Goal: Task Accomplishment & Management: Manage account settings

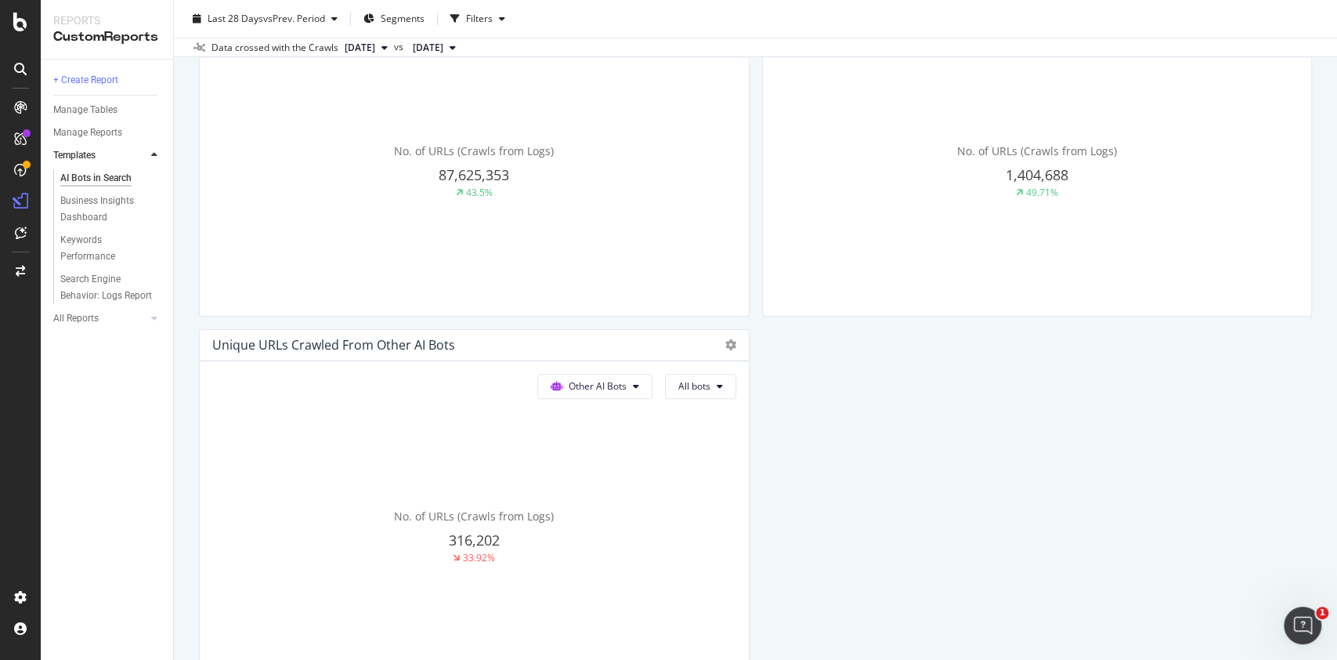
scroll to position [493, 0]
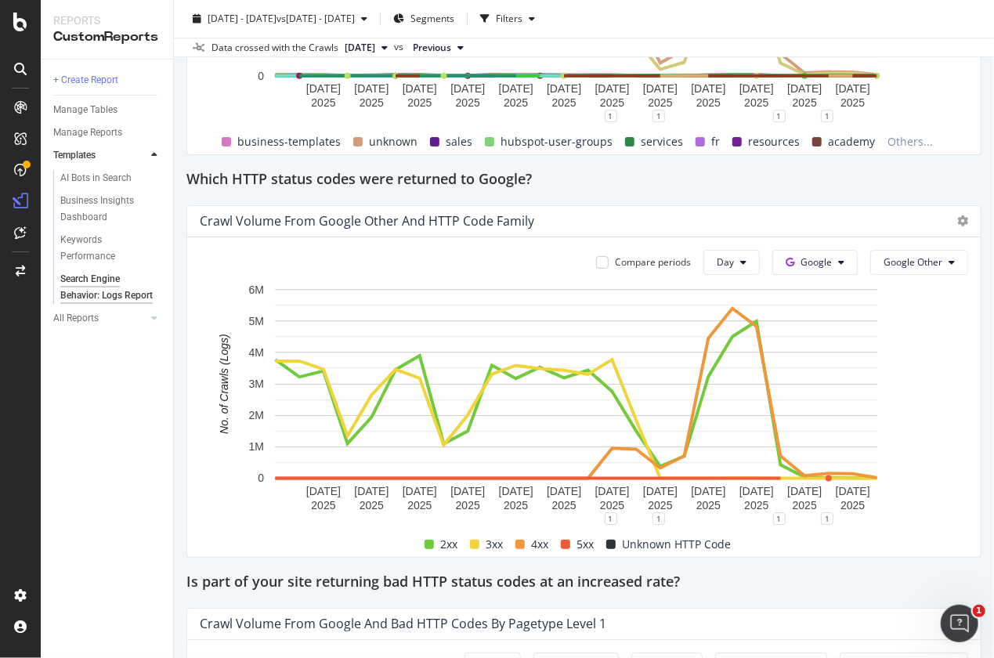
scroll to position [2178, 0]
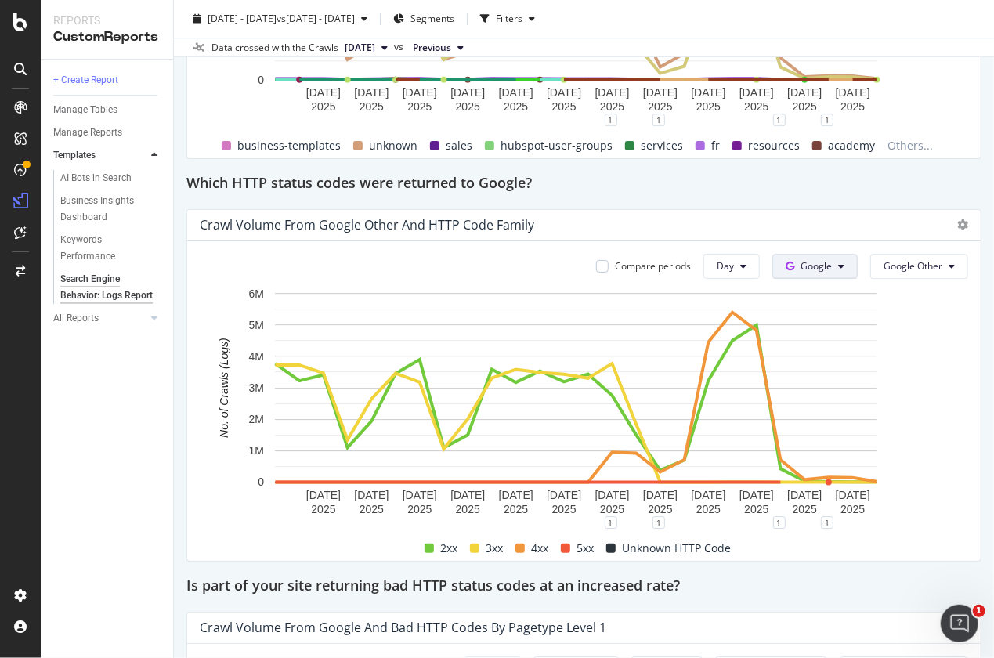
click at [817, 263] on button "Google" at bounding box center [815, 266] width 85 height 25
click at [807, 320] on span "Bing" at bounding box center [825, 325] width 58 height 14
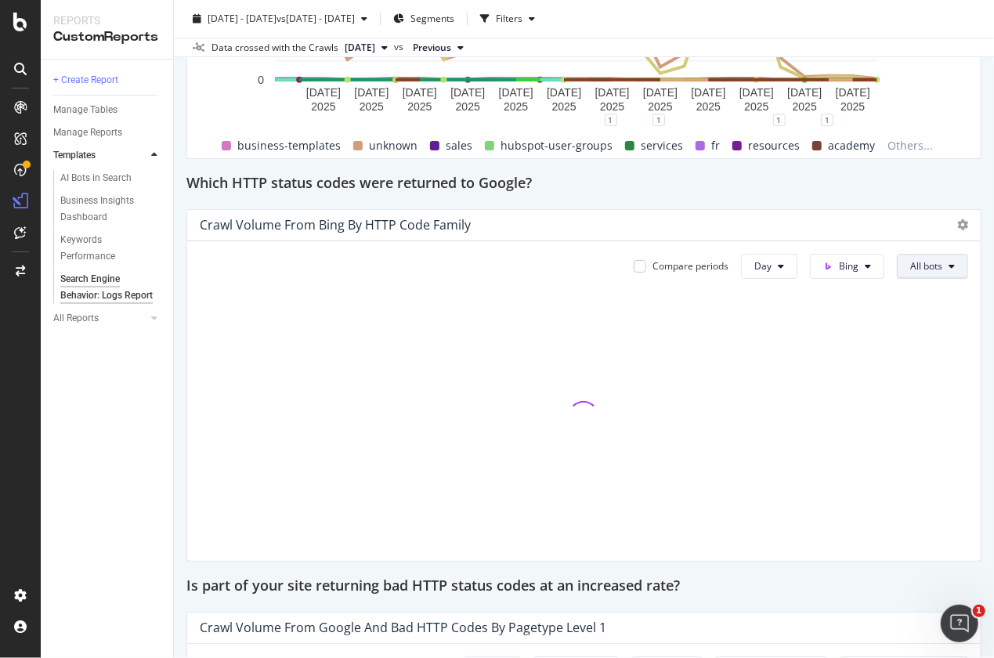
click at [910, 267] on span "All bots" at bounding box center [926, 265] width 32 height 13
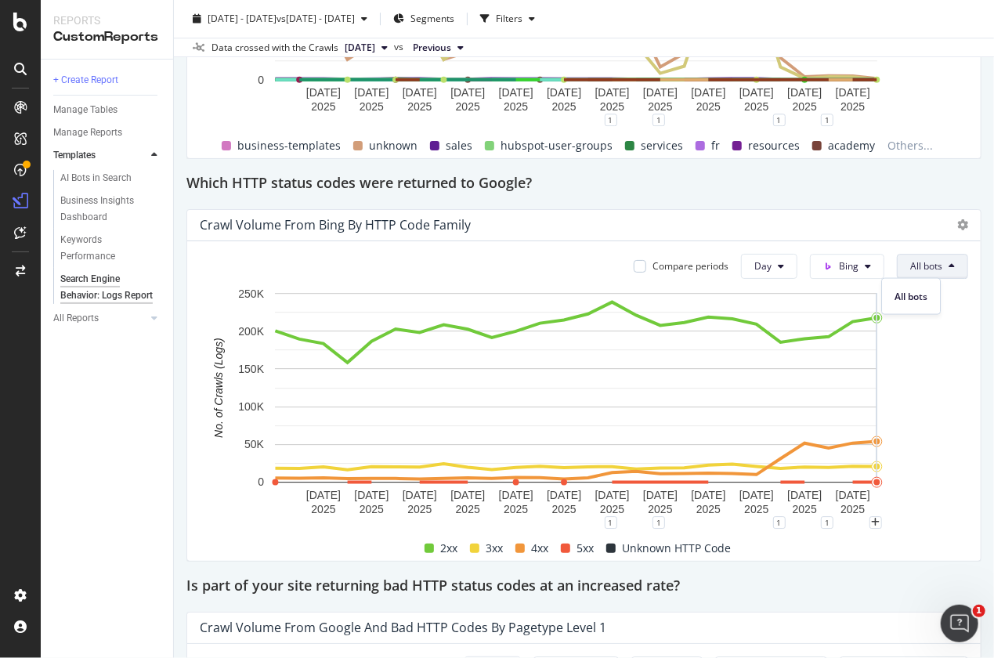
click at [931, 396] on rect "A chart." at bounding box center [576, 403] width 753 height 237
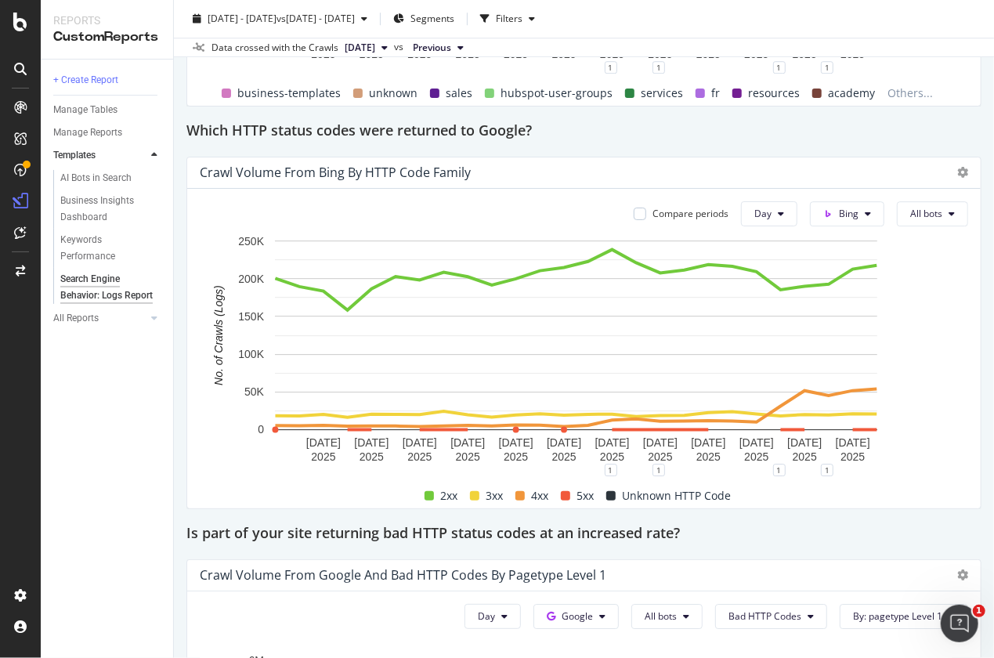
scroll to position [2231, 0]
click at [762, 224] on button "Day" at bounding box center [769, 213] width 56 height 25
click at [914, 210] on span "All bots" at bounding box center [926, 212] width 32 height 13
click at [863, 215] on button "Bing" at bounding box center [847, 213] width 74 height 25
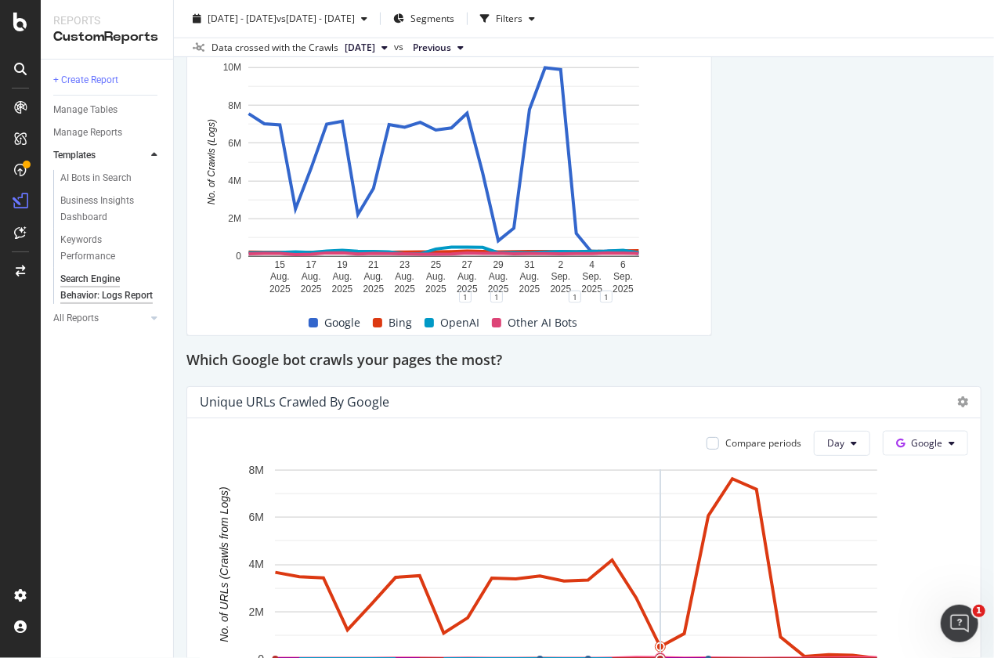
scroll to position [833, 0]
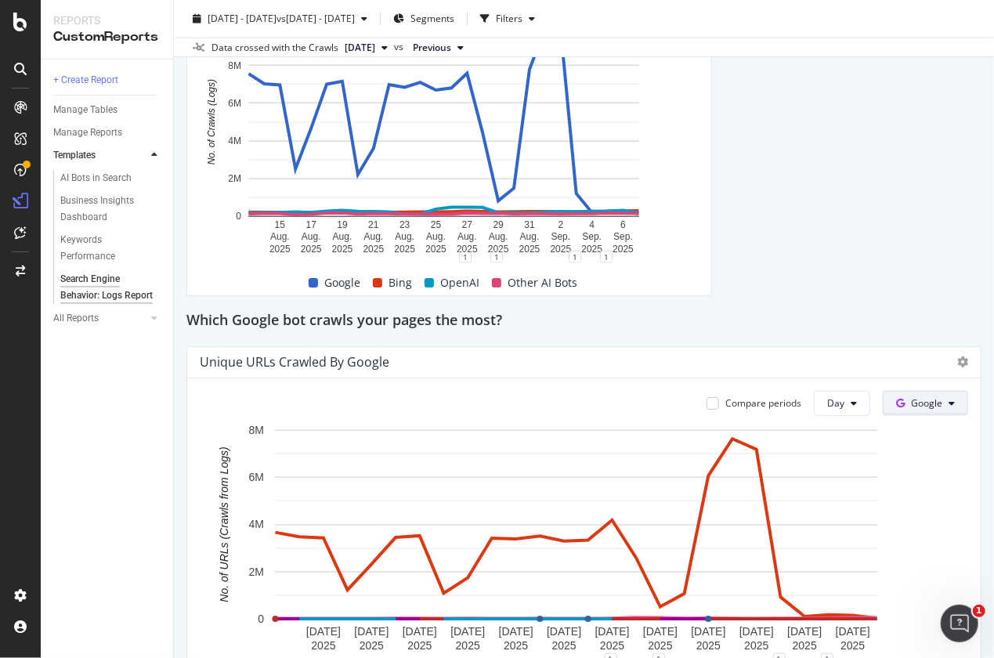
click at [920, 404] on span "Google" at bounding box center [926, 402] width 31 height 13
click at [913, 487] on span "OpenAI" at bounding box center [936, 491] width 58 height 14
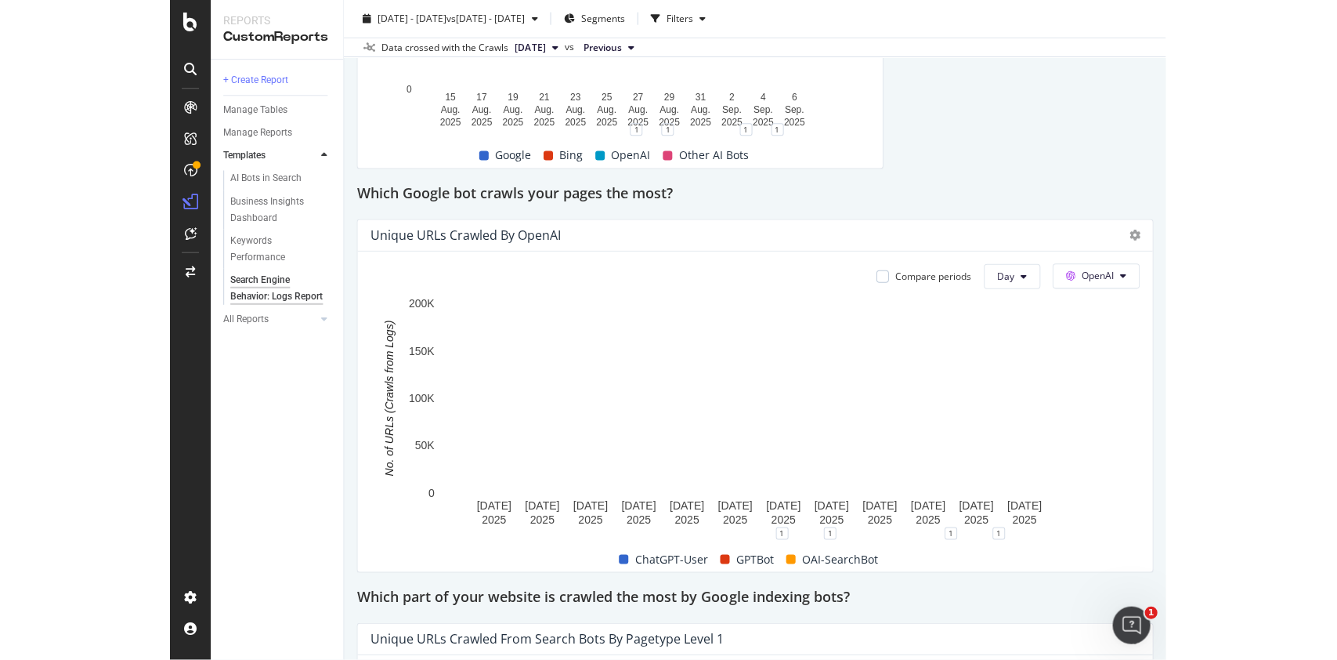
scroll to position [962, 0]
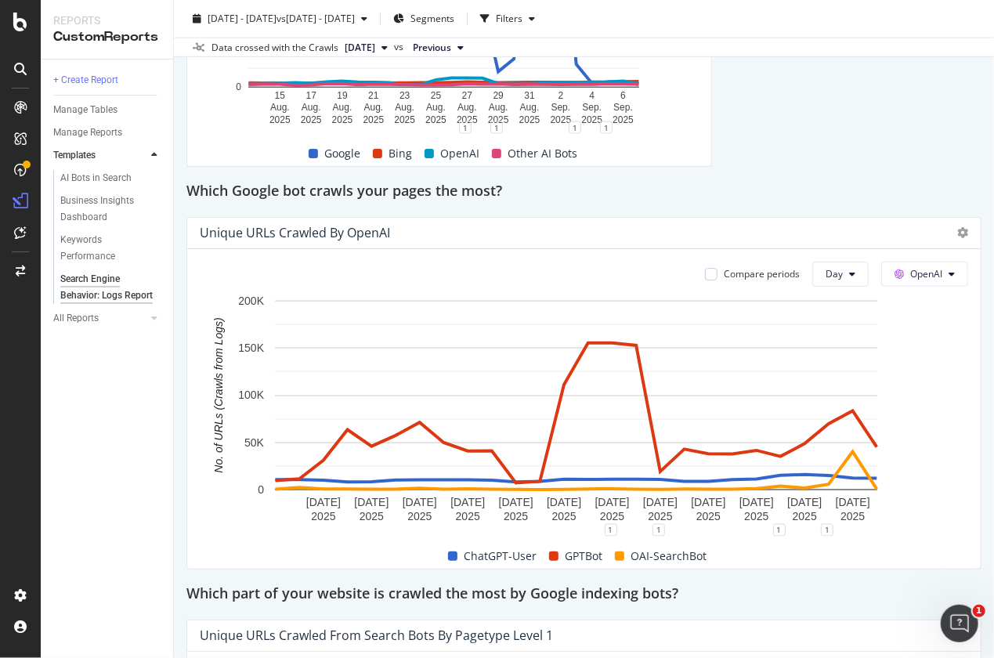
click at [894, 288] on div "Compare periods Day OpenAI 15 Aug. 2025 17 Aug. 2025 19 Aug. 2025 21 Aug. 2025 …" at bounding box center [584, 409] width 794 height 320
click at [910, 274] on span "OpenAI" at bounding box center [926, 273] width 32 height 13
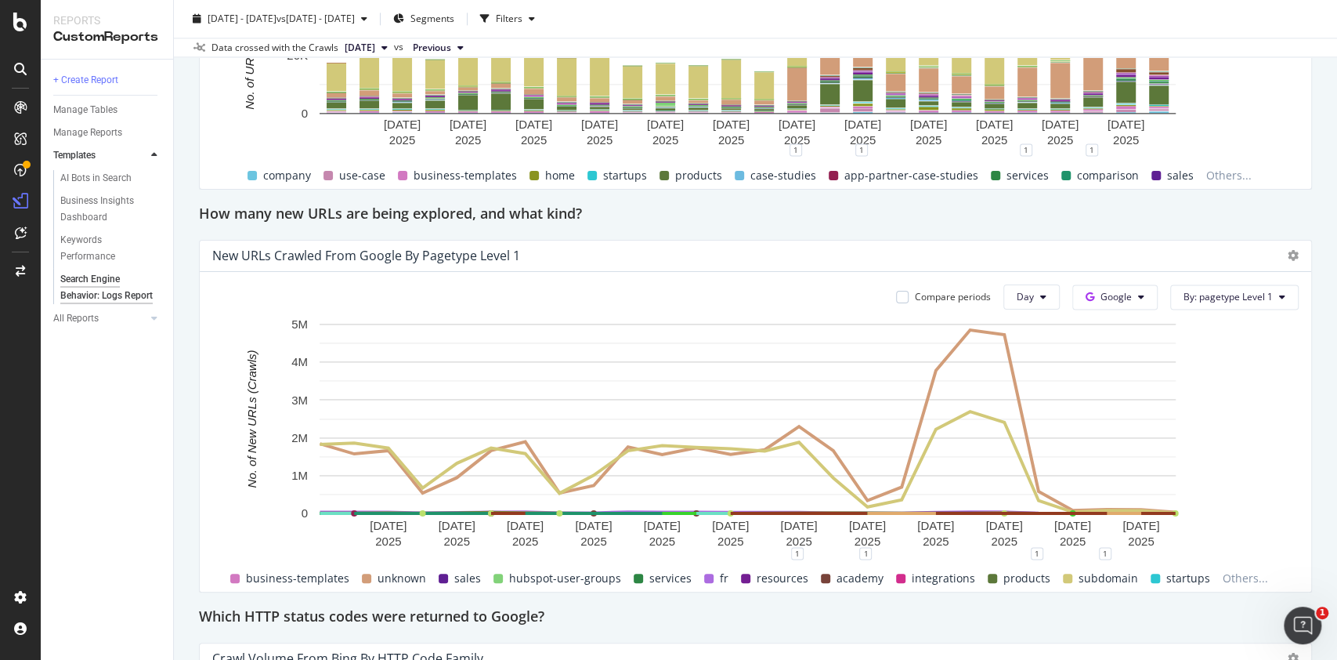
scroll to position [1368, 0]
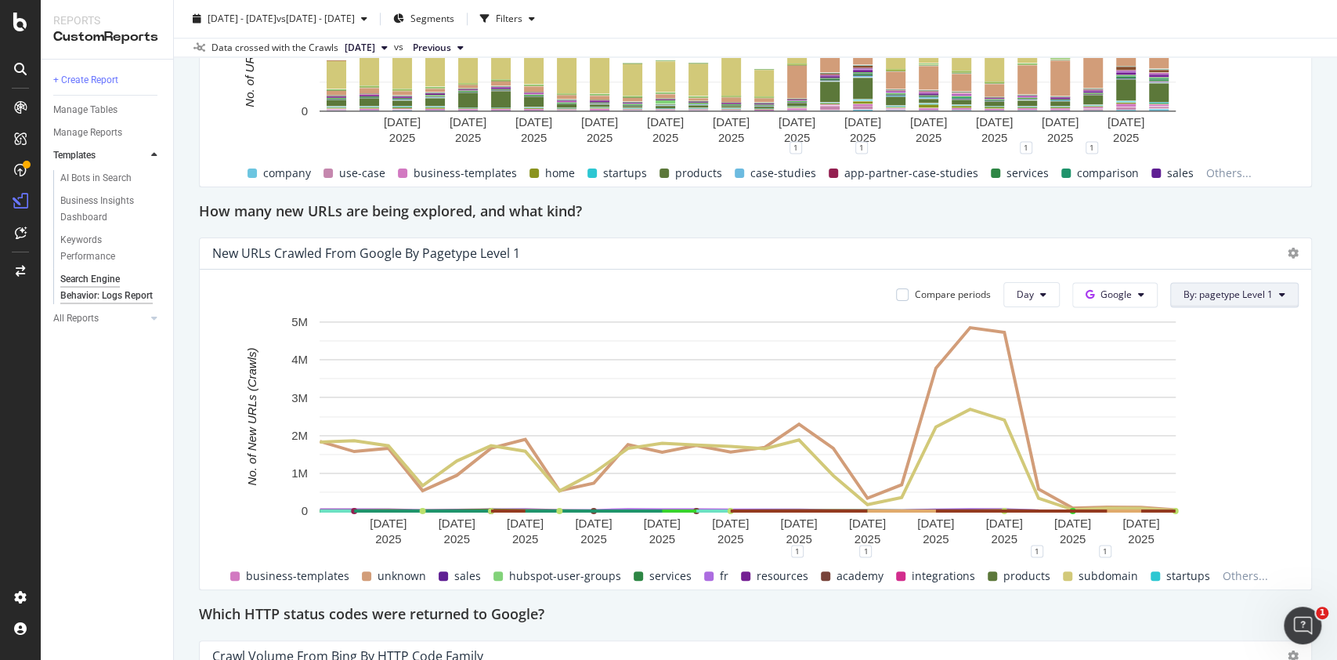
click at [1184, 290] on span "By: pagetype Level 1" at bounding box center [1228, 294] width 89 height 13
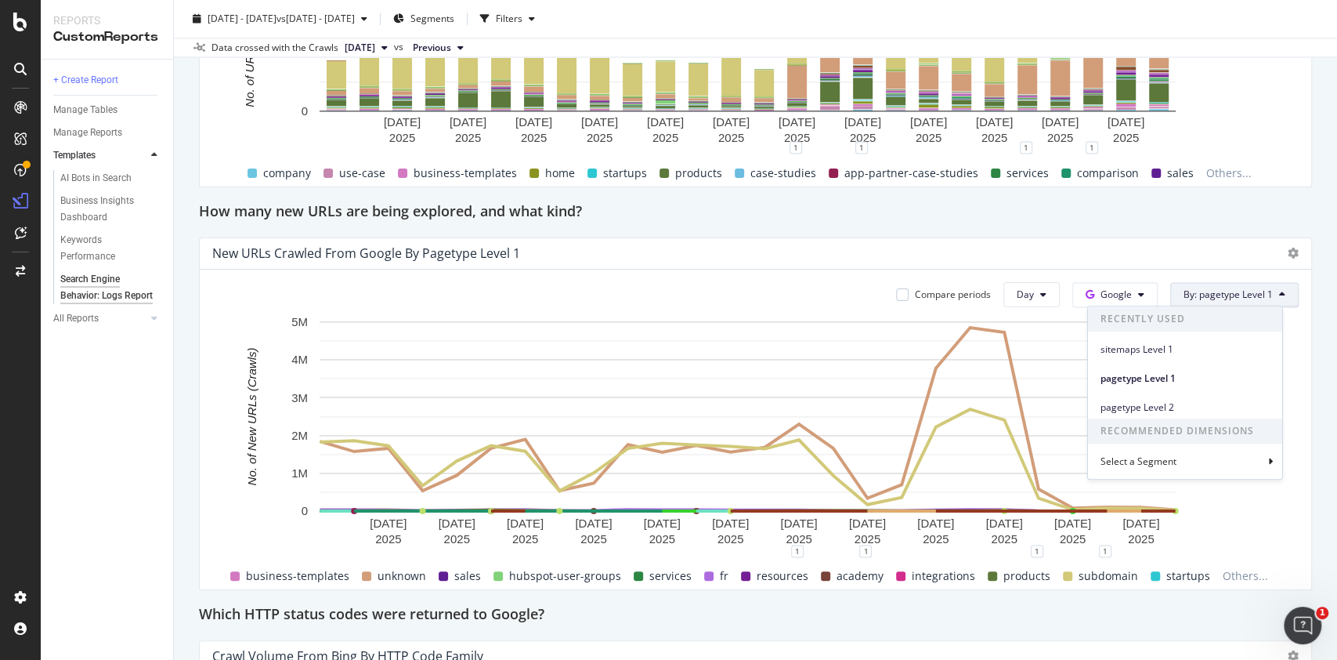
click at [1144, 258] on div "New URLs Crawled from Google by pagetype Level 1" at bounding box center [742, 253] width 1060 height 16
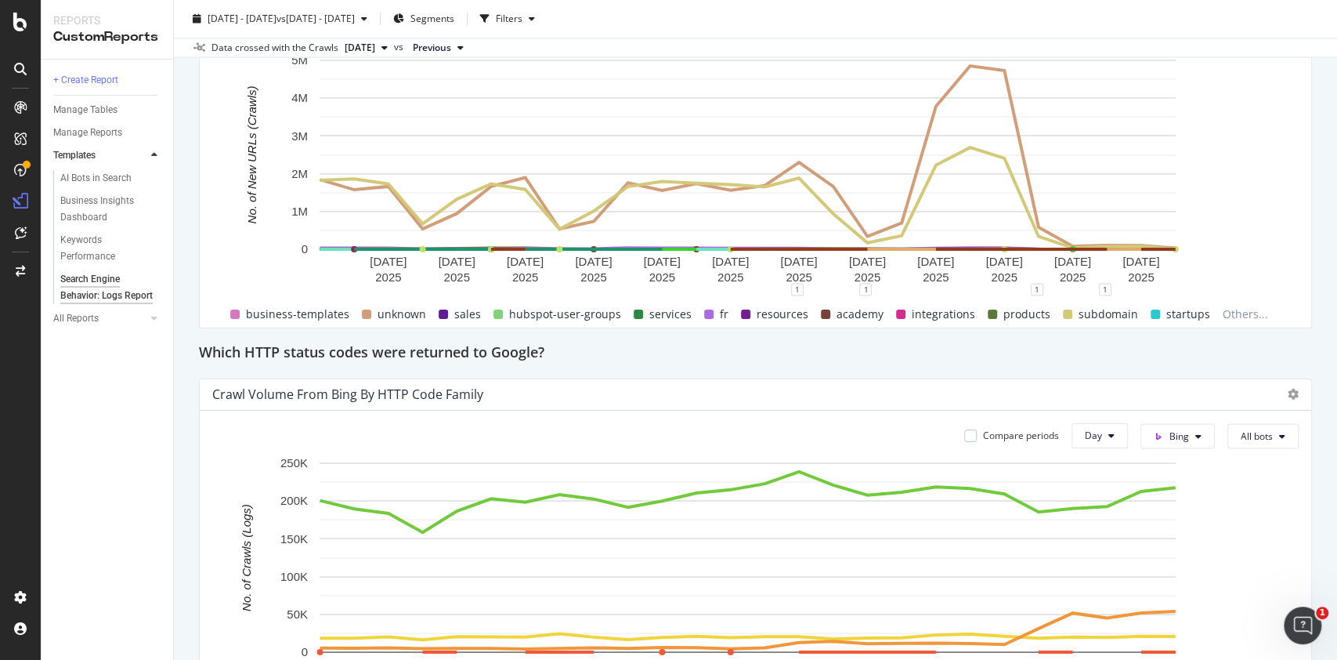
scroll to position [1928, 0]
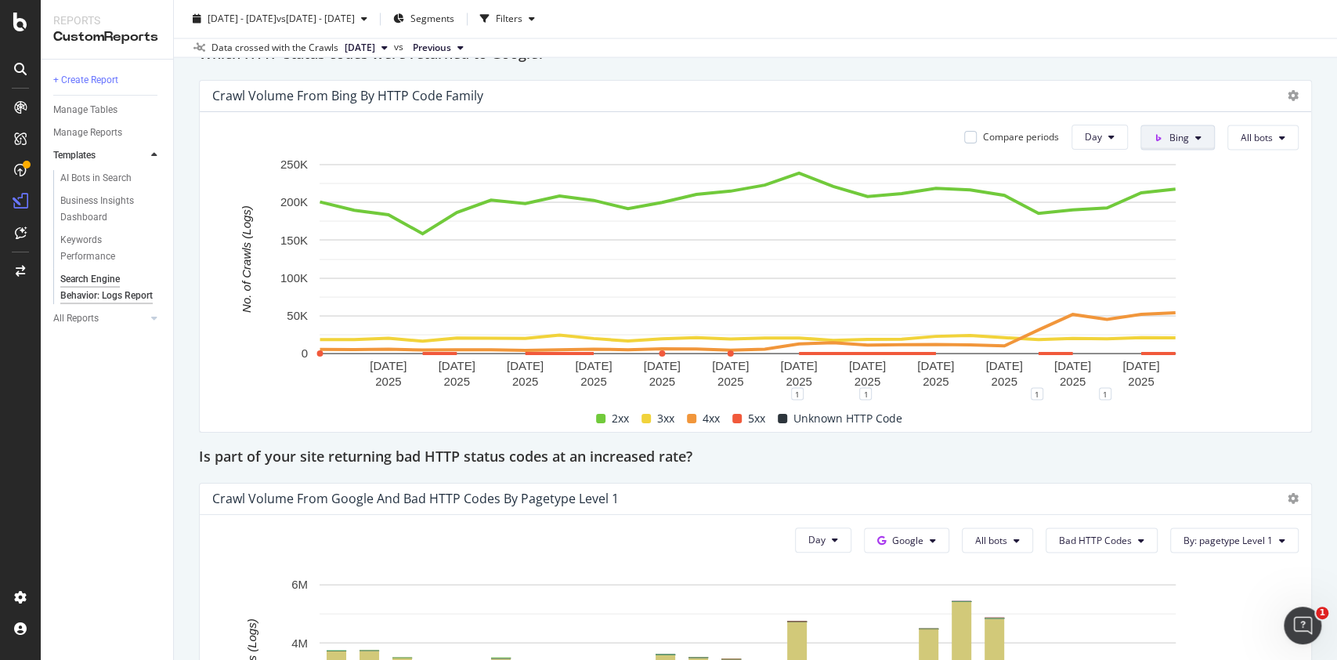
click at [1196, 139] on icon at bounding box center [1199, 136] width 6 height 9
click at [1184, 232] on div "OpenAI" at bounding box center [1180, 224] width 108 height 23
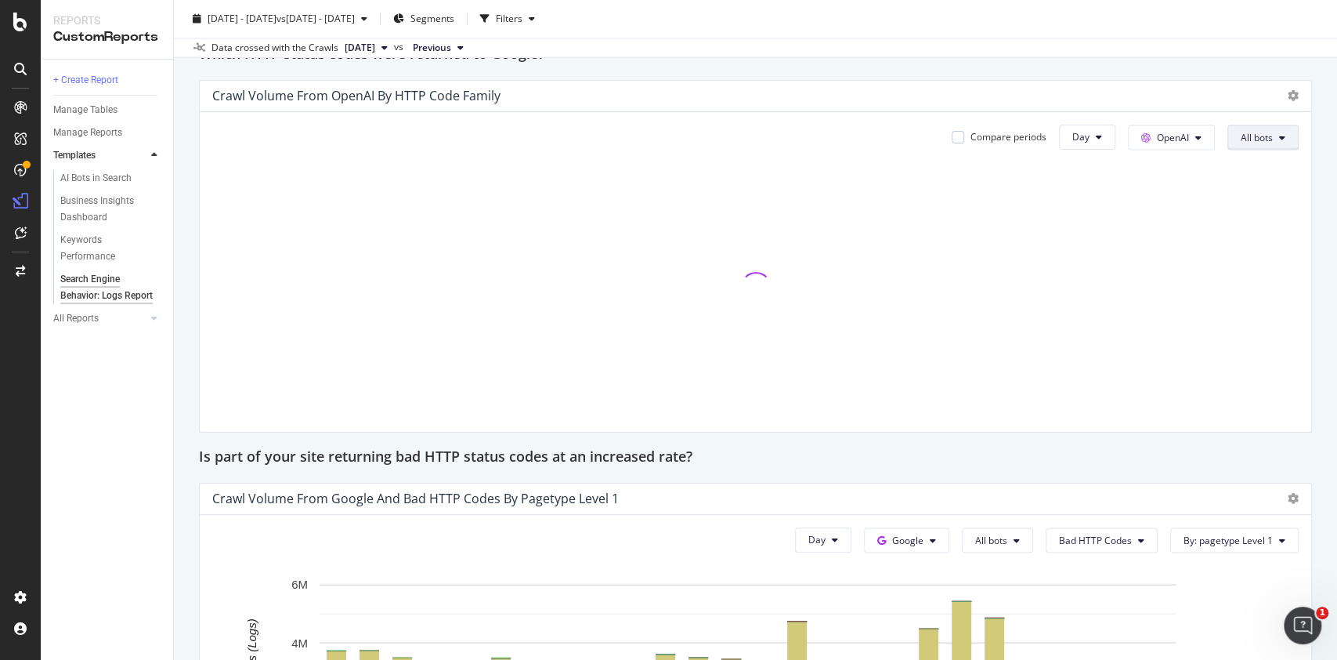
click at [1243, 138] on span "All bots" at bounding box center [1257, 136] width 32 height 13
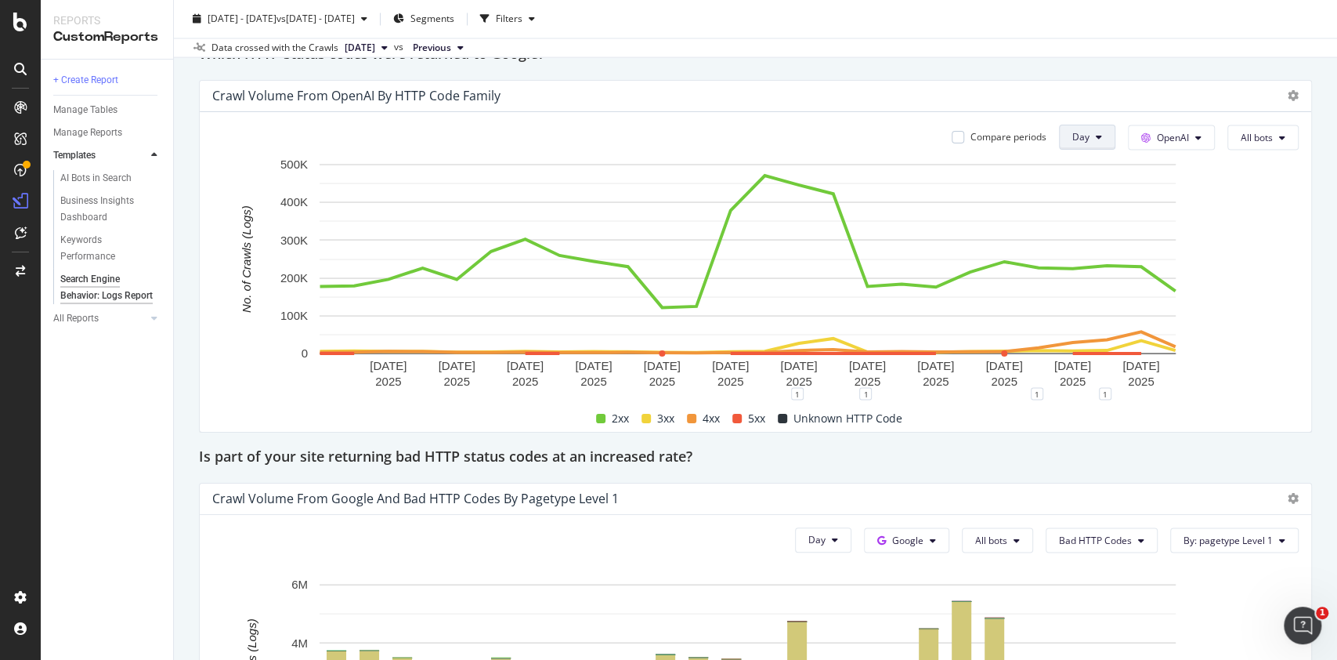
click at [1088, 144] on button "Day" at bounding box center [1087, 137] width 56 height 25
click at [1288, 91] on icon at bounding box center [1293, 95] width 11 height 11
click at [1207, 59] on div "Which HTTP status codes were returned to Google?" at bounding box center [755, 54] width 1113 height 25
click at [1241, 132] on span "All bots" at bounding box center [1257, 136] width 32 height 13
click at [1297, 194] on span "Indexing bots" at bounding box center [1264, 196] width 79 height 14
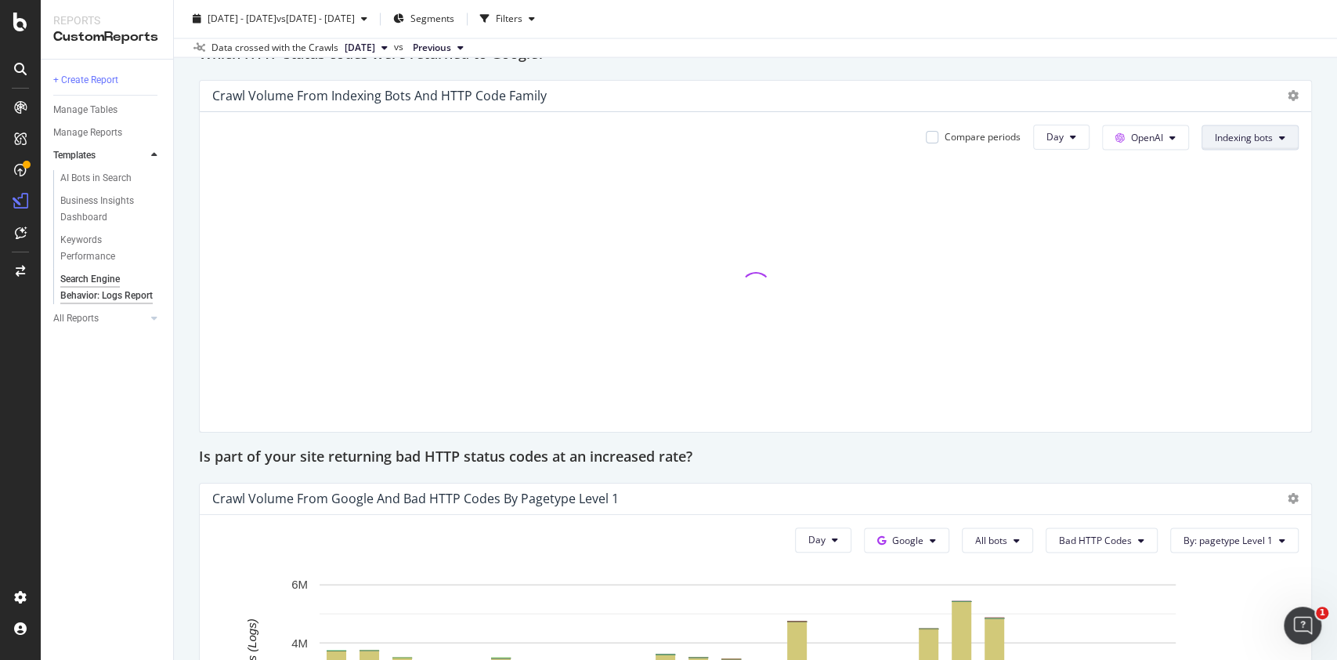
click at [1279, 136] on icon at bounding box center [1282, 136] width 6 height 9
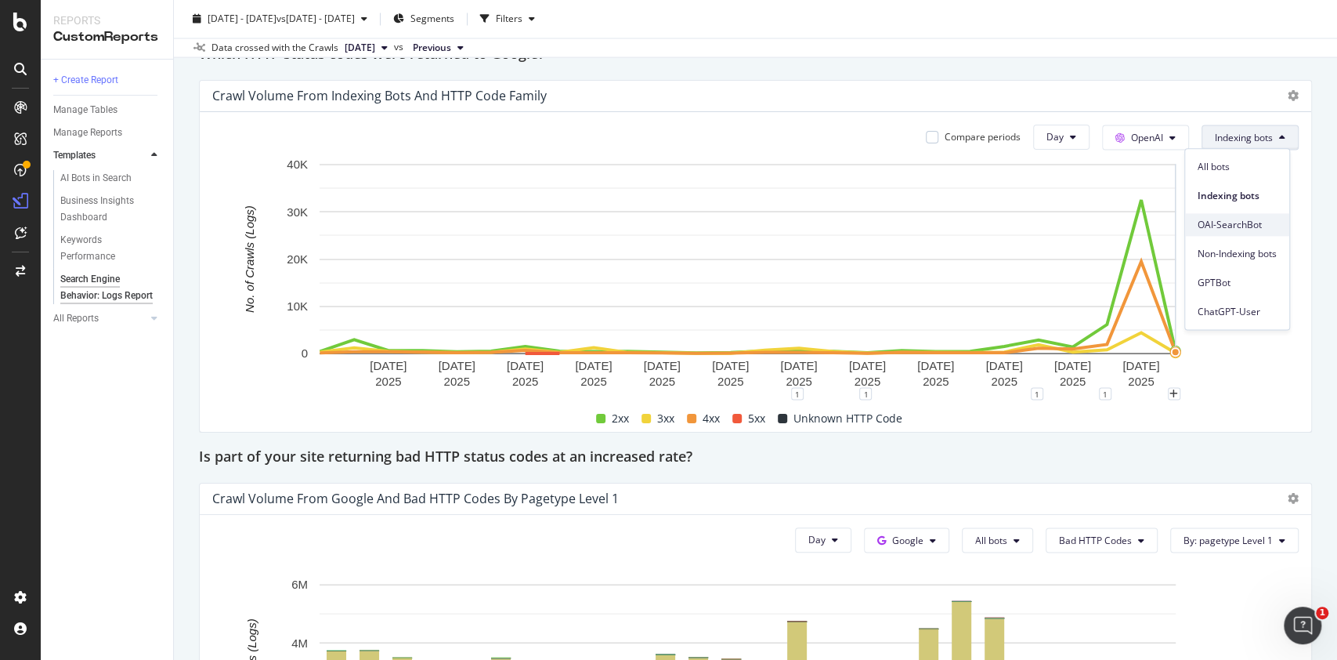
click at [1215, 219] on span "OAI-SearchBot" at bounding box center [1237, 225] width 79 height 14
click at [1214, 143] on button "OAI-SearchBot" at bounding box center [1247, 137] width 103 height 25
click at [1237, 264] on div "Non-Indexing bots" at bounding box center [1234, 253] width 104 height 23
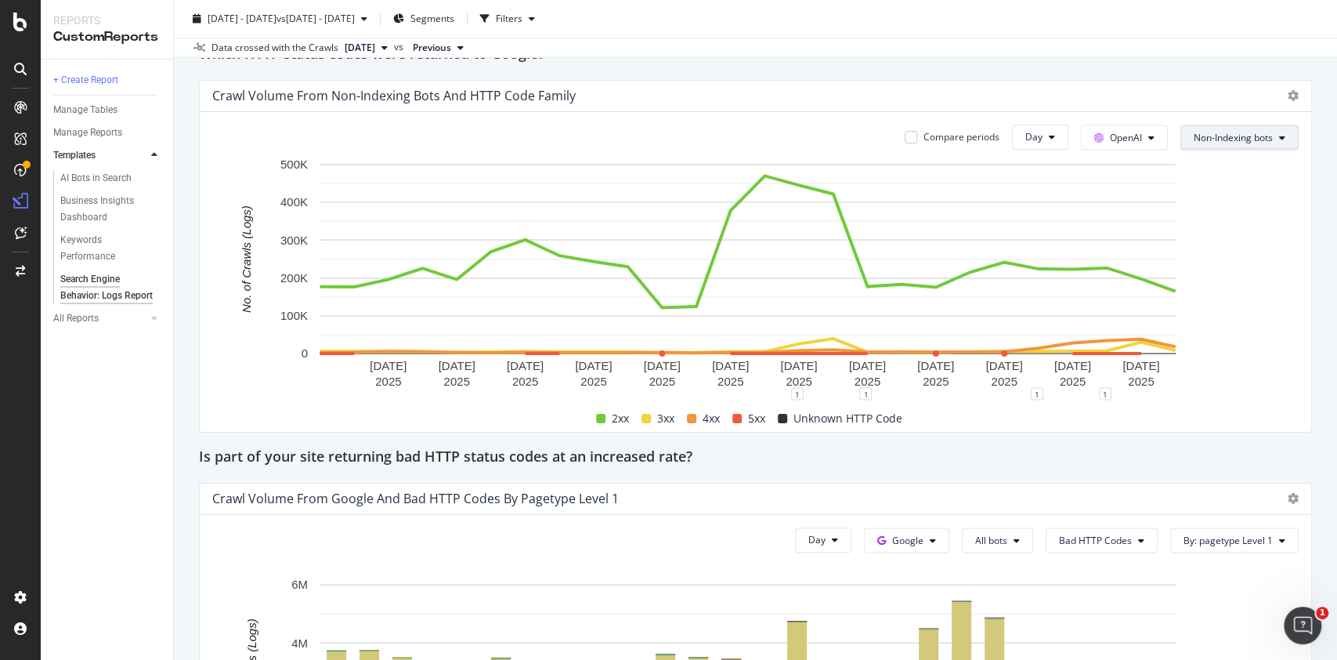
click at [1211, 135] on span "Non-Indexing bots" at bounding box center [1233, 136] width 79 height 13
click at [1231, 306] on span "ChatGPT-User" at bounding box center [1219, 312] width 84 height 14
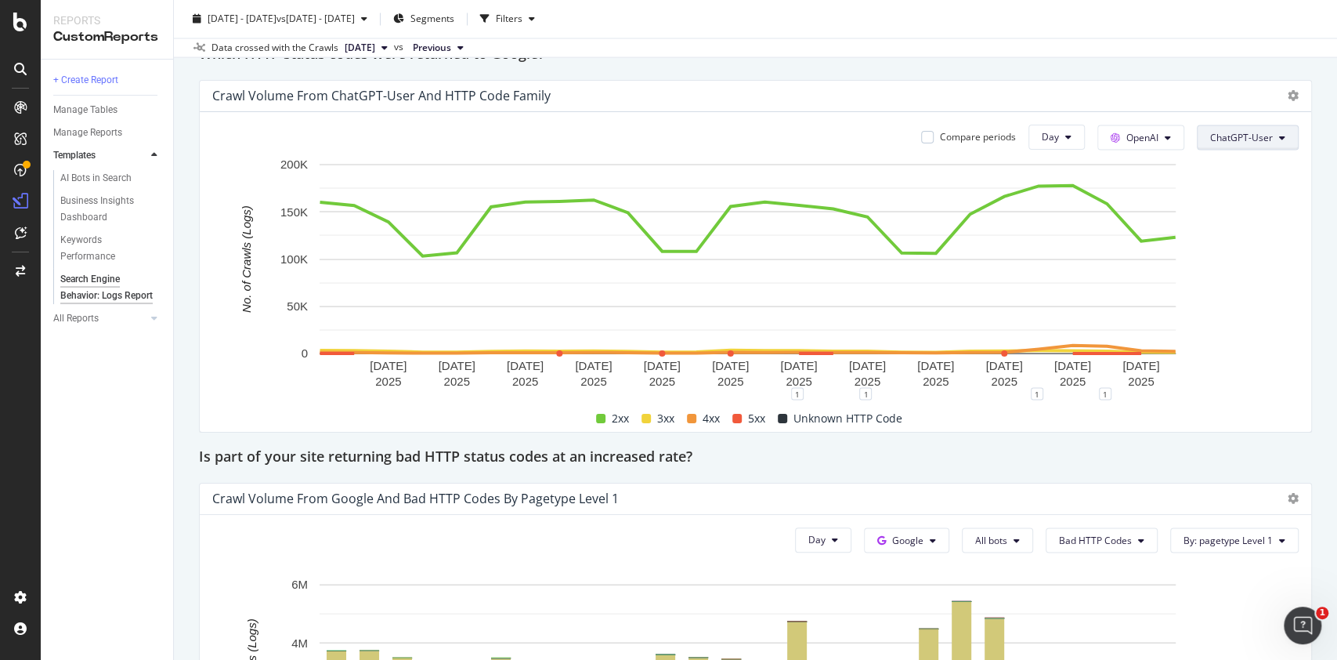
click at [1218, 139] on span "ChatGPT-User" at bounding box center [1242, 136] width 63 height 13
click at [1281, 404] on div "1 1 1 1" at bounding box center [755, 399] width 1087 height 13
click at [1055, 143] on button "Day" at bounding box center [1057, 137] width 56 height 25
click at [1174, 190] on rect "A chart." at bounding box center [748, 259] width 856 height 190
click at [1042, 136] on span "Day" at bounding box center [1050, 136] width 17 height 13
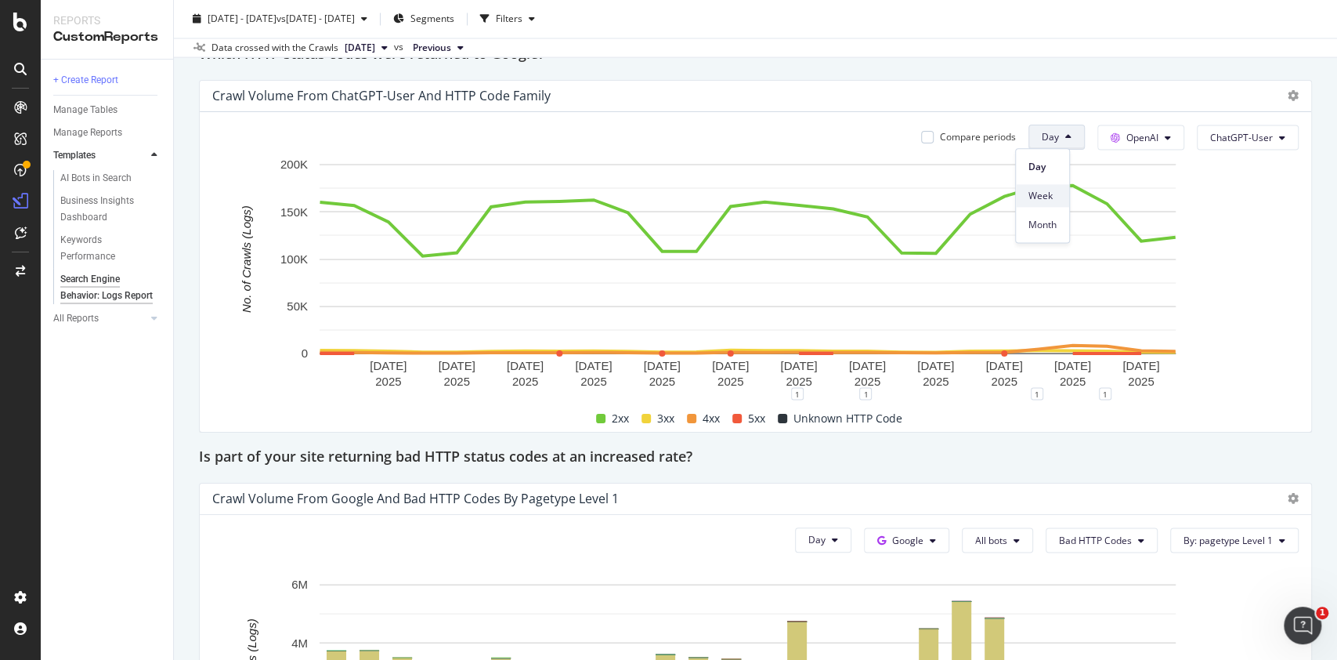
click at [1042, 195] on span "Week" at bounding box center [1043, 196] width 28 height 14
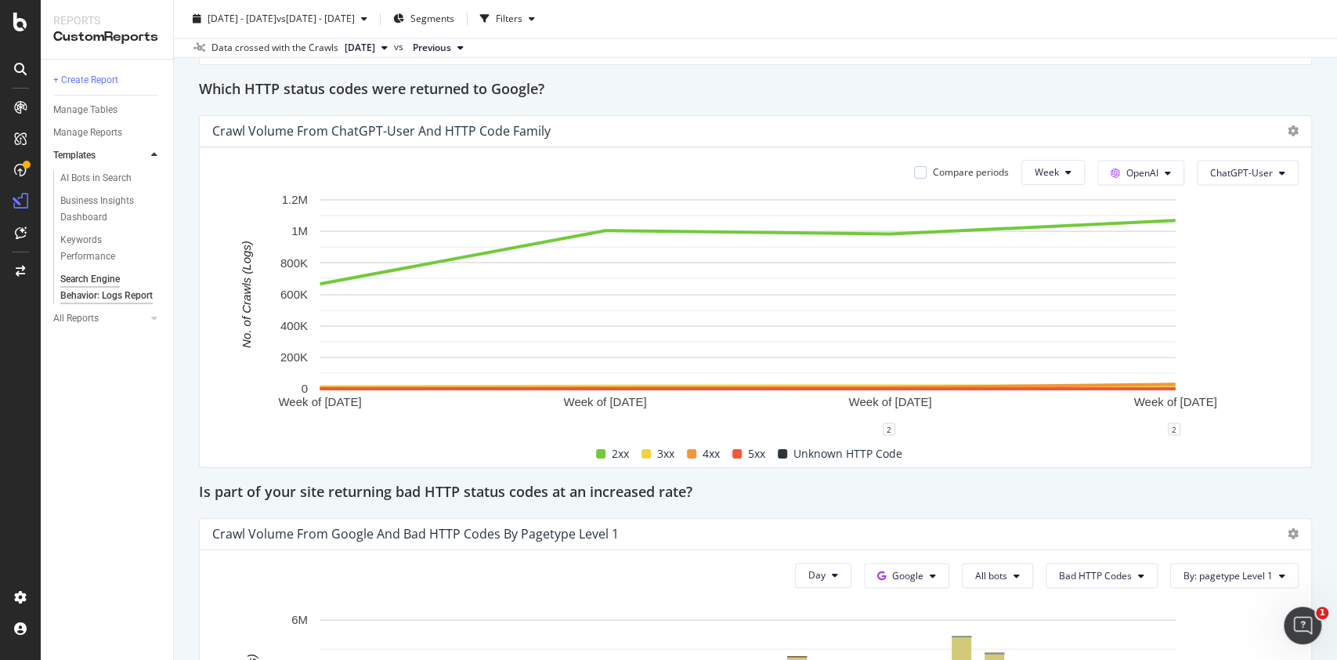
scroll to position [1892, 0]
click at [1211, 176] on span "ChatGPT-User" at bounding box center [1242, 172] width 63 height 13
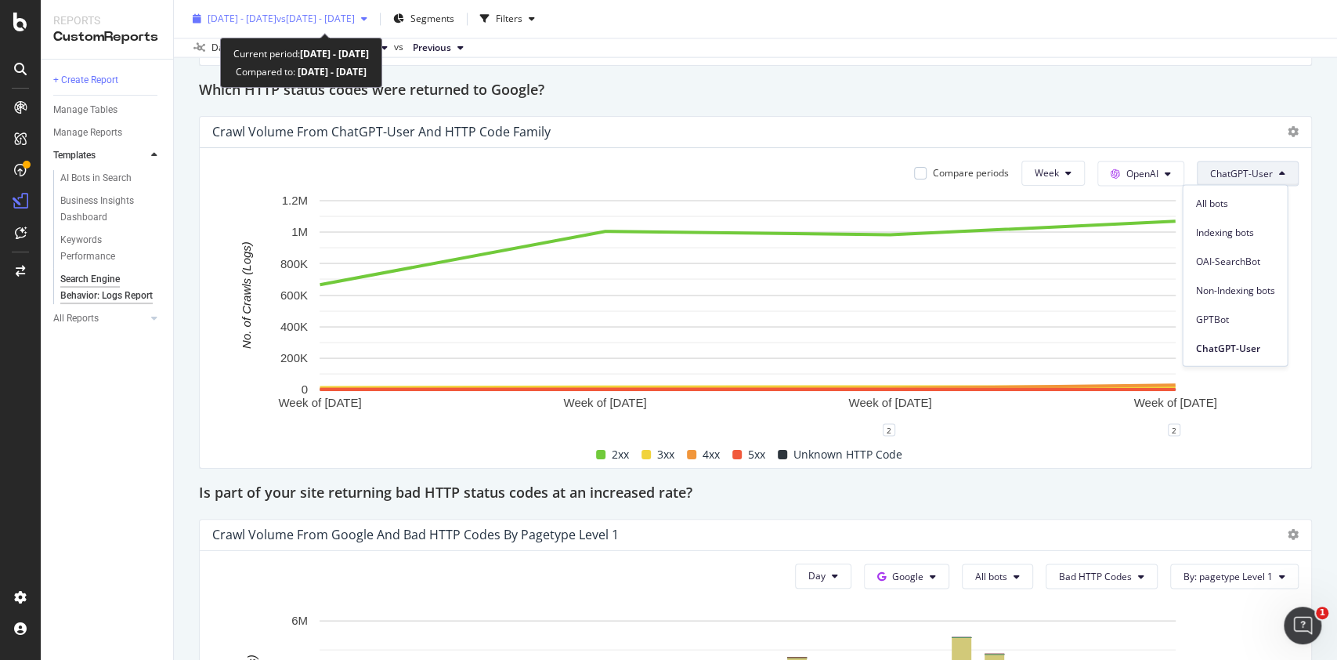
click at [313, 24] on div "2025 Aug. 13th - Sep. 7th vs 2025 Aug. 15th - Aug. 26th" at bounding box center [281, 18] width 147 height 13
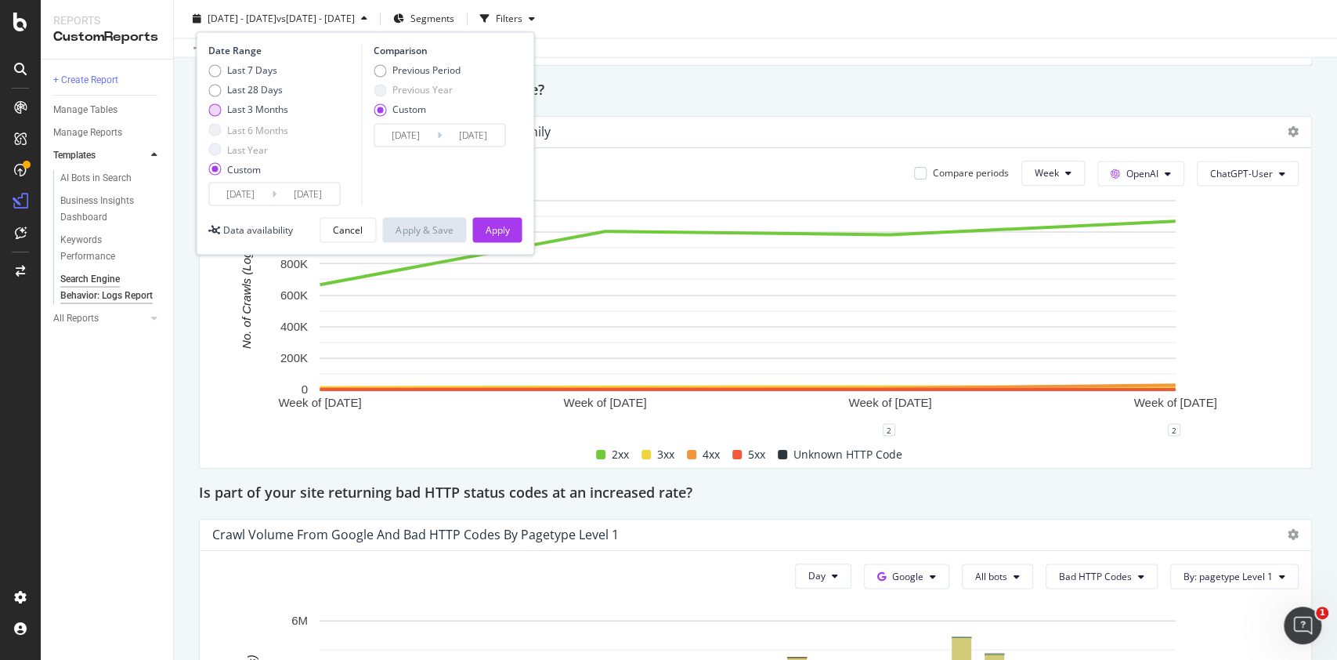
click at [215, 108] on div "Last 3 Months" at bounding box center [214, 109] width 13 height 13
type input "2025/06/08"
click at [504, 235] on div "Apply" at bounding box center [497, 229] width 24 height 13
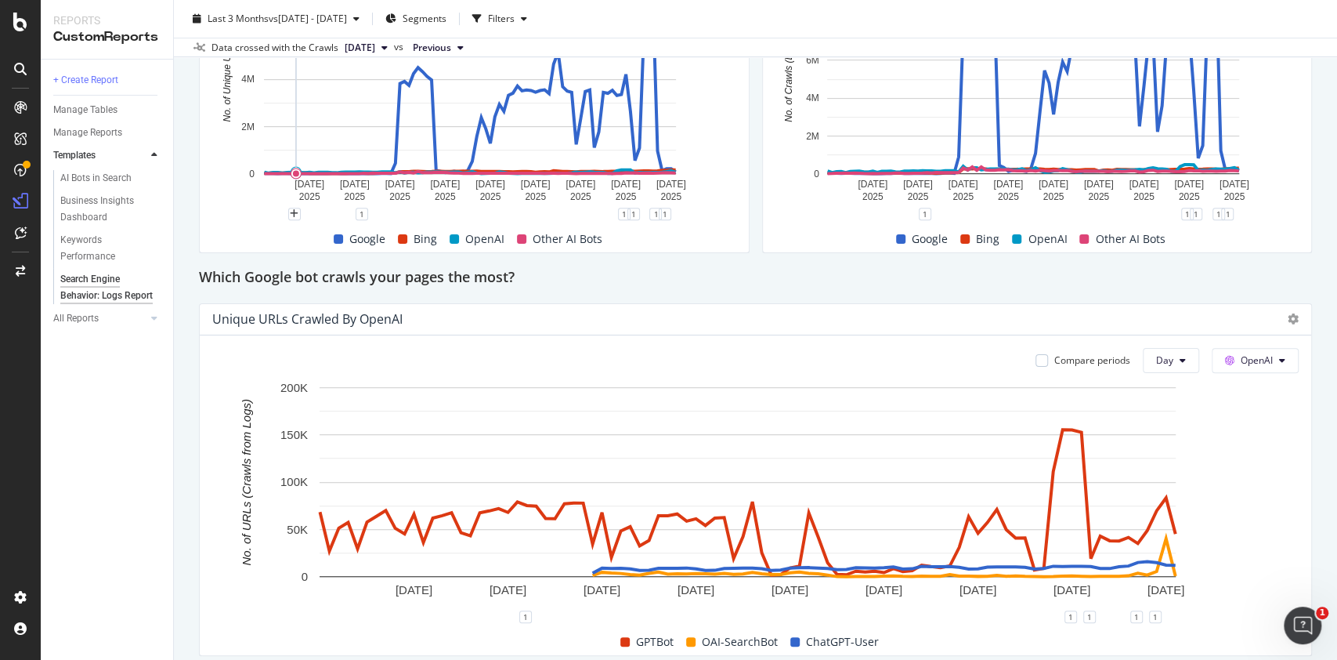
scroll to position [490, 0]
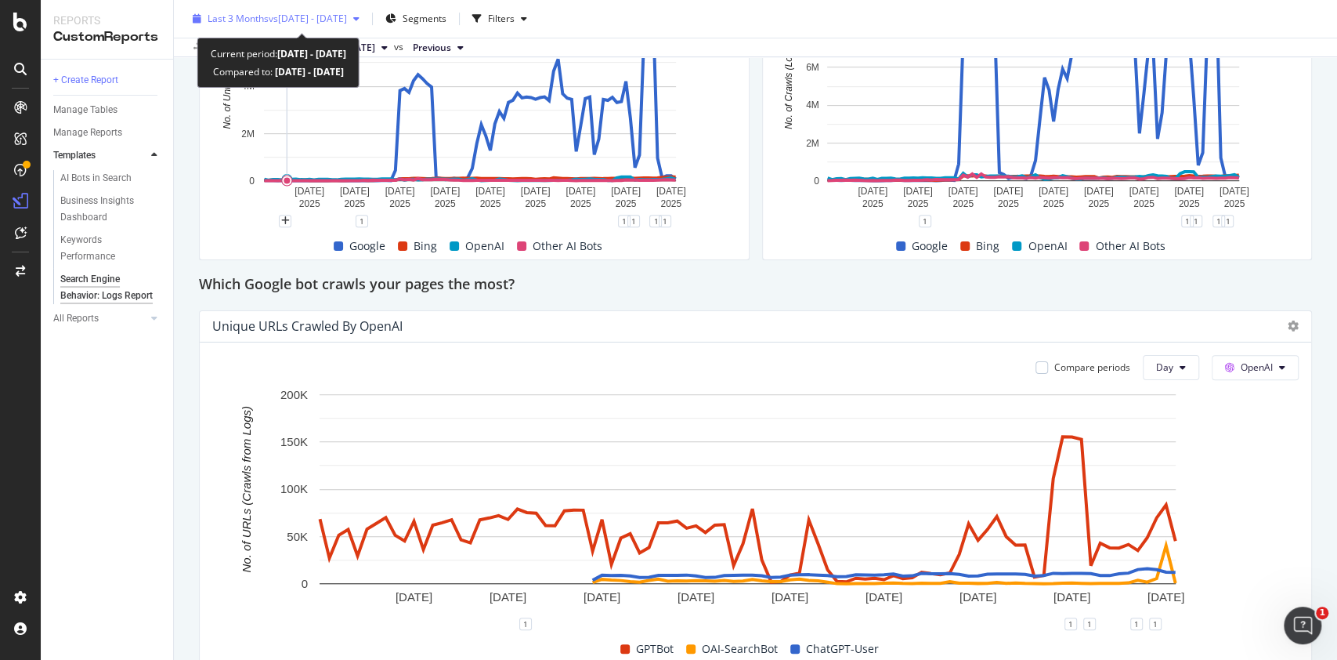
click at [277, 12] on span "vs 2025 Aug. 15th - Aug. 26th" at bounding box center [308, 18] width 78 height 13
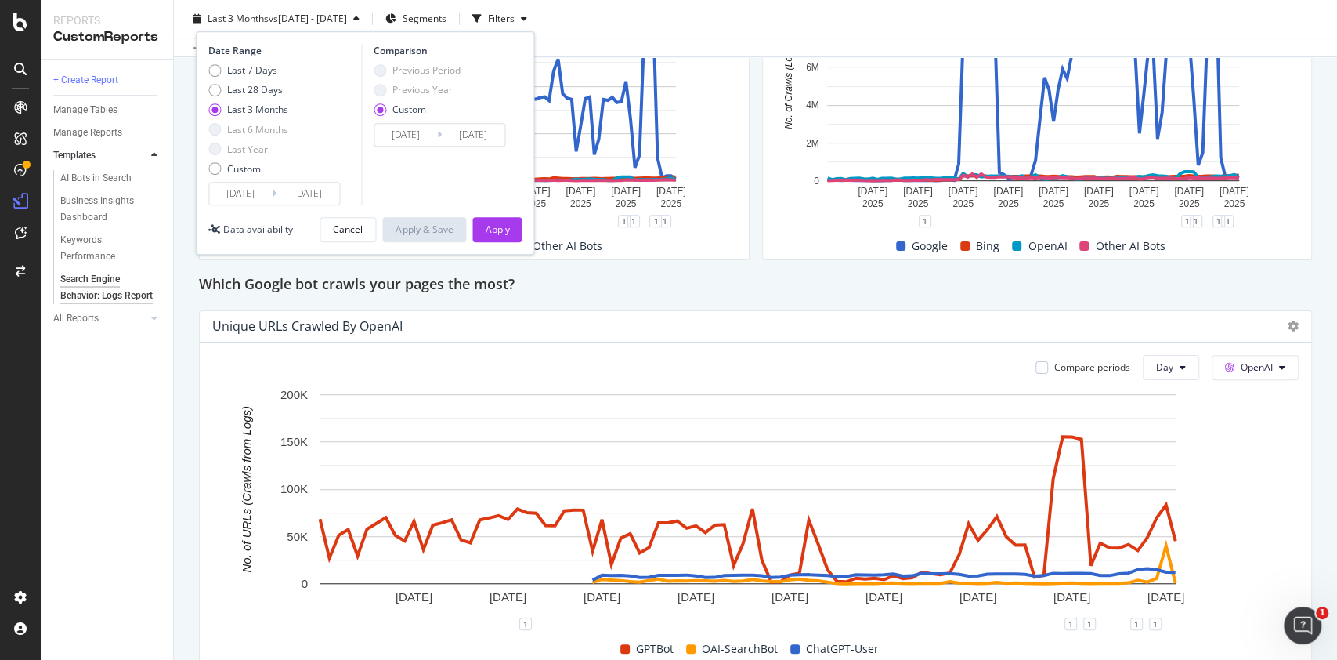
click at [262, 191] on input "2025/06/08" at bounding box center [240, 194] width 63 height 22
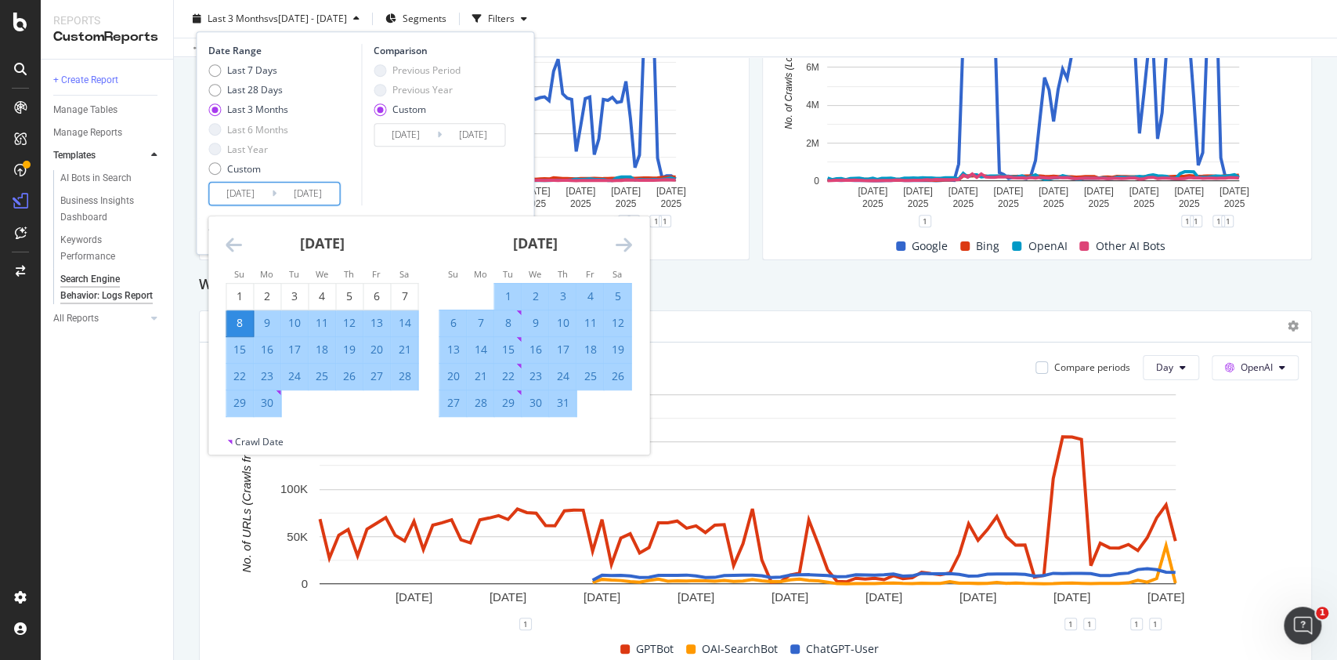
click at [486, 348] on div "14" at bounding box center [480, 350] width 27 height 16
type input "2025/07/14"
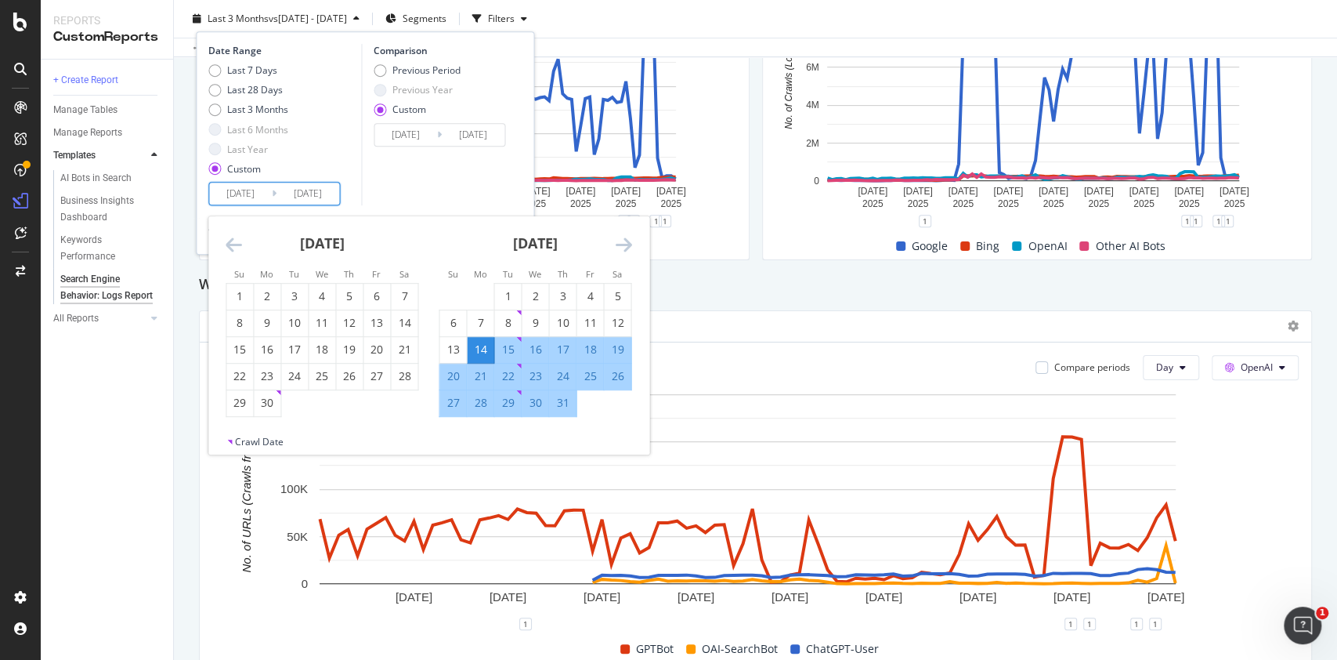
click at [469, 168] on div "Comparison Previous Period Previous Year Custom 2025/08/15 Navigate forward to …" at bounding box center [435, 124] width 149 height 161
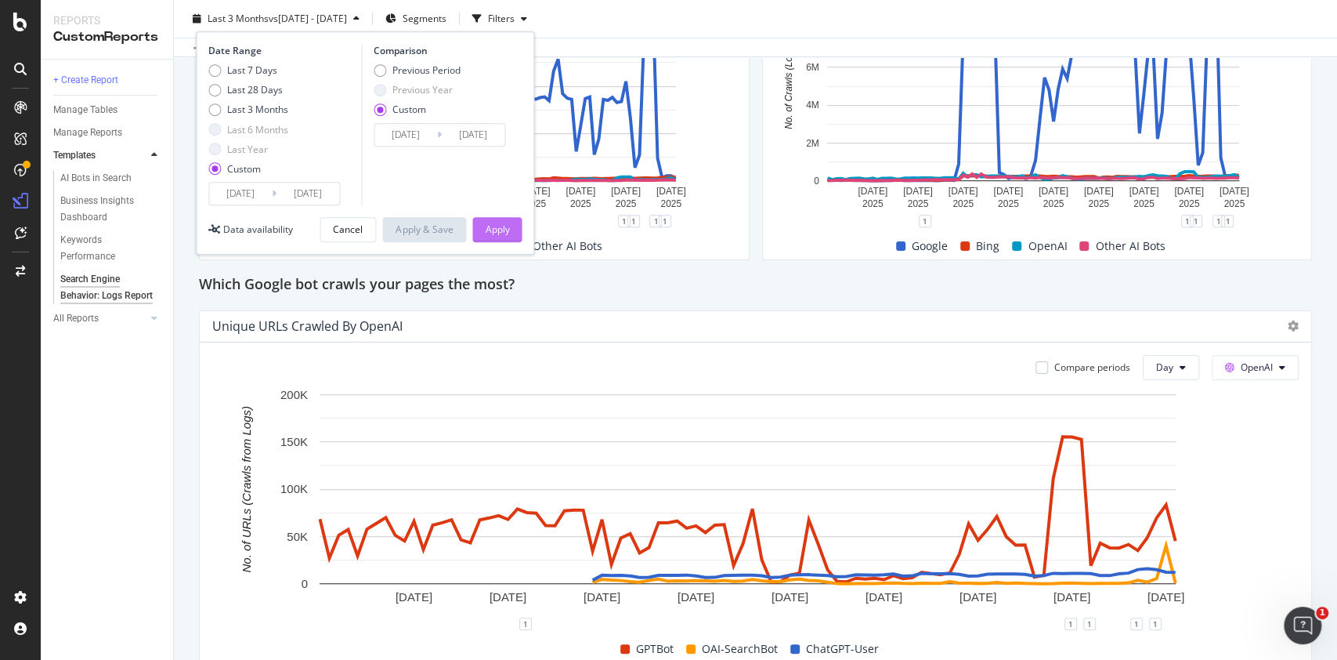
click at [498, 235] on div "Apply" at bounding box center [497, 229] width 24 height 13
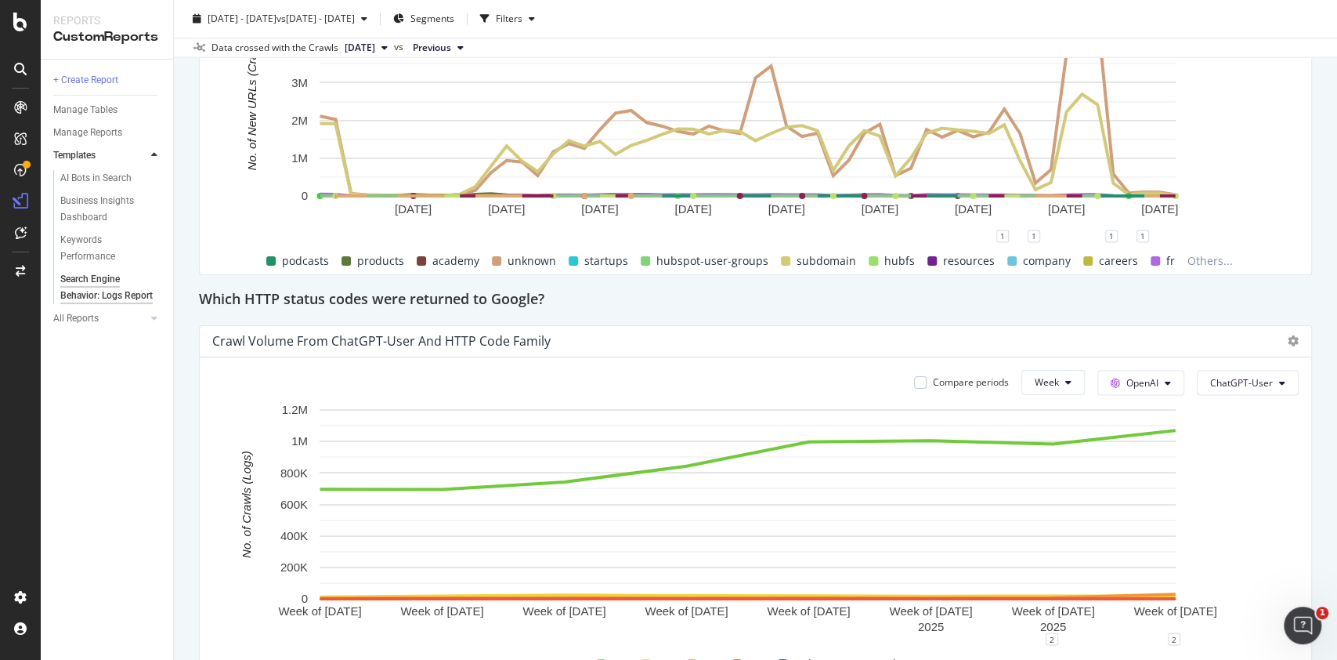
scroll to position [1812, 0]
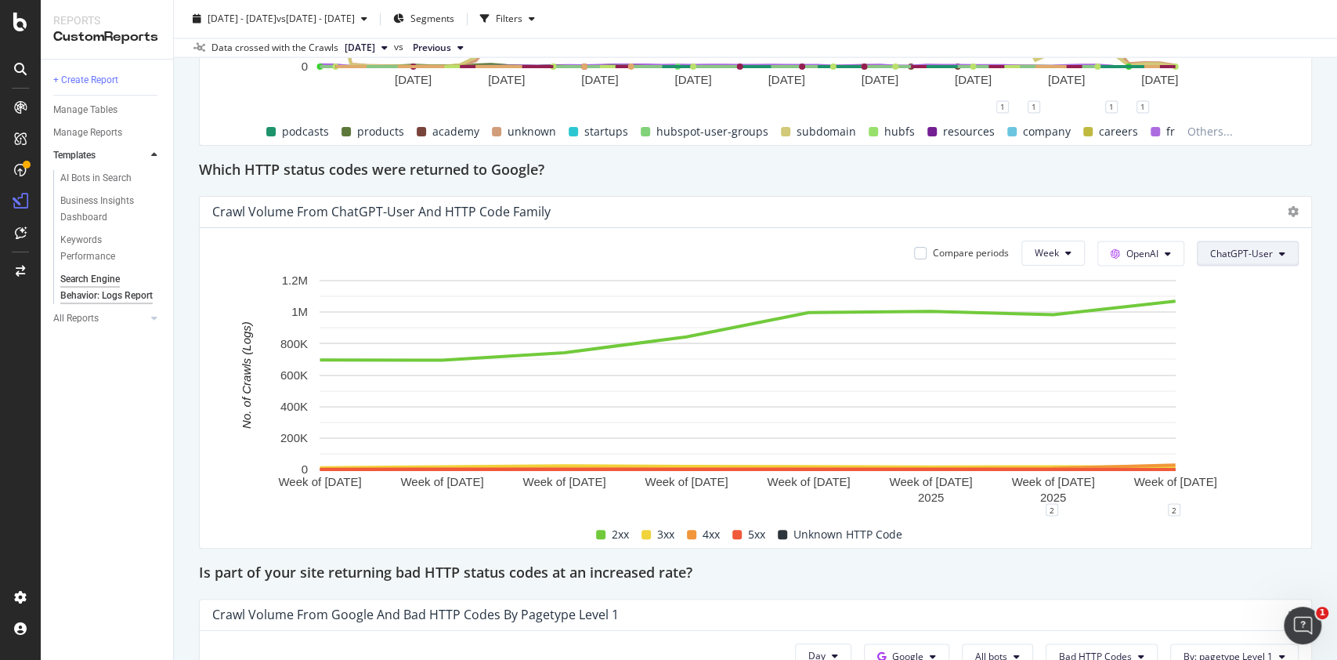
click at [1218, 248] on span "ChatGPT-User" at bounding box center [1242, 252] width 63 height 13
click at [1219, 396] on span "GPTBot" at bounding box center [1235, 398] width 79 height 14
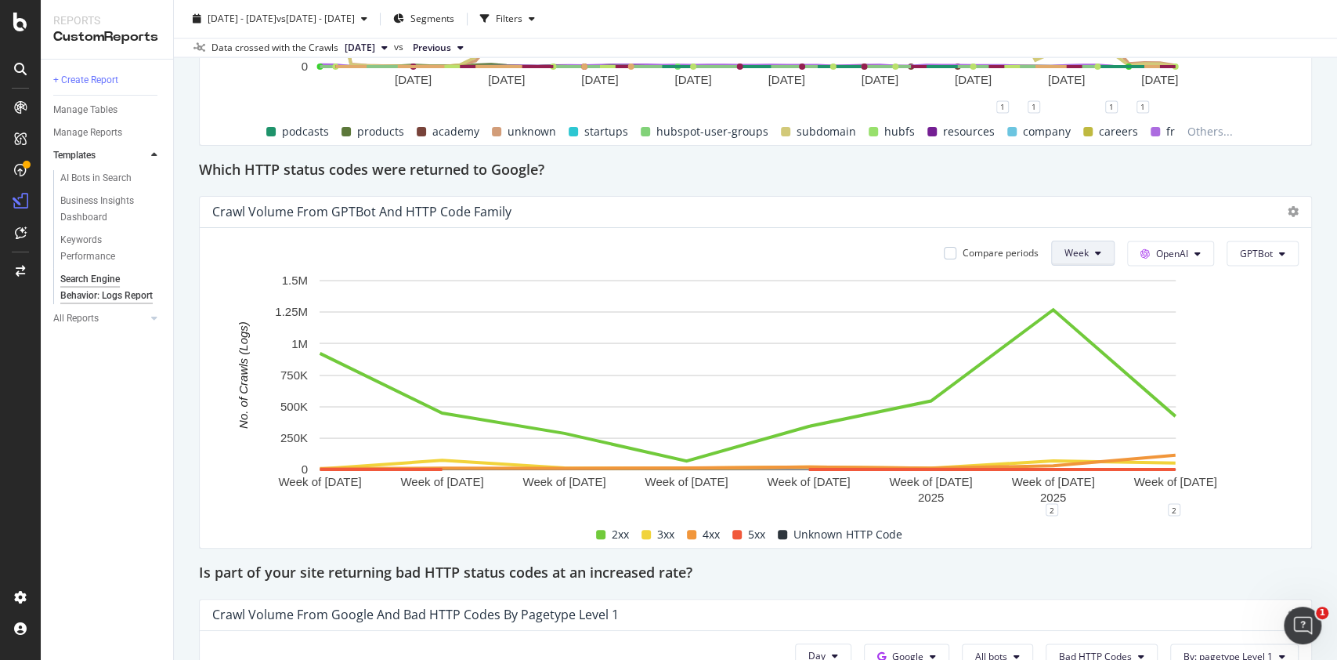
click at [1078, 254] on button "Week" at bounding box center [1082, 253] width 63 height 25
click at [1065, 290] on div "Day" at bounding box center [1063, 282] width 53 height 23
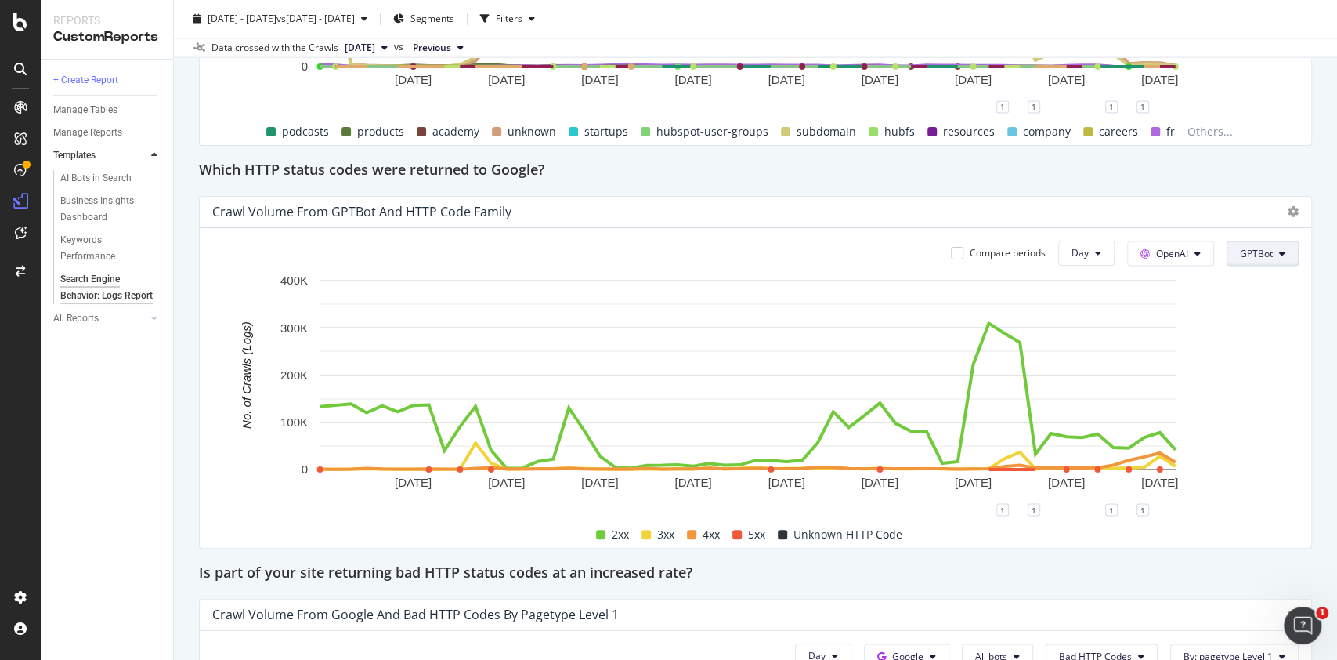
click at [1227, 248] on button "GPTBot" at bounding box center [1263, 253] width 72 height 25
click at [1239, 309] on span "Indexing bots" at bounding box center [1264, 311] width 79 height 14
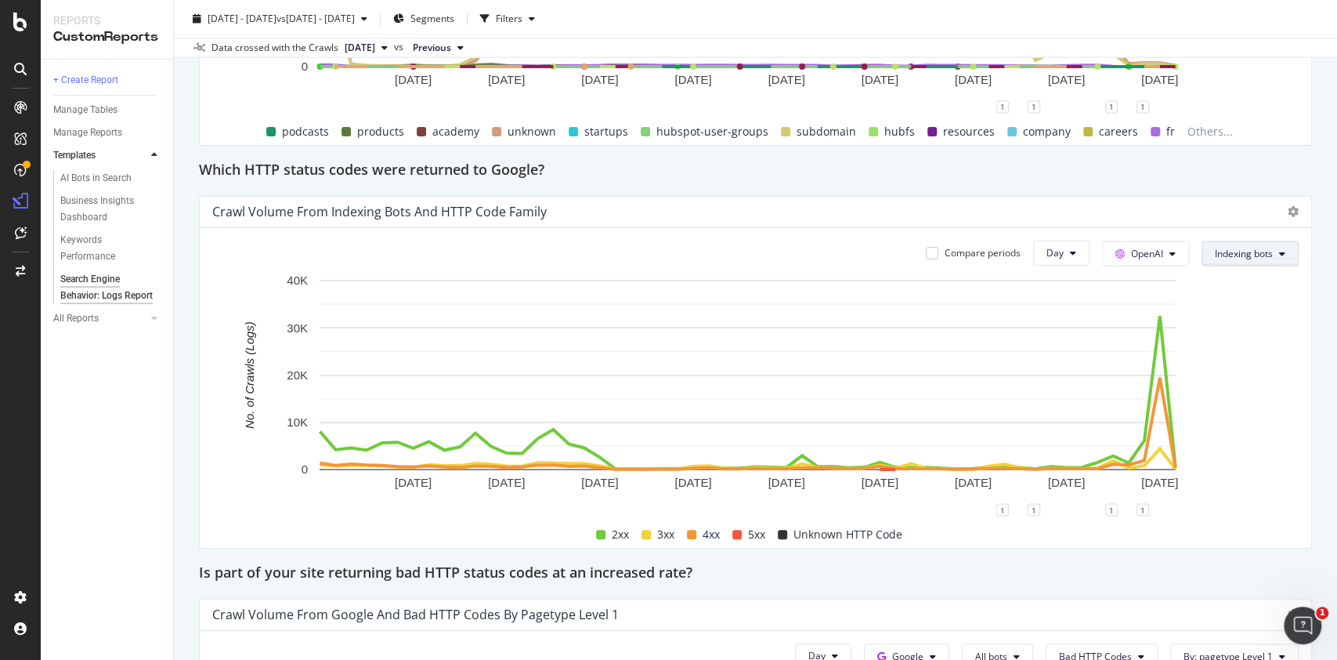
click at [1221, 257] on span "Indexing bots" at bounding box center [1244, 252] width 58 height 13
click at [1234, 337] on span "OAI-SearchBot" at bounding box center [1237, 340] width 79 height 14
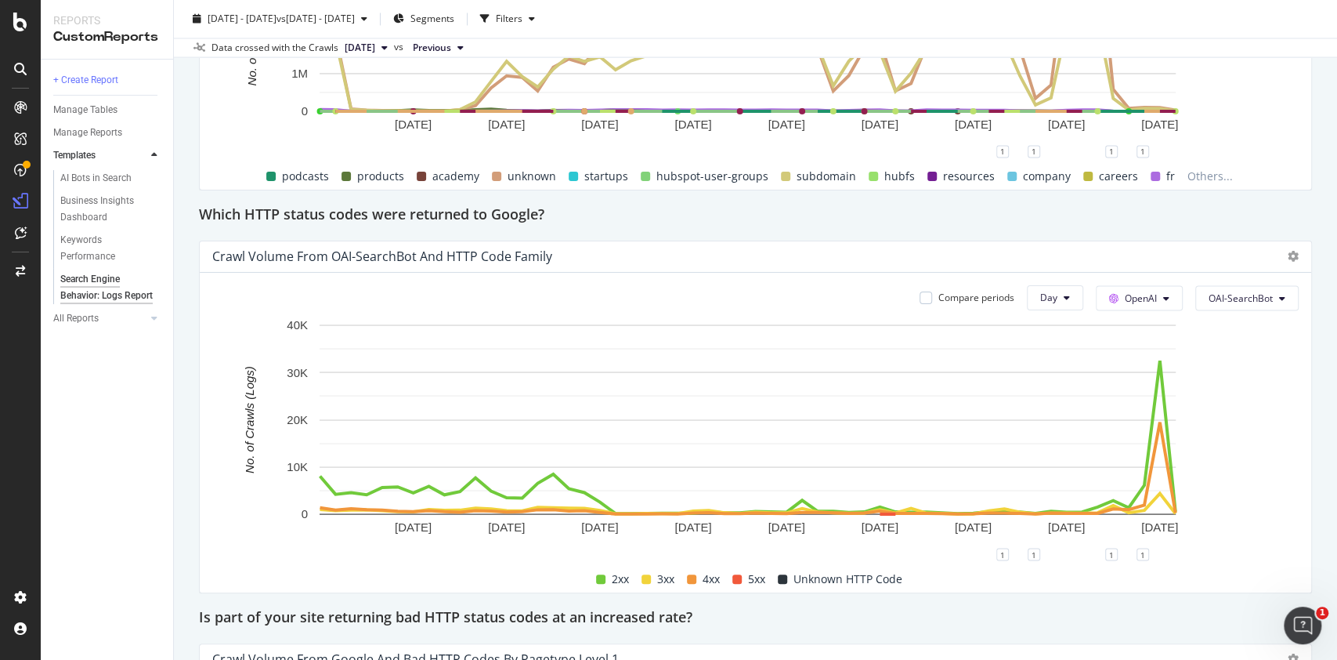
scroll to position [1786, 0]
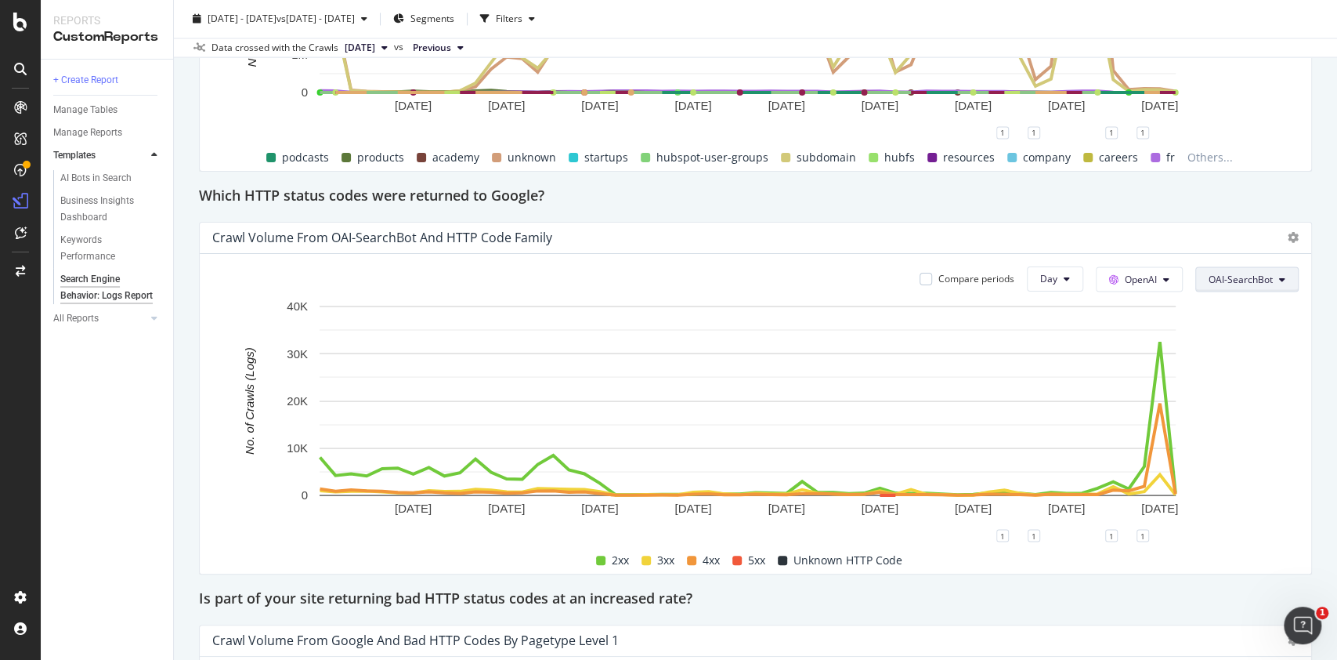
click at [1209, 280] on span "OAI-SearchBot" at bounding box center [1241, 278] width 64 height 13
click at [1200, 306] on span "All bots" at bounding box center [1233, 309] width 79 height 14
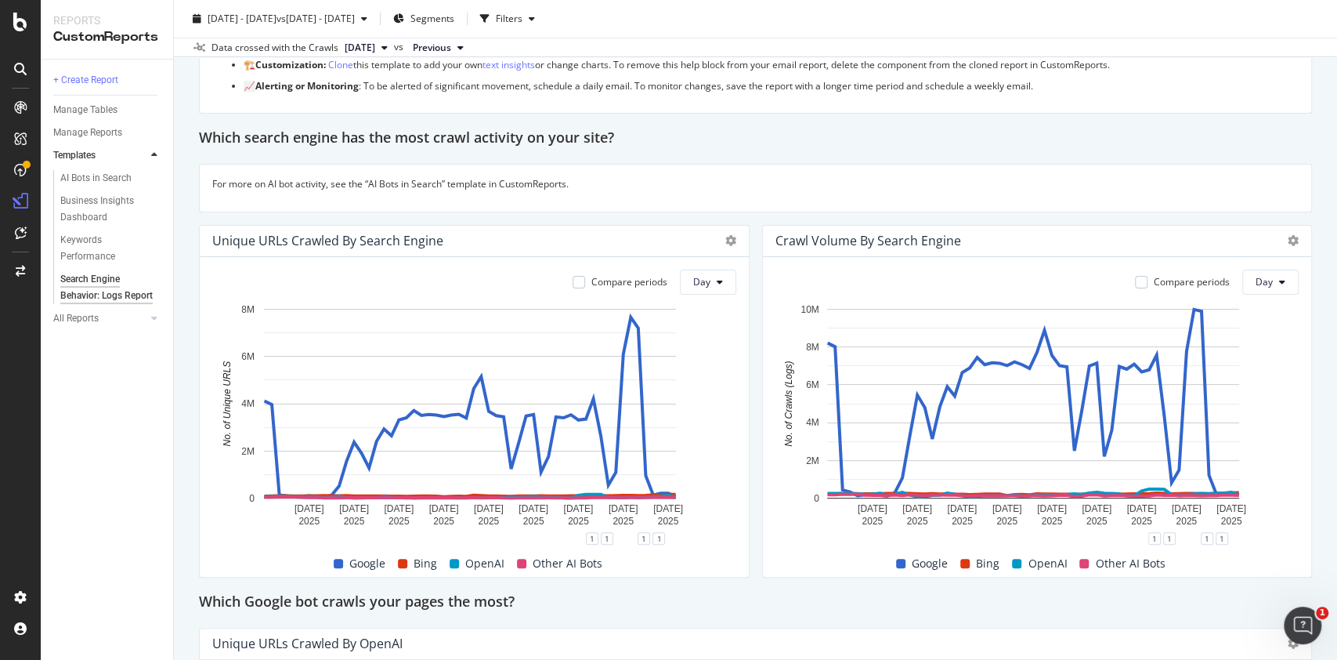
scroll to position [0, 0]
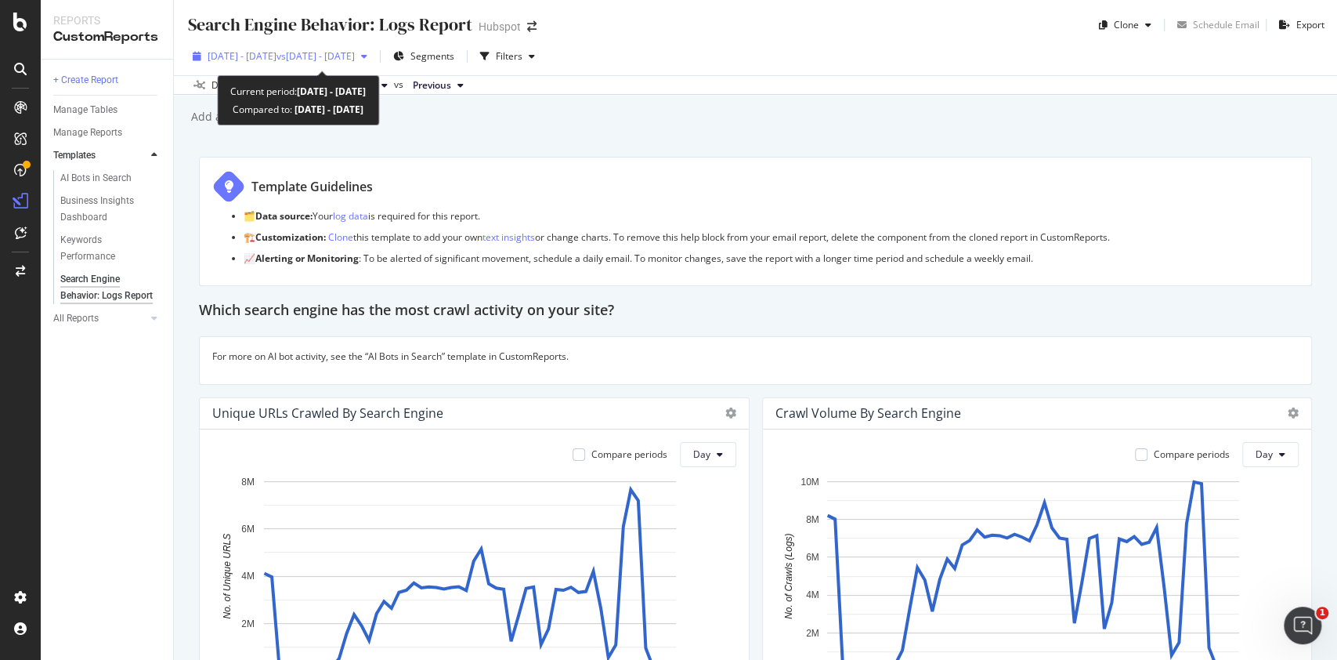
click at [271, 60] on span "2025 Jul. 14th - Sep. 7th" at bounding box center [242, 55] width 69 height 13
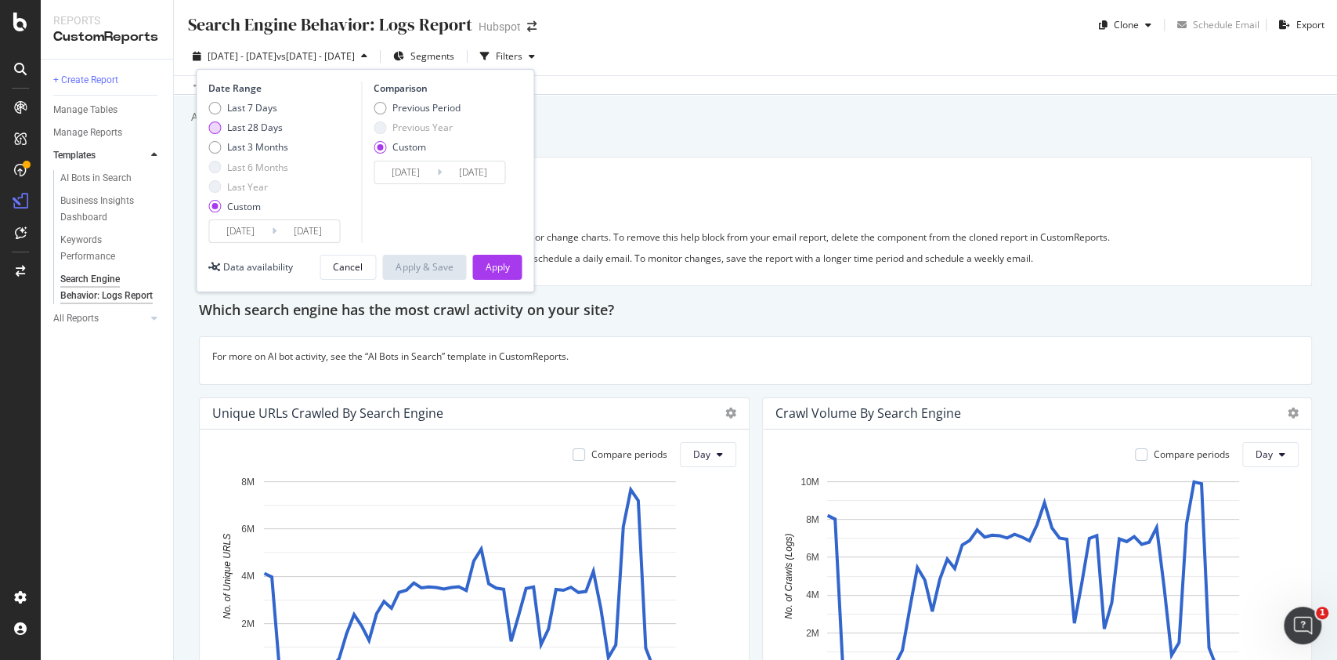
click at [222, 128] on div "Last 28 Days" at bounding box center [248, 127] width 80 height 13
type input "2025/08/11"
click at [483, 260] on button "Apply" at bounding box center [496, 267] width 49 height 25
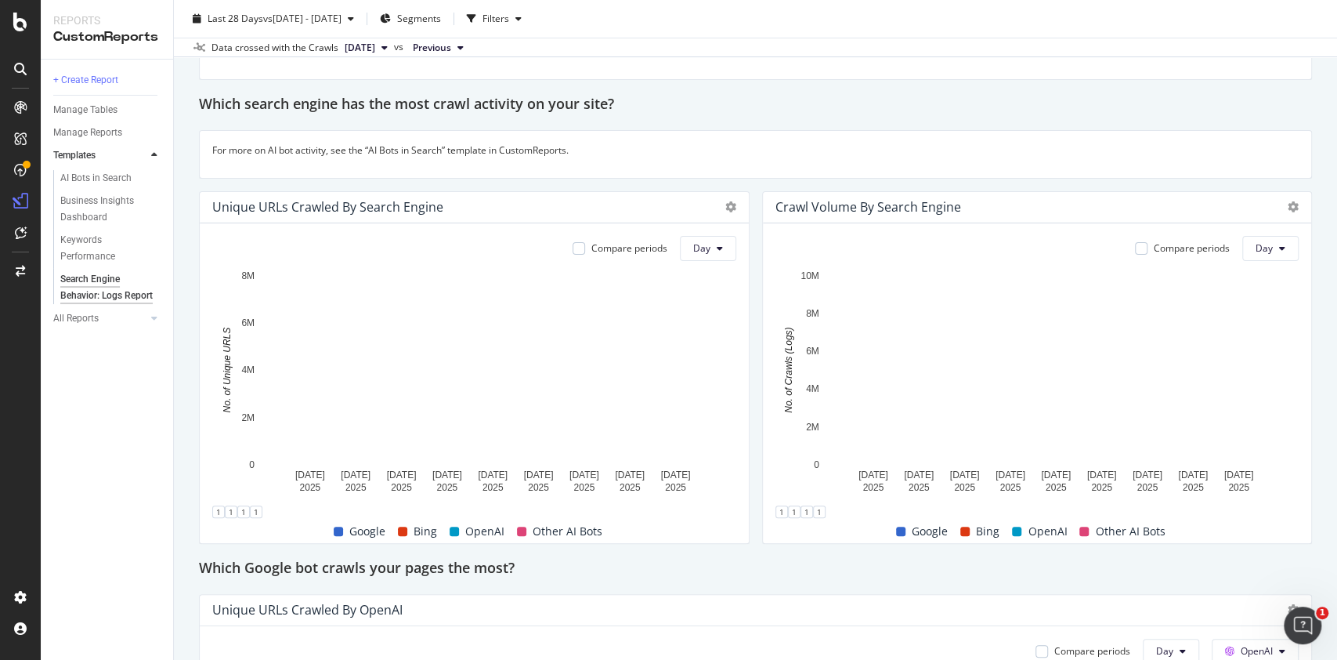
scroll to position [208, 0]
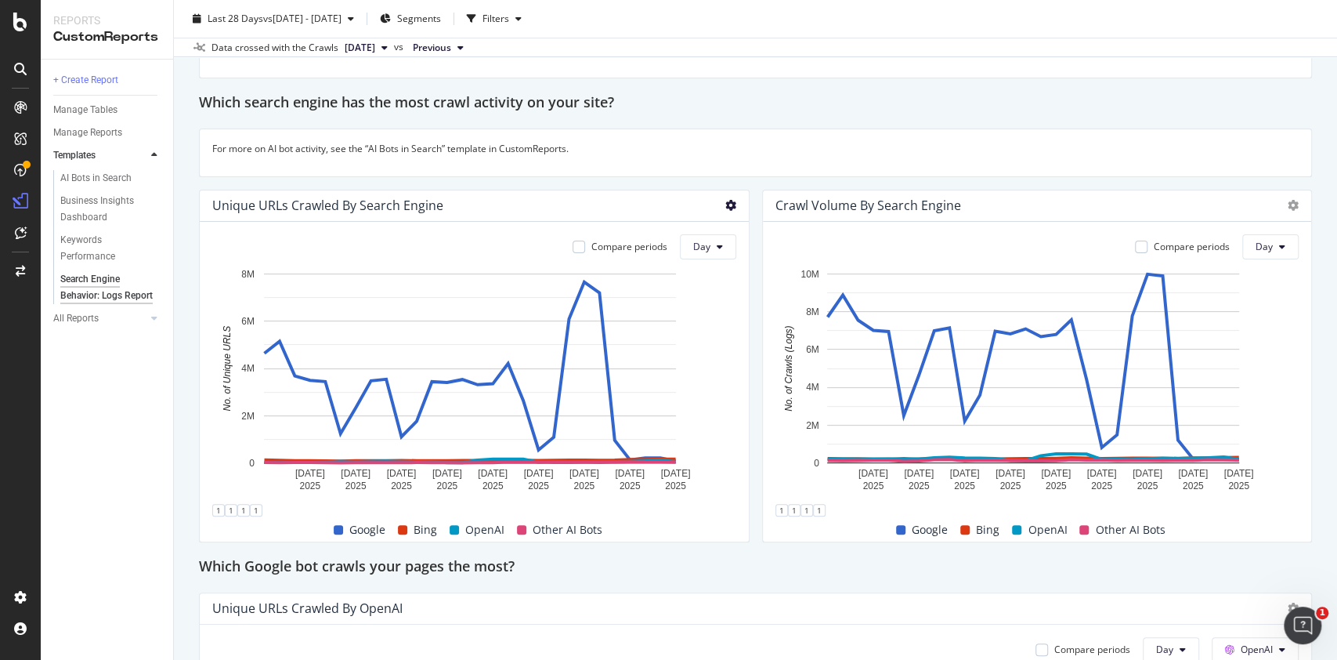
click at [726, 210] on icon at bounding box center [731, 205] width 11 height 11
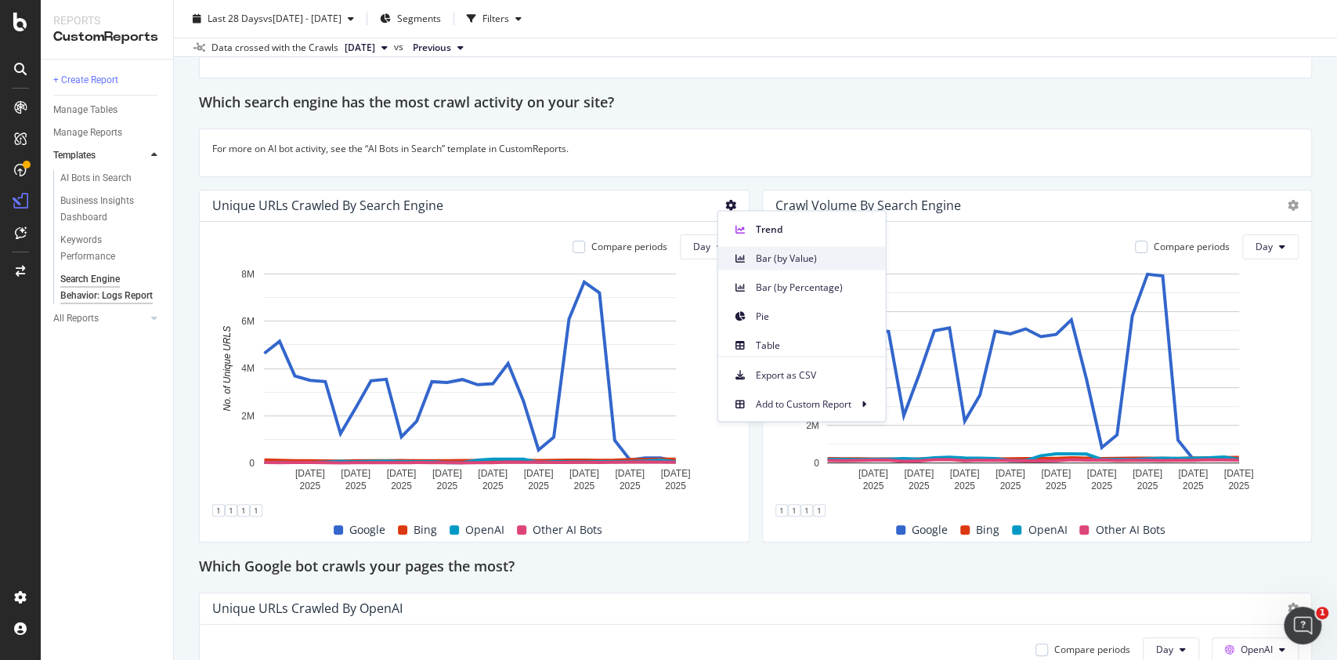
click at [830, 258] on span "Bar (by Value)" at bounding box center [815, 258] width 118 height 14
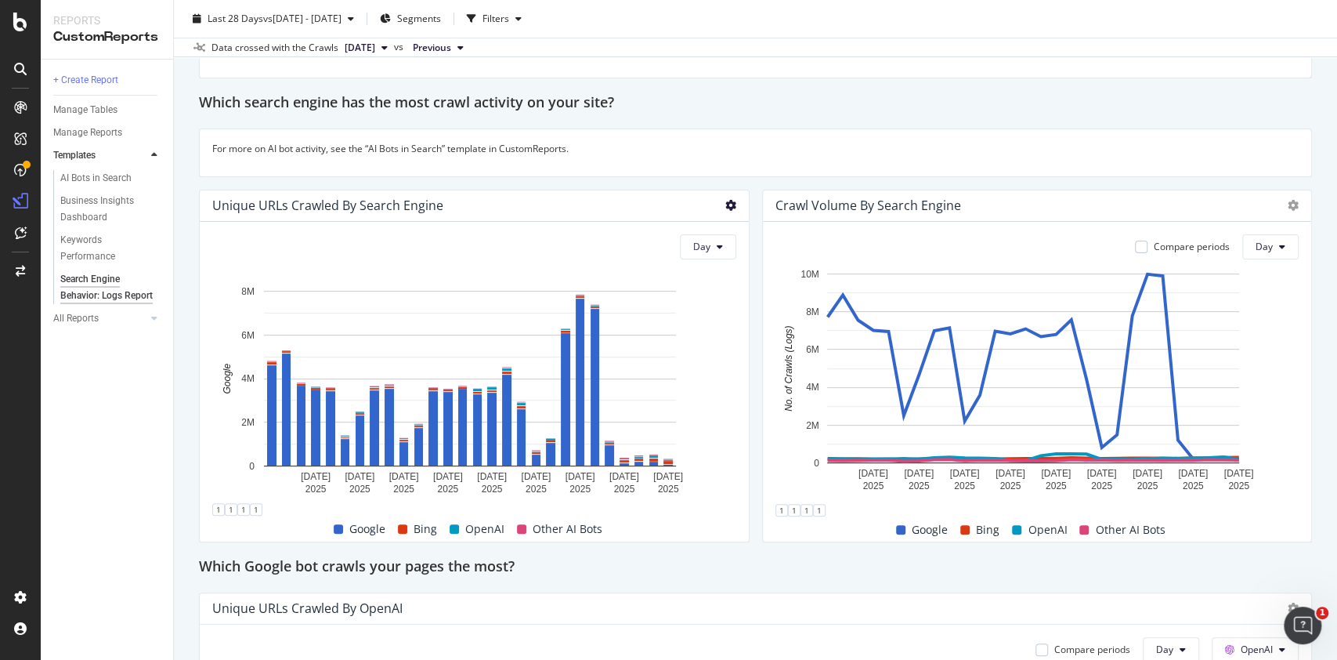
click at [726, 206] on icon at bounding box center [731, 205] width 11 height 11
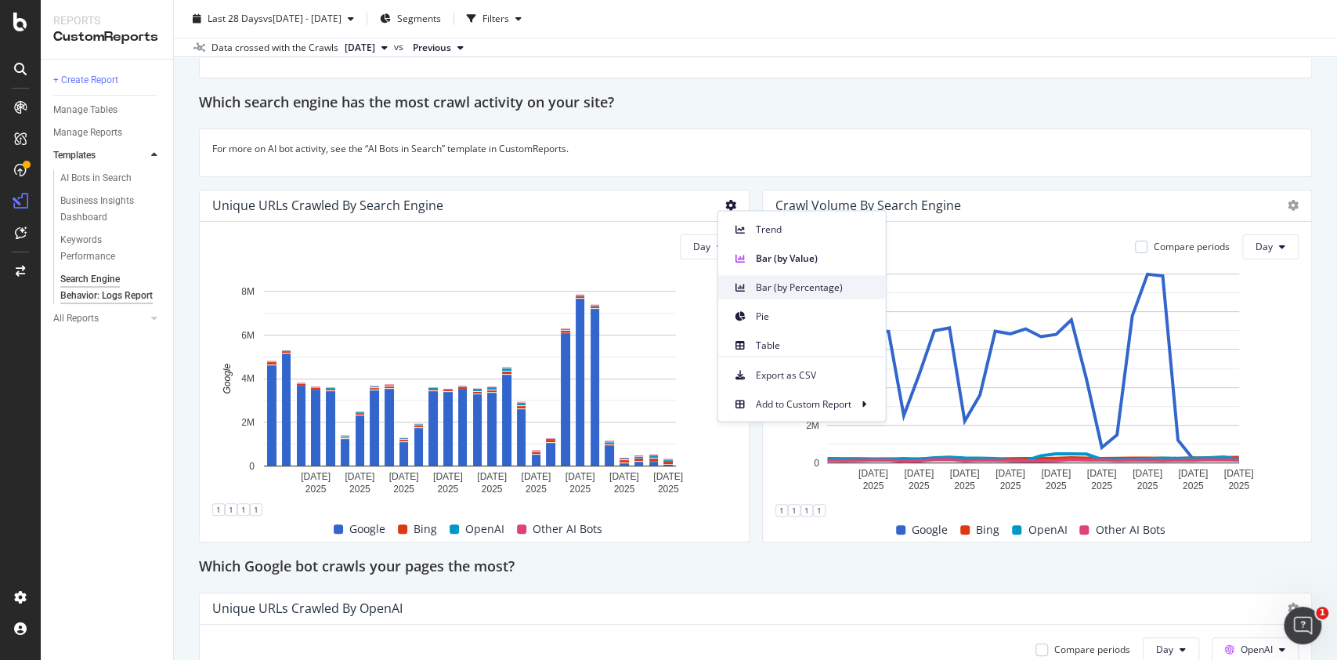
click at [784, 288] on span "Bar (by Percentage)" at bounding box center [815, 287] width 118 height 14
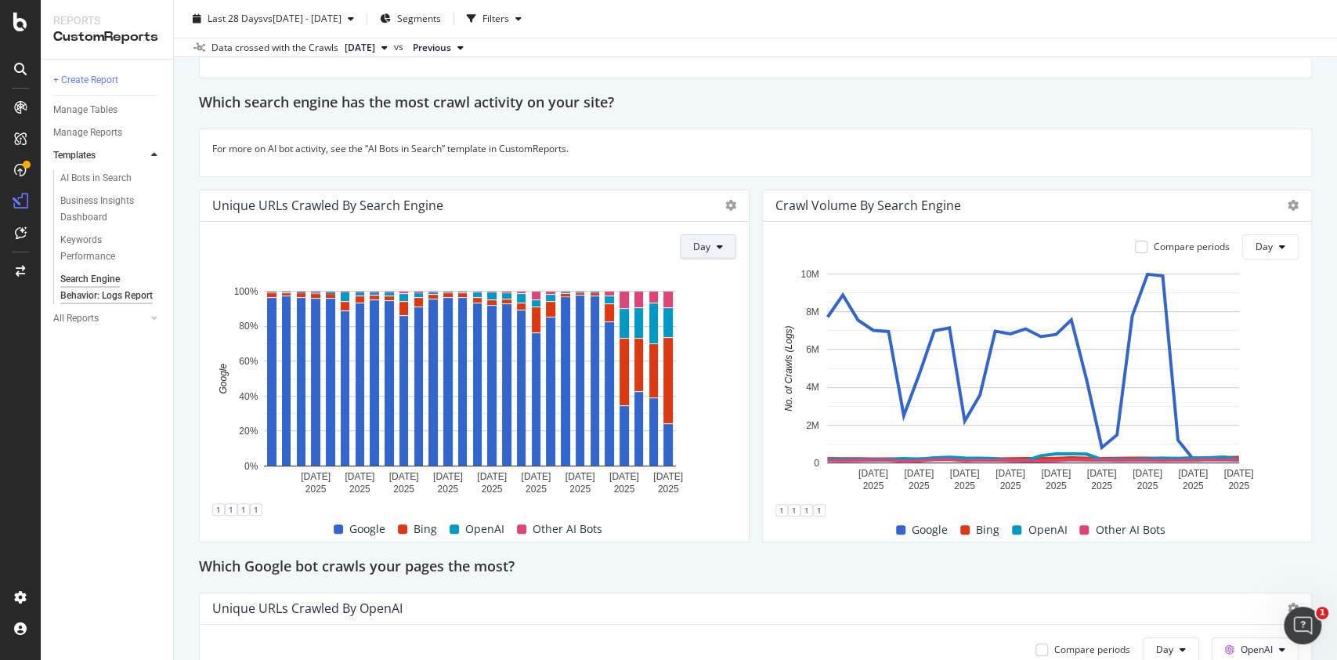
click at [703, 252] on button "Day" at bounding box center [708, 246] width 56 height 25
click at [712, 416] on rect "A chart." at bounding box center [470, 392] width 516 height 219
click at [689, 254] on button "Day" at bounding box center [708, 246] width 56 height 25
click at [718, 210] on div at bounding box center [727, 205] width 19 height 16
click at [726, 205] on icon at bounding box center [731, 205] width 11 height 11
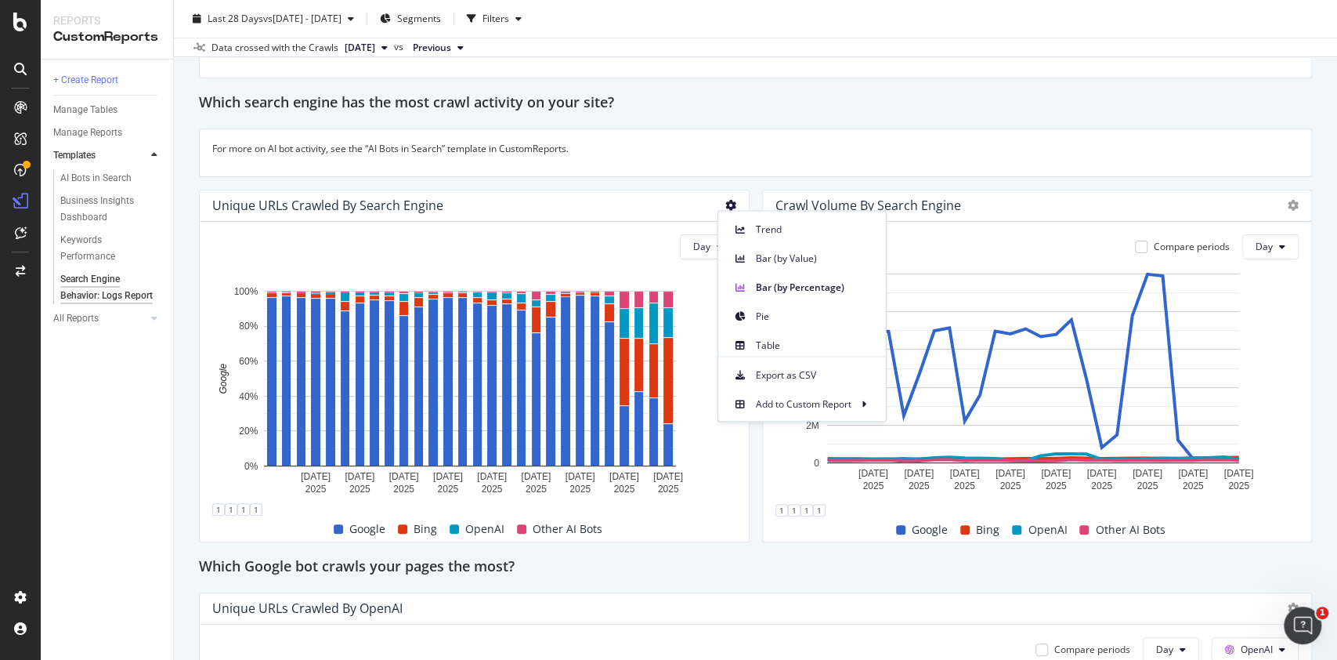
drag, startPoint x: 805, startPoint y: 349, endPoint x: 746, endPoint y: 392, distance: 73.0
click at [805, 349] on span "Table" at bounding box center [815, 345] width 118 height 14
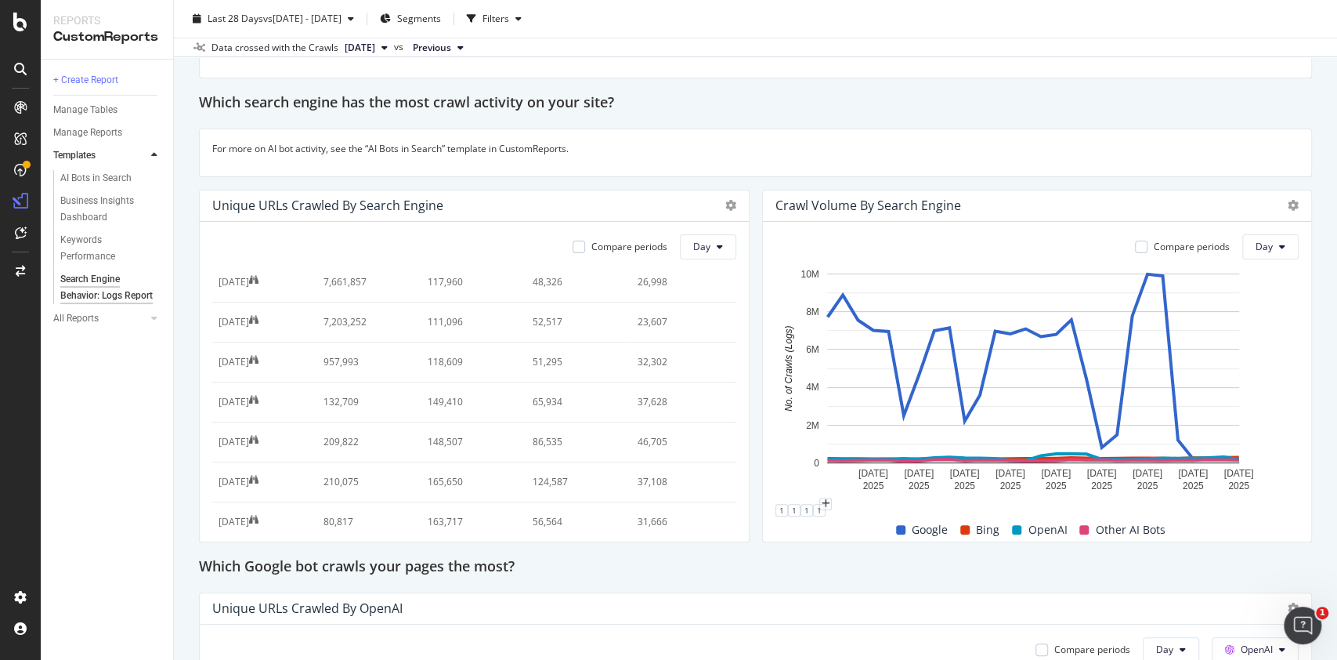
scroll to position [880, 0]
click at [717, 242] on icon at bounding box center [720, 246] width 6 height 9
click at [726, 200] on icon at bounding box center [731, 205] width 11 height 11
drag, startPoint x: 796, startPoint y: 260, endPoint x: 789, endPoint y: 176, distance: 84.1
click at [796, 260] on span "Bar (by Value)" at bounding box center [815, 258] width 118 height 14
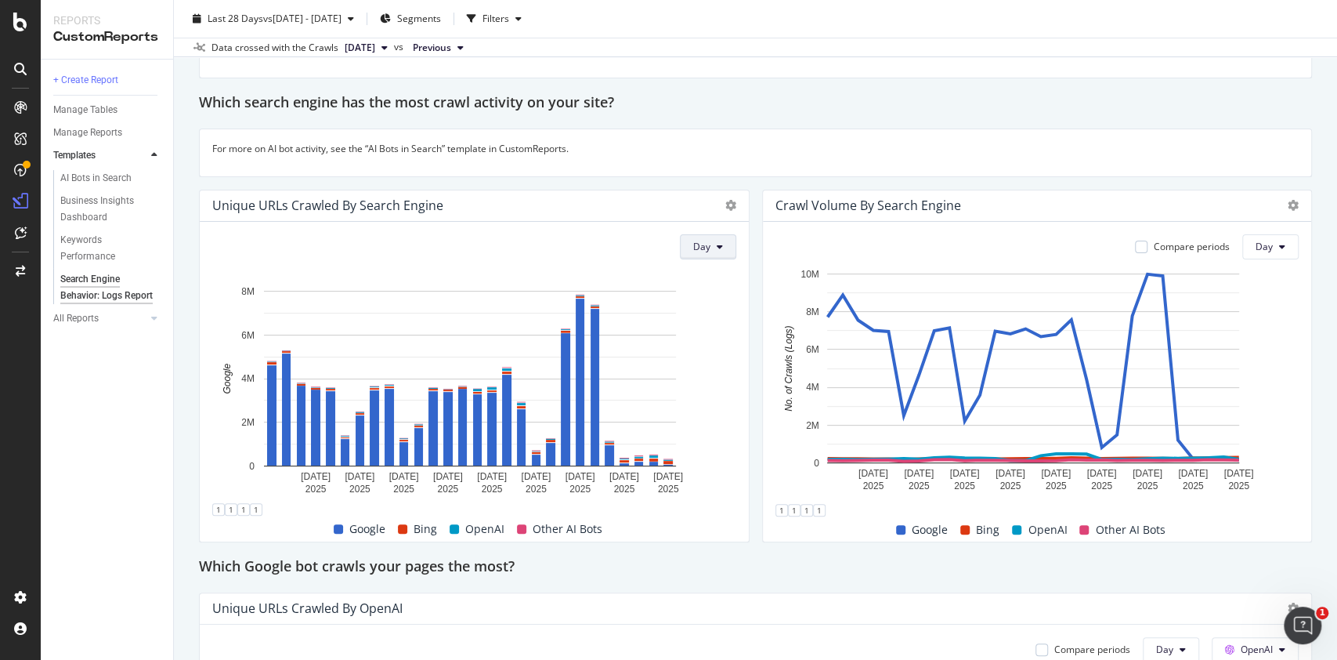
click at [717, 242] on icon at bounding box center [720, 246] width 6 height 9
click at [726, 200] on icon at bounding box center [731, 205] width 11 height 11
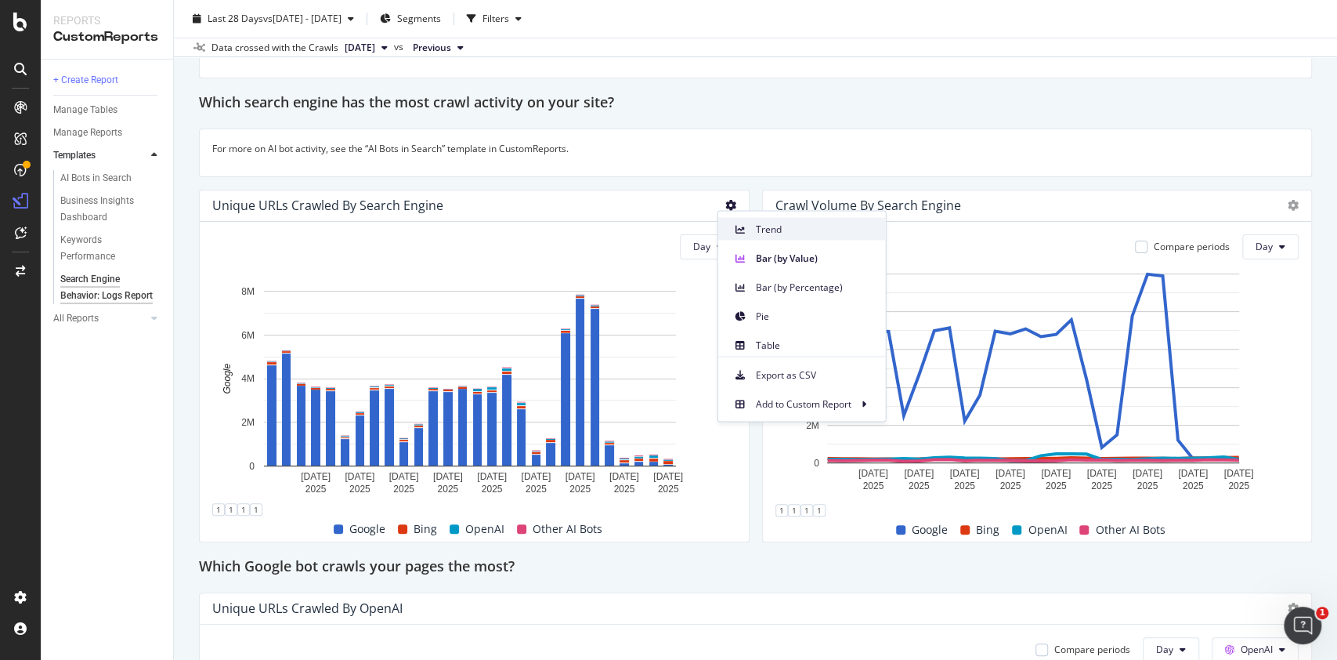
click at [739, 227] on icon at bounding box center [740, 228] width 9 height 9
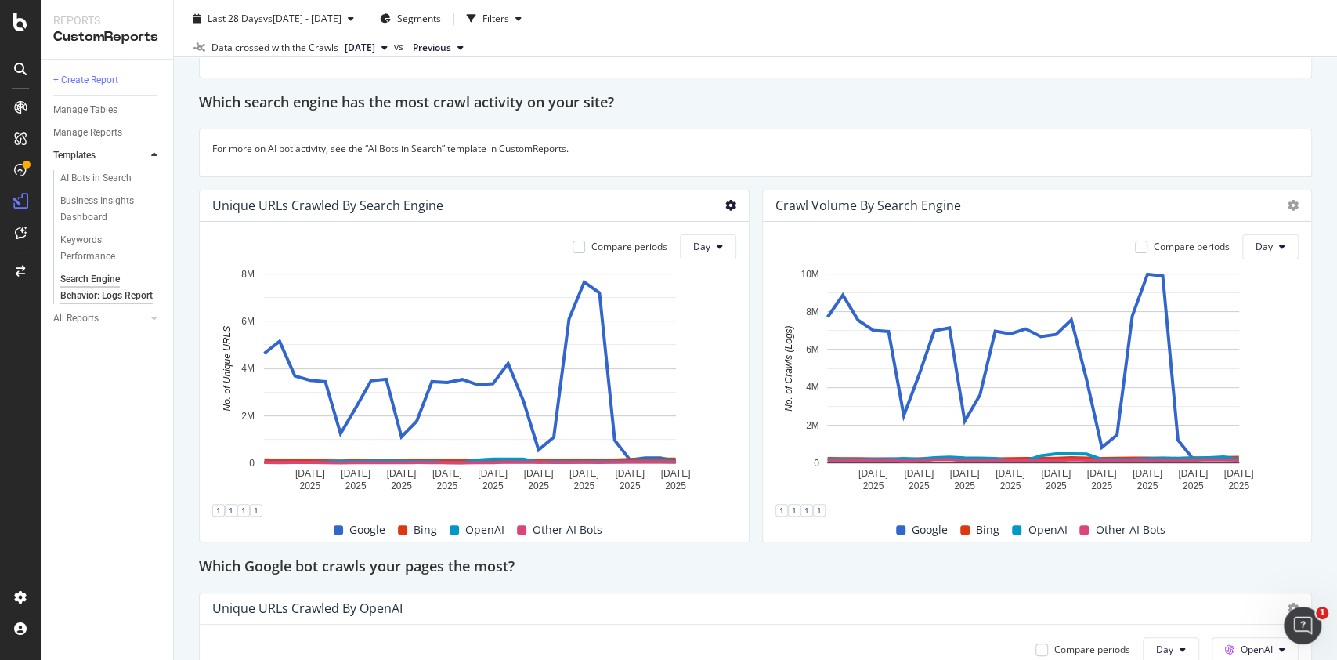
click at [726, 200] on icon at bounding box center [731, 205] width 11 height 11
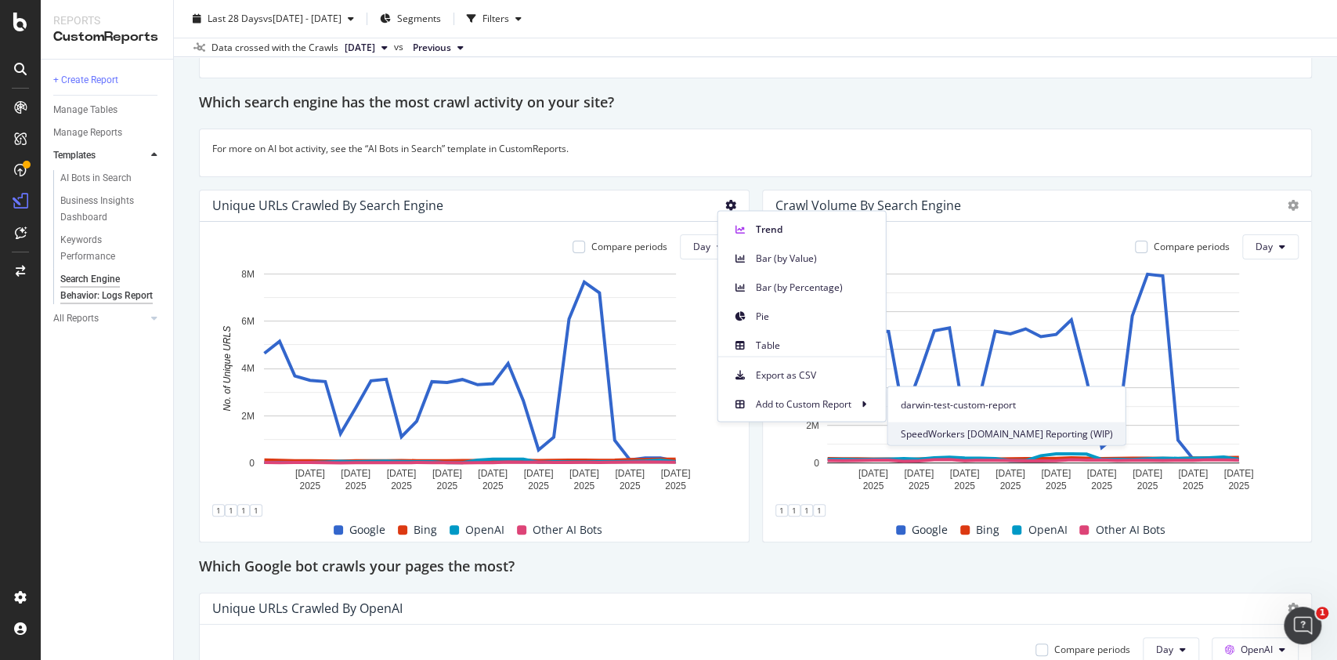
click at [931, 425] on div "SpeedWorkers [DOMAIN_NAME] Reporting (WIP)" at bounding box center [1006, 433] width 237 height 23
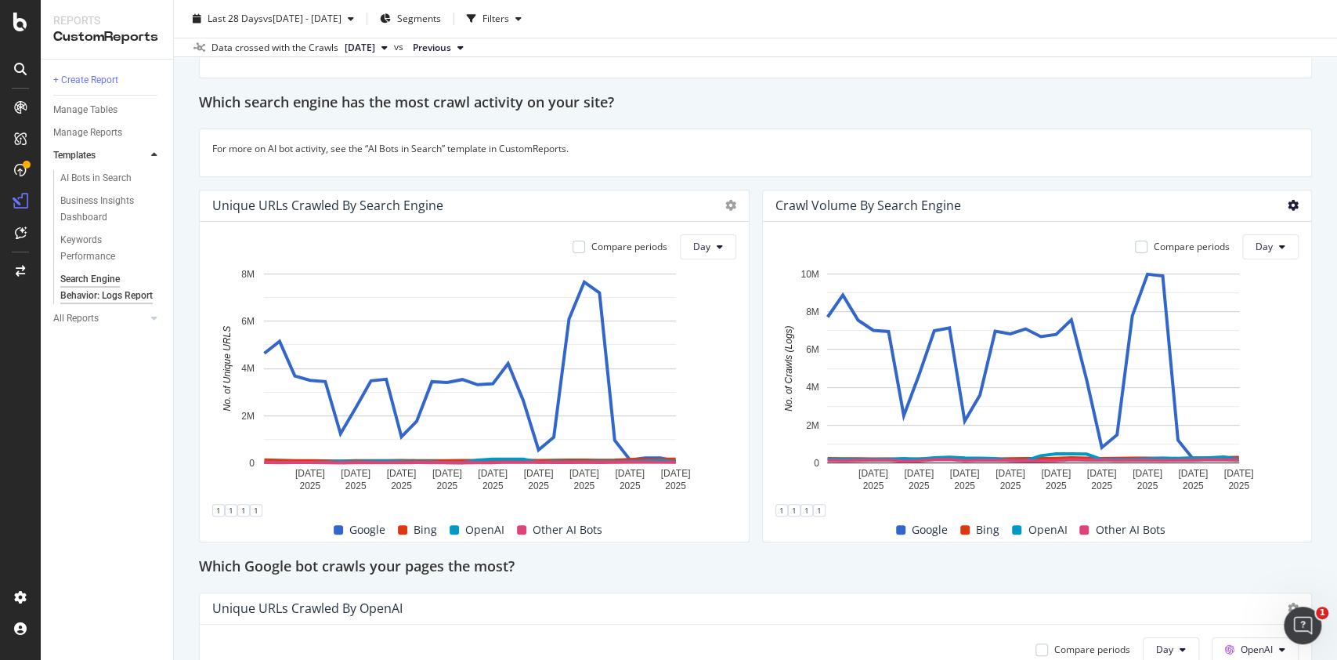
click at [1288, 206] on icon at bounding box center [1293, 205] width 11 height 11
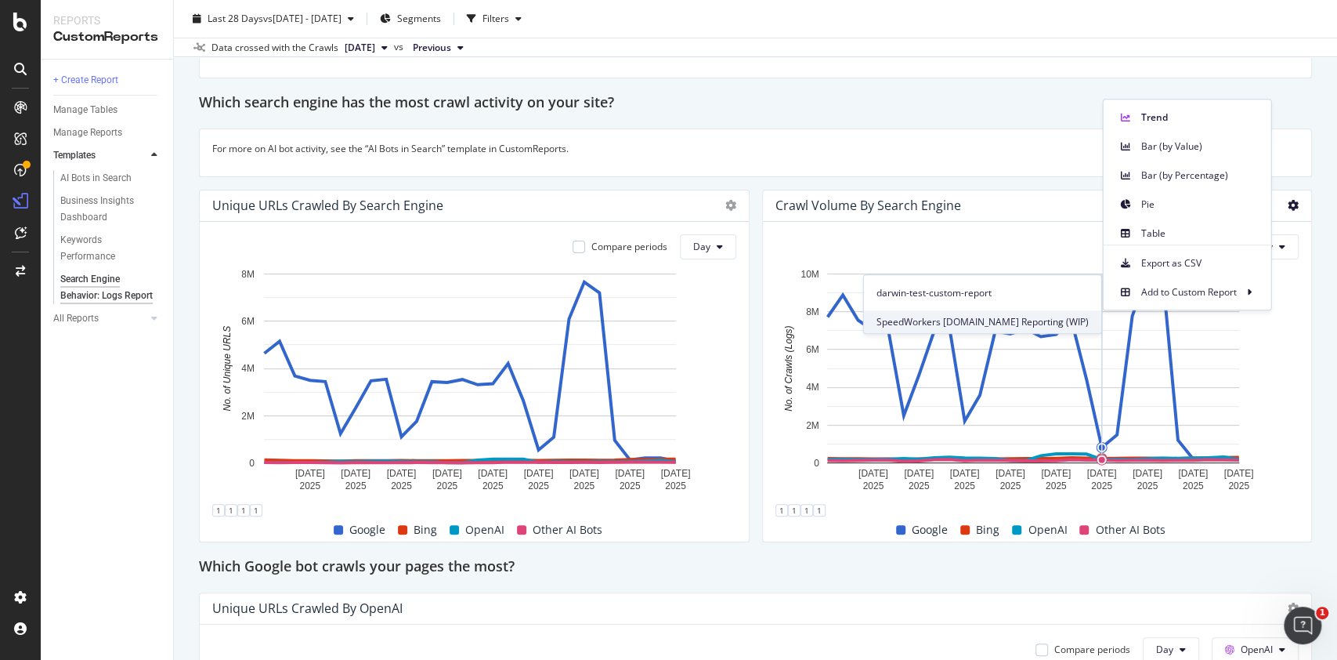
click at [1081, 316] on span "SpeedWorkers [DOMAIN_NAME] Reporting (WIP)" at bounding box center [983, 322] width 212 height 14
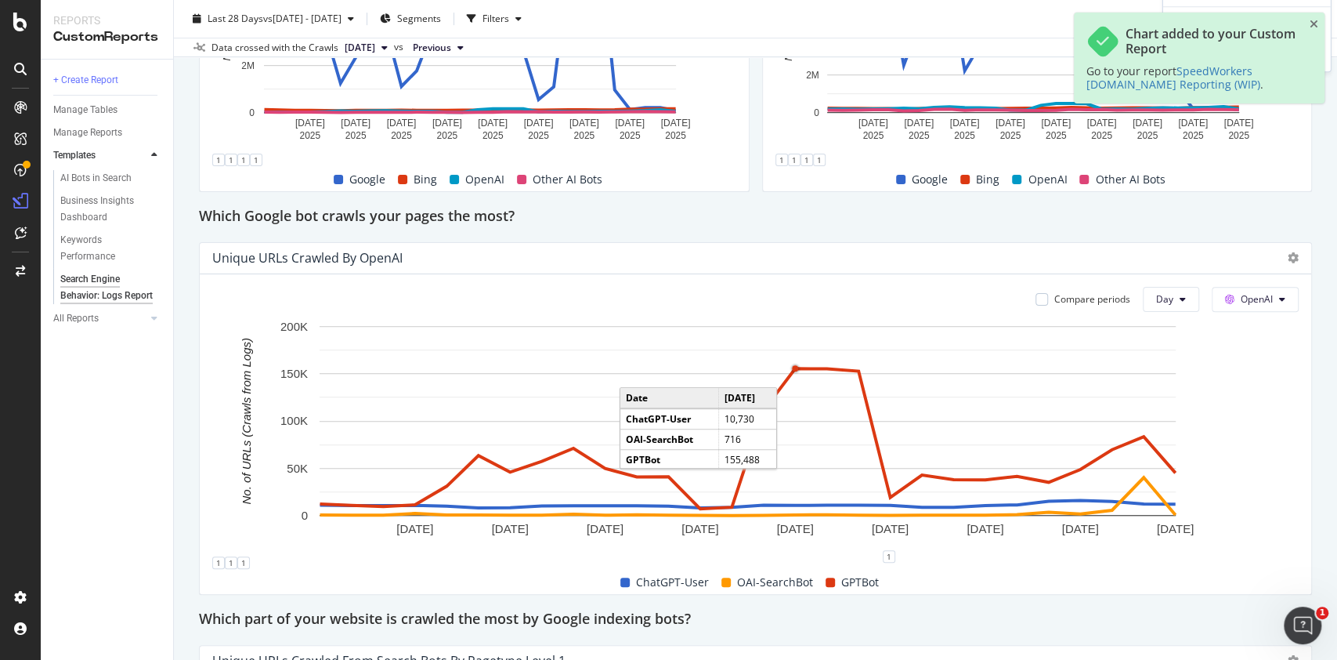
scroll to position [559, 0]
click at [1288, 261] on icon at bounding box center [1293, 257] width 11 height 11
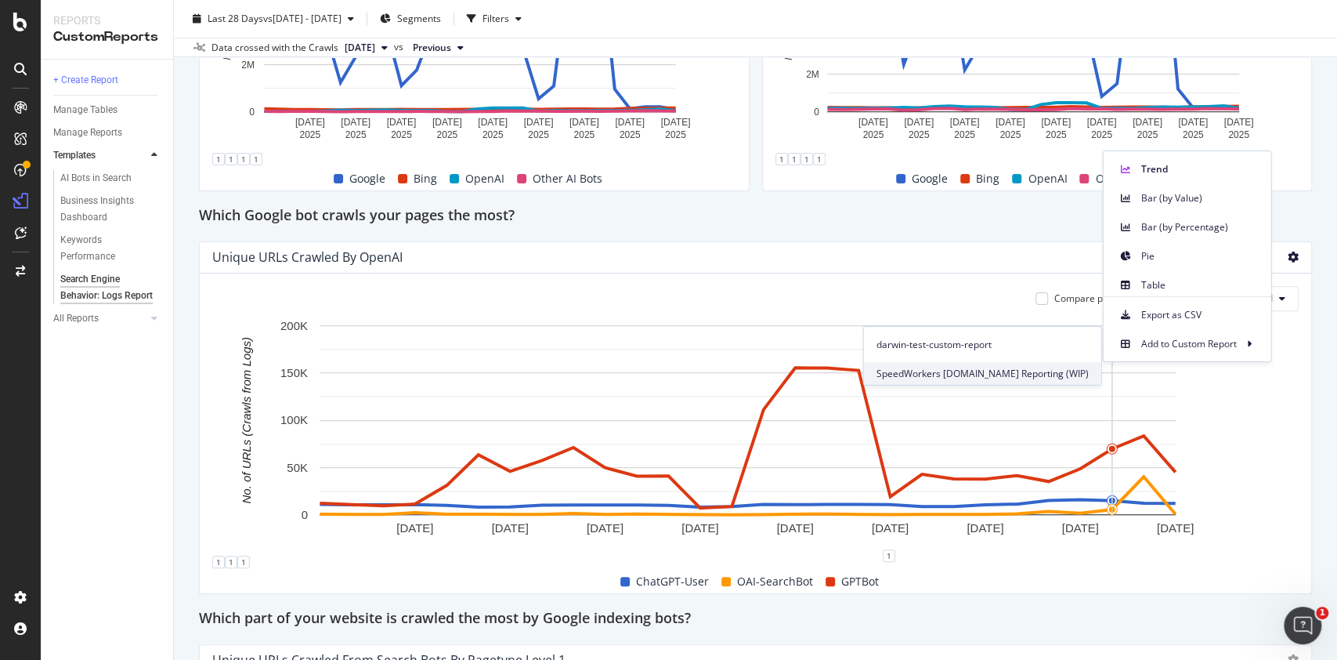
click at [1047, 371] on span "SpeedWorkers [DOMAIN_NAME] Reporting (WIP)" at bounding box center [983, 374] width 212 height 14
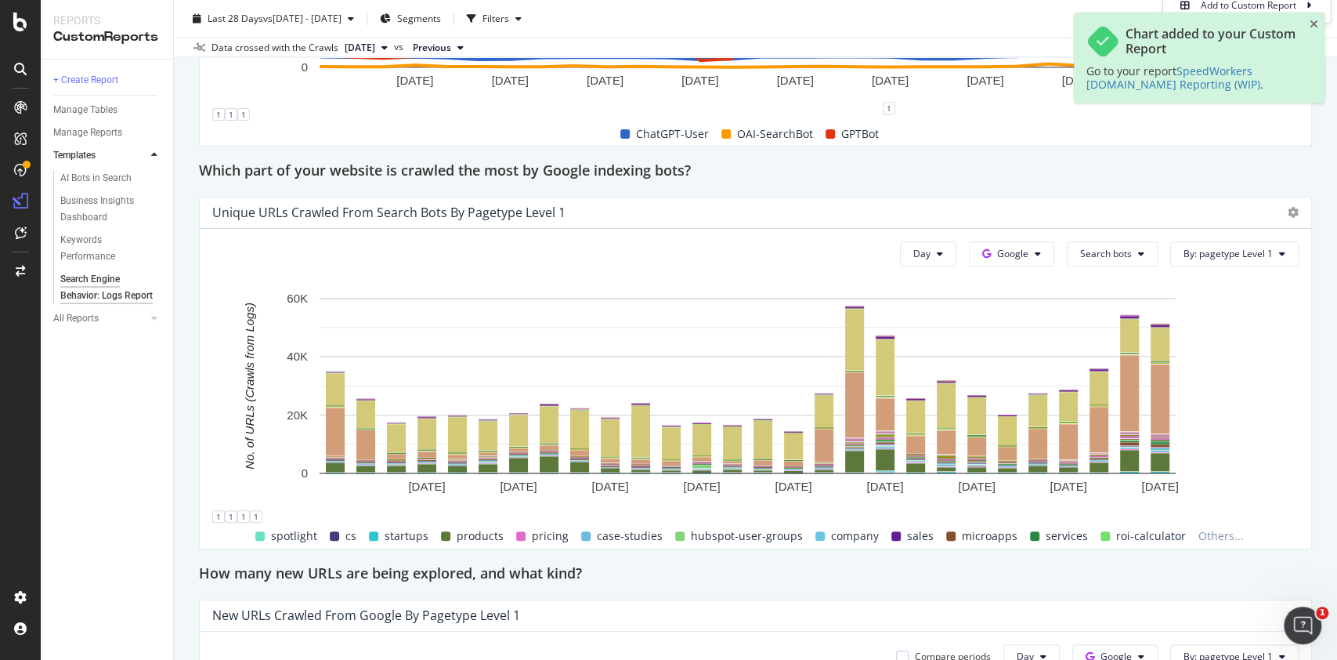
scroll to position [1009, 0]
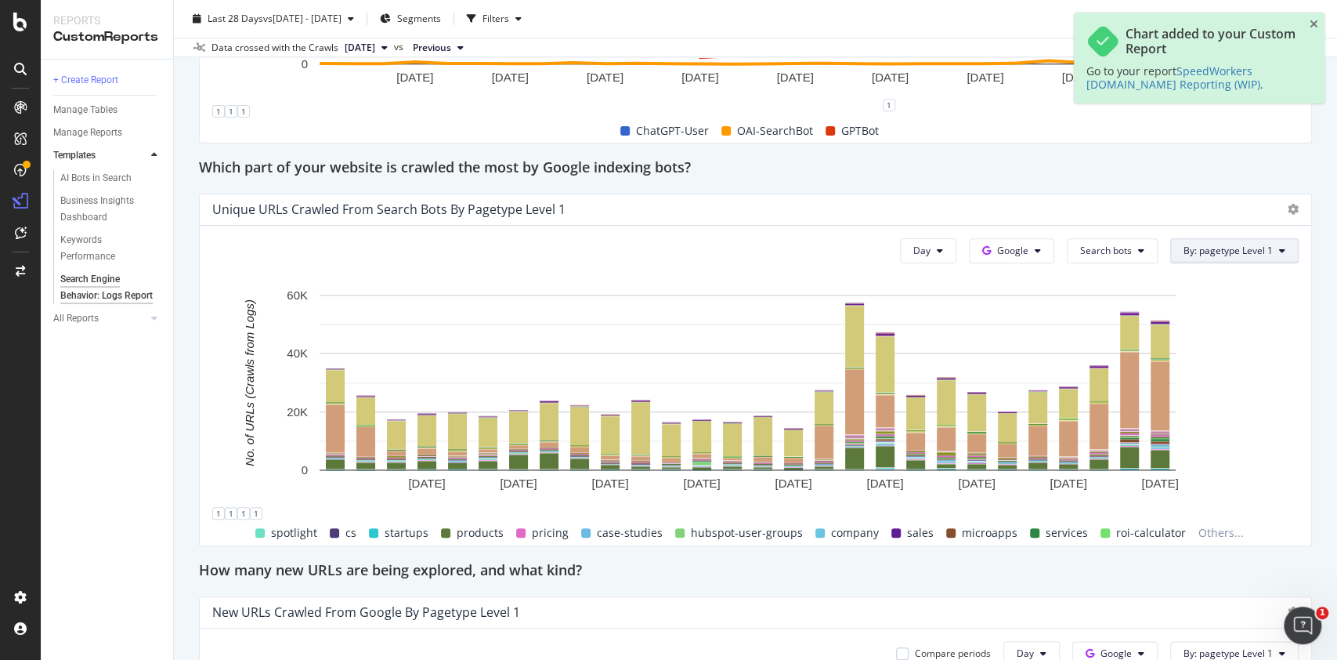
click at [1200, 254] on span "By: pagetype Level 1" at bounding box center [1228, 250] width 89 height 13
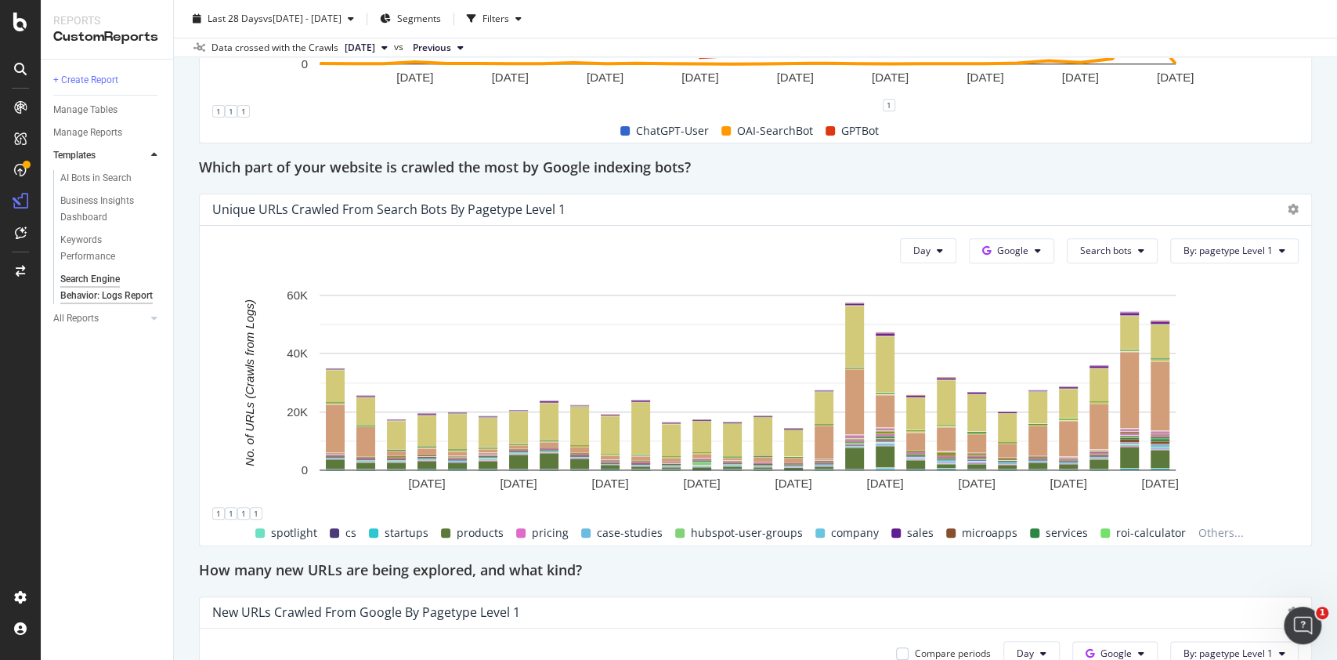
click at [1134, 586] on div "Template Guidelines 🗂️ Data source: Your log data is required for this report. …" at bounding box center [755, 451] width 1113 height 2607
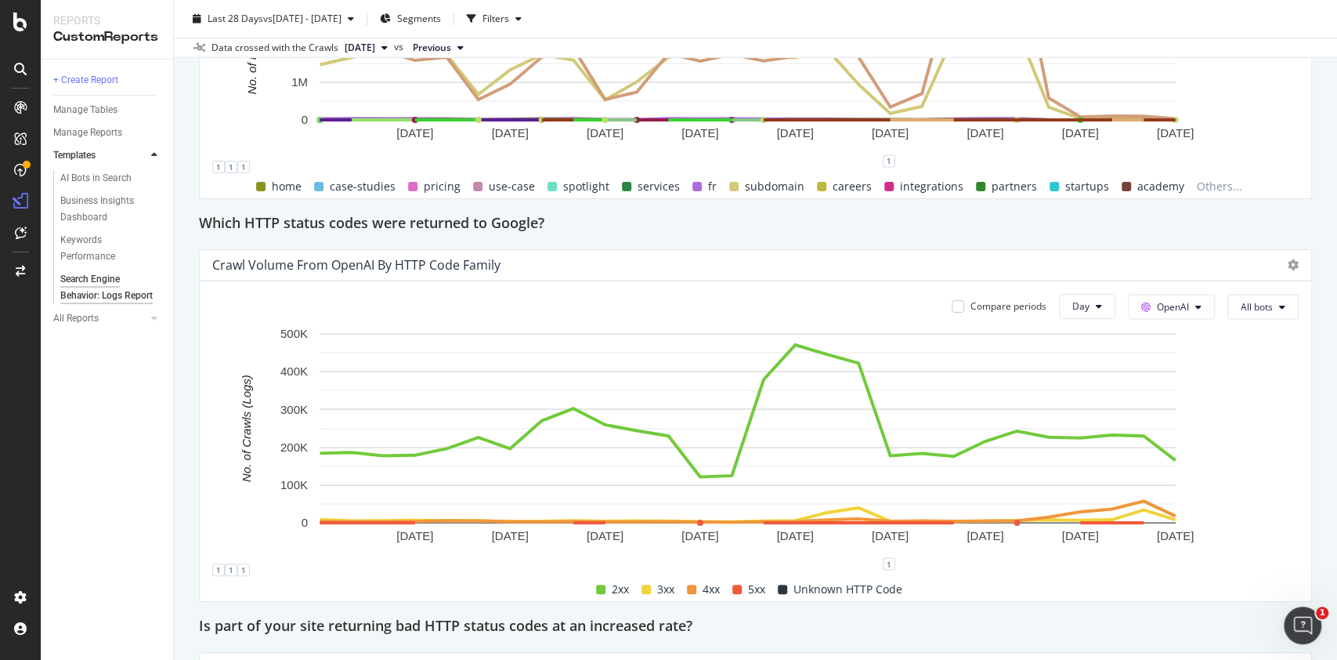
scroll to position [1909, 0]
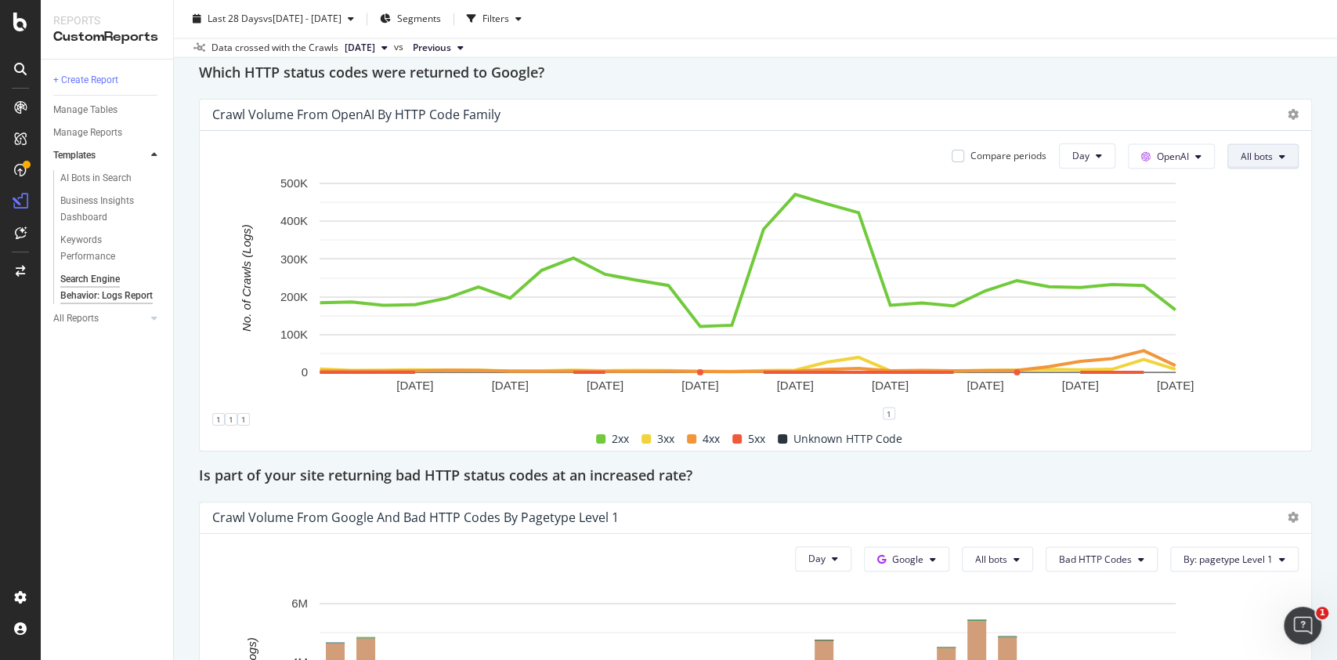
click at [1241, 157] on span "All bots" at bounding box center [1257, 155] width 32 height 13
click at [1242, 246] on span "OAI-SearchBot" at bounding box center [1264, 244] width 79 height 14
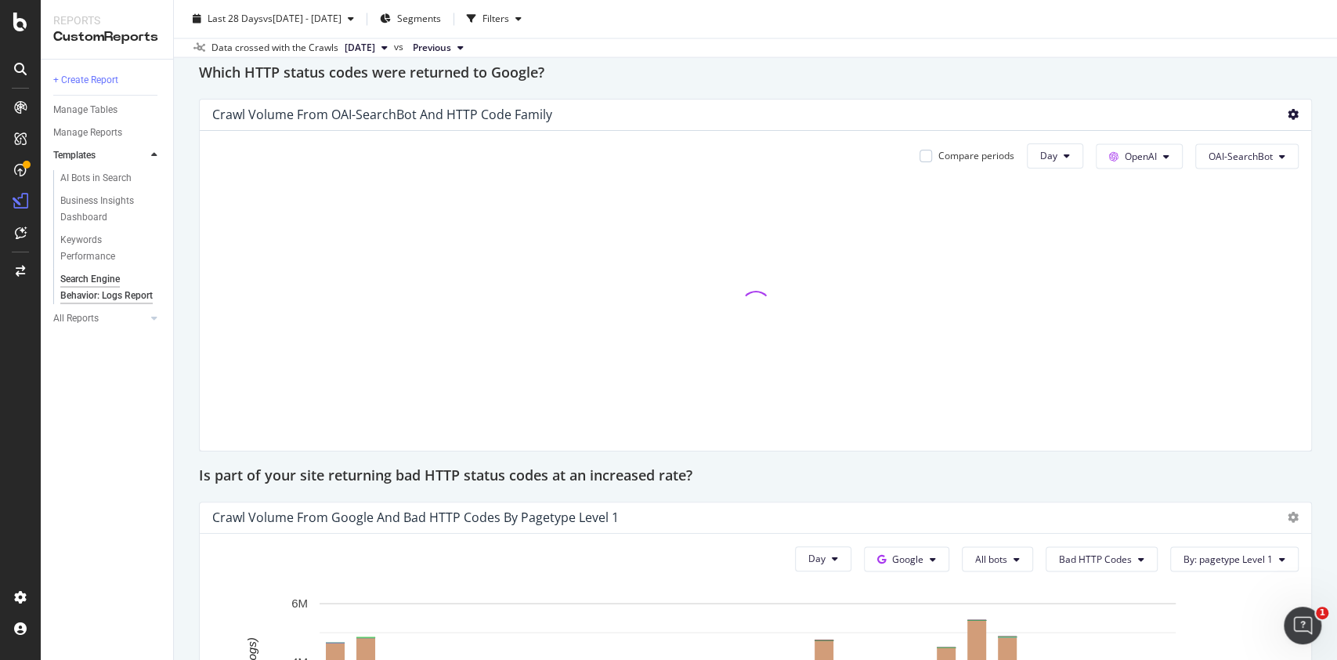
click at [1288, 117] on icon at bounding box center [1293, 114] width 11 height 11
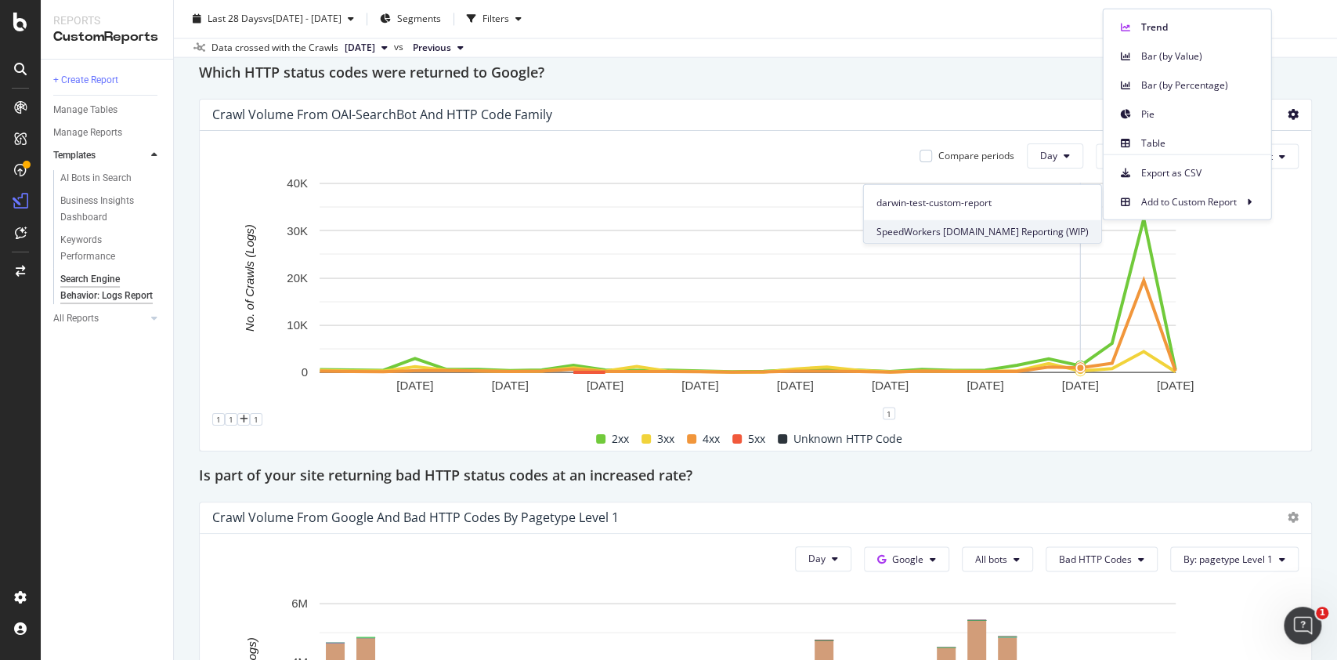
click at [1064, 227] on span "SpeedWorkers [DOMAIN_NAME] Reporting (WIP)" at bounding box center [983, 231] width 212 height 14
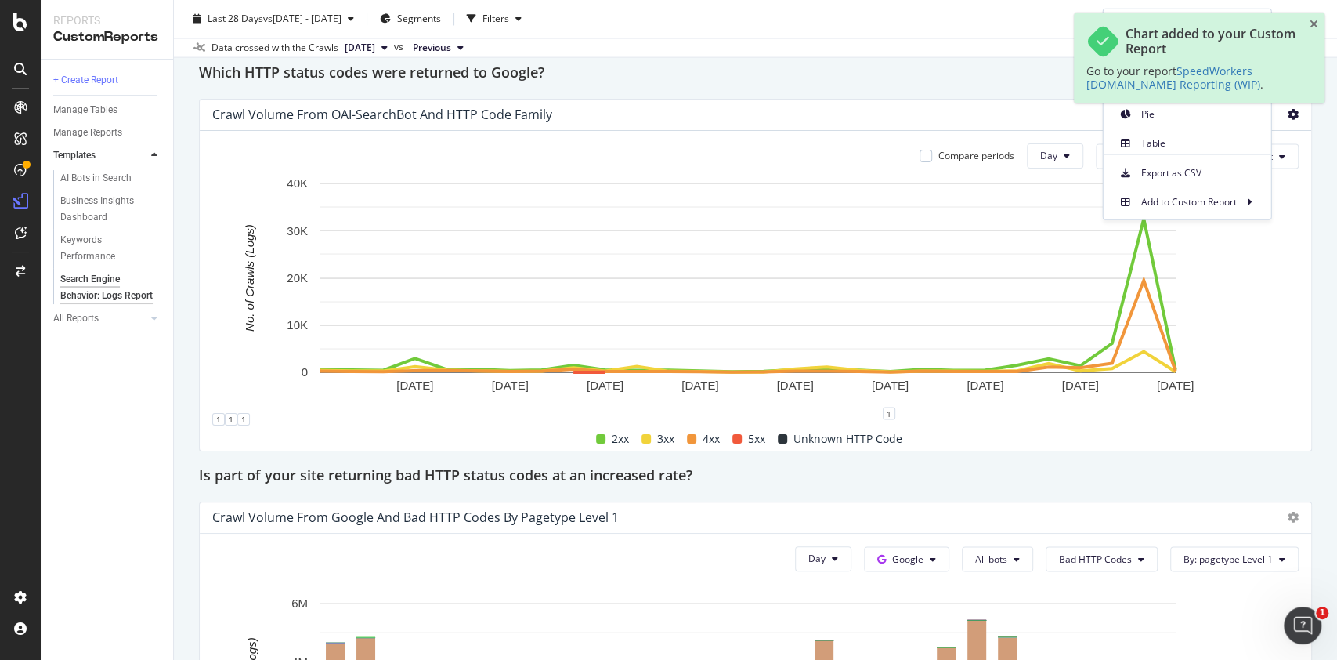
click at [1308, 188] on div "Search Engine Behavior: Logs Report Search Engine Behavior: Logs Report Hubspot…" at bounding box center [756, 330] width 1164 height 660
click at [1251, 166] on button "OAI-SearchBot" at bounding box center [1247, 155] width 103 height 25
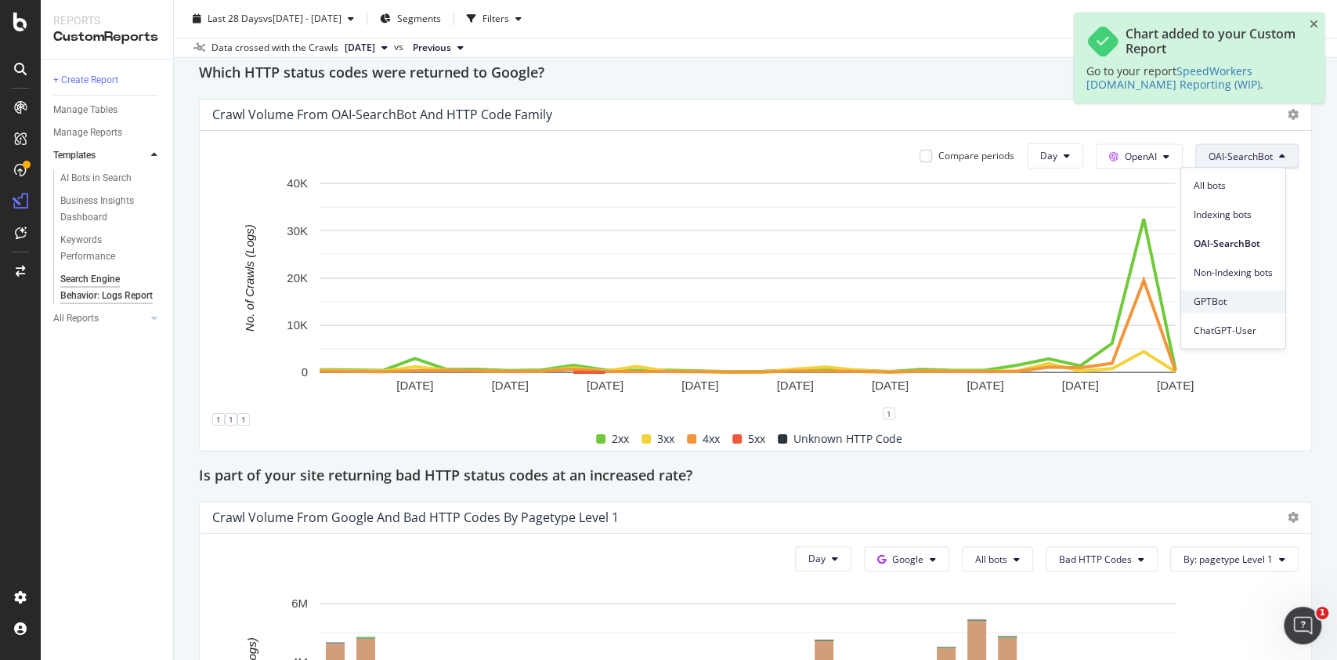
click at [1218, 309] on div "GPTBot" at bounding box center [1234, 301] width 104 height 23
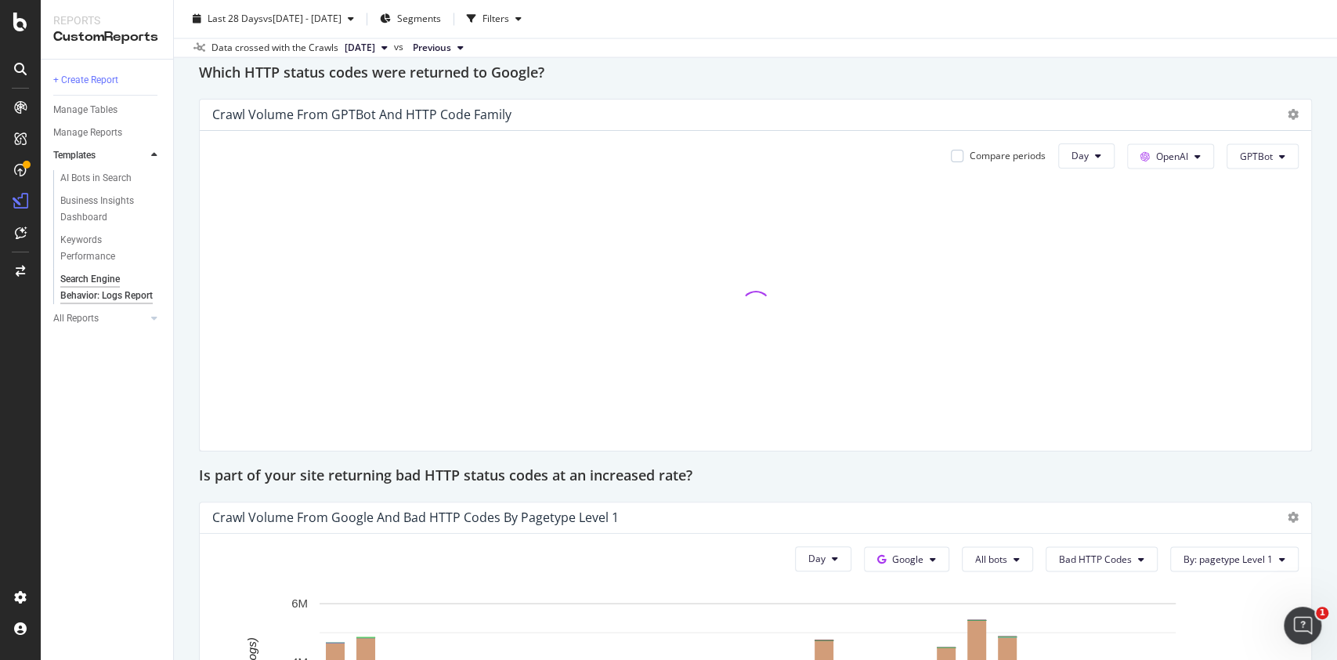
click at [1276, 124] on div "Crawl Volume from GPTBot and HTTP Code Family" at bounding box center [756, 115] width 1112 height 31
click at [1288, 116] on icon at bounding box center [1293, 114] width 11 height 11
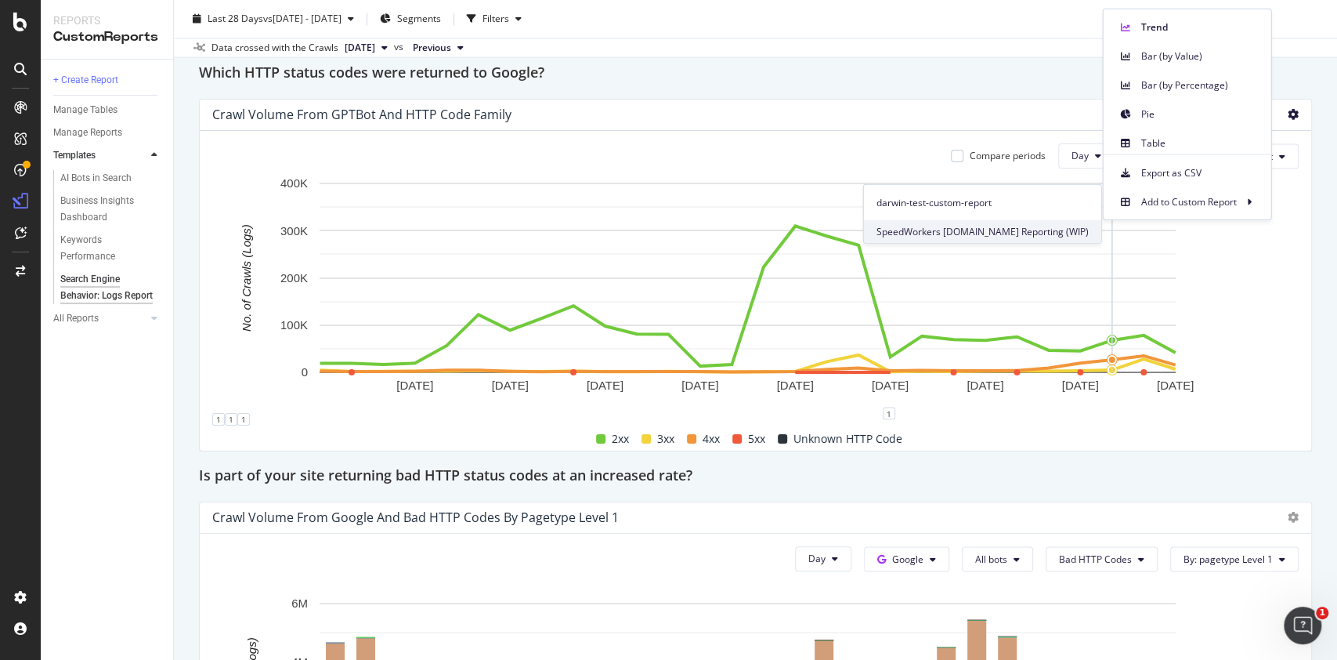
click at [1082, 224] on span "SpeedWorkers [DOMAIN_NAME] Reporting (WIP)" at bounding box center [983, 231] width 212 height 14
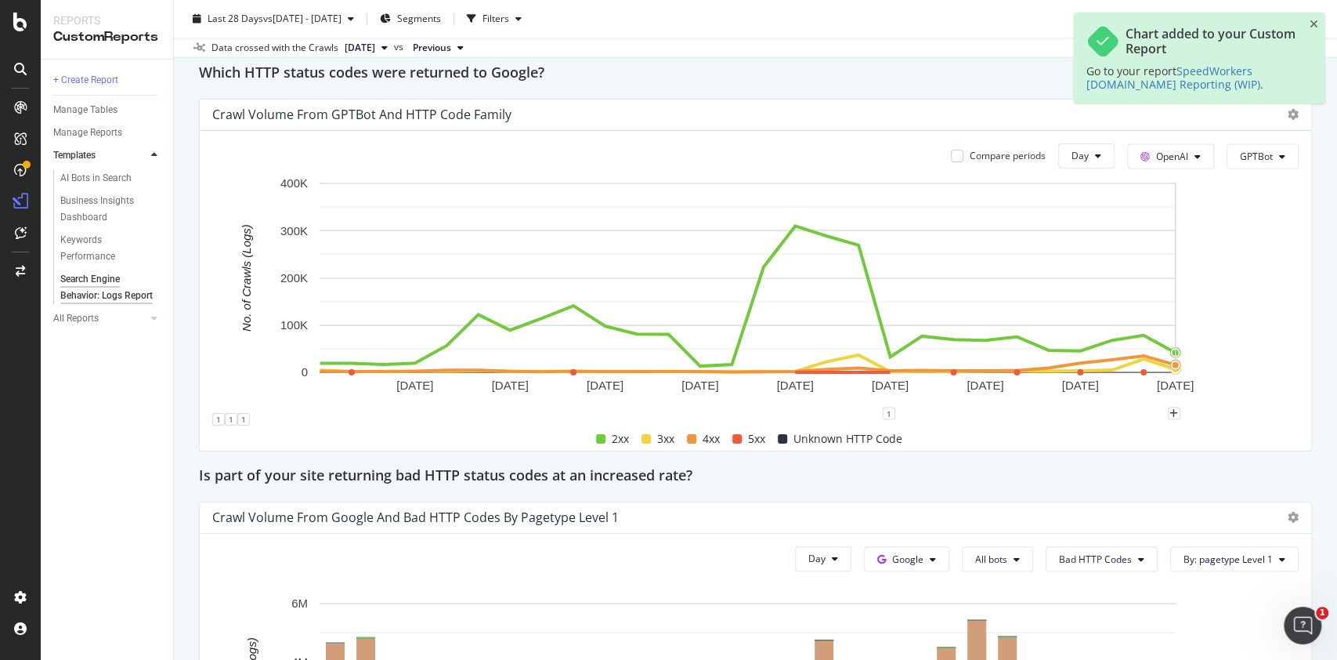
click at [1278, 265] on rect "A chart." at bounding box center [747, 293] width 1070 height 237
click at [1256, 154] on span "GPTBot" at bounding box center [1256, 155] width 33 height 13
click at [1237, 328] on span "ChatGPT-User" at bounding box center [1264, 331] width 79 height 14
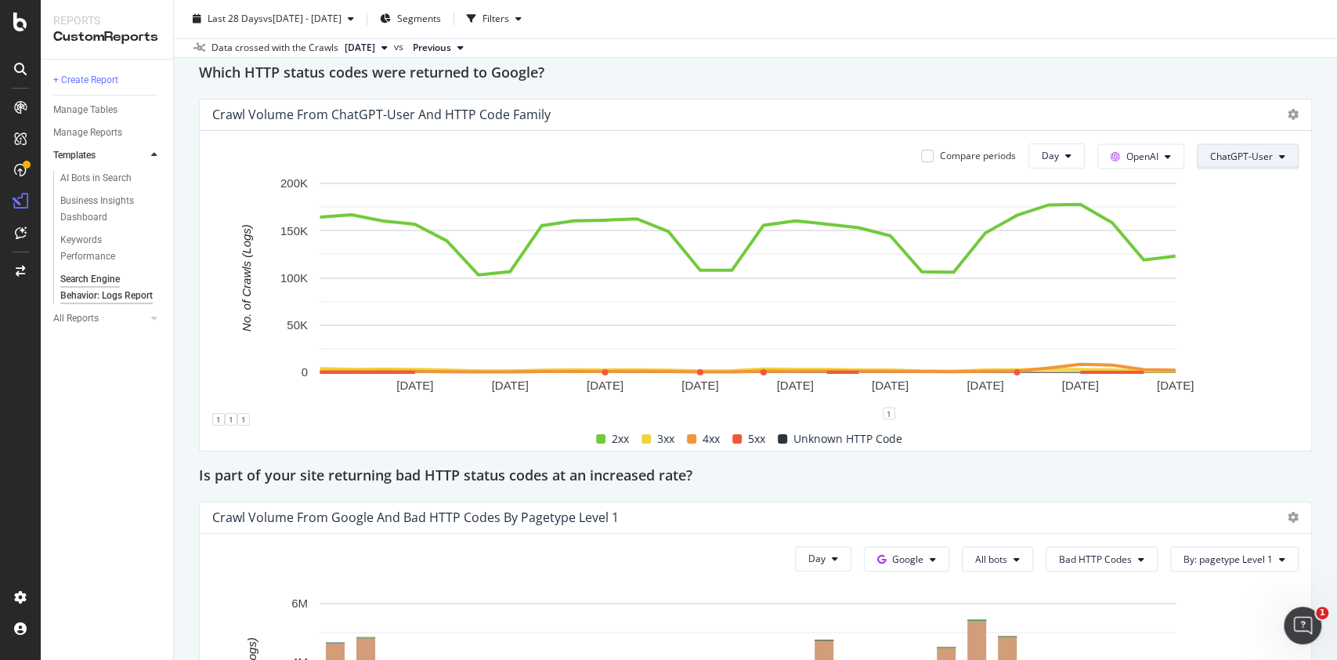
click at [1225, 161] on span "ChatGPT-User" at bounding box center [1242, 155] width 63 height 13
click at [1285, 108] on div "Crawl Volume from ChatGPT-User and HTTP Code Family" at bounding box center [756, 115] width 1112 height 31
click at [1283, 114] on div "Crawl Volume from ChatGPT-User and HTTP Code Family" at bounding box center [756, 115] width 1112 height 31
click at [1288, 115] on icon at bounding box center [1293, 114] width 11 height 11
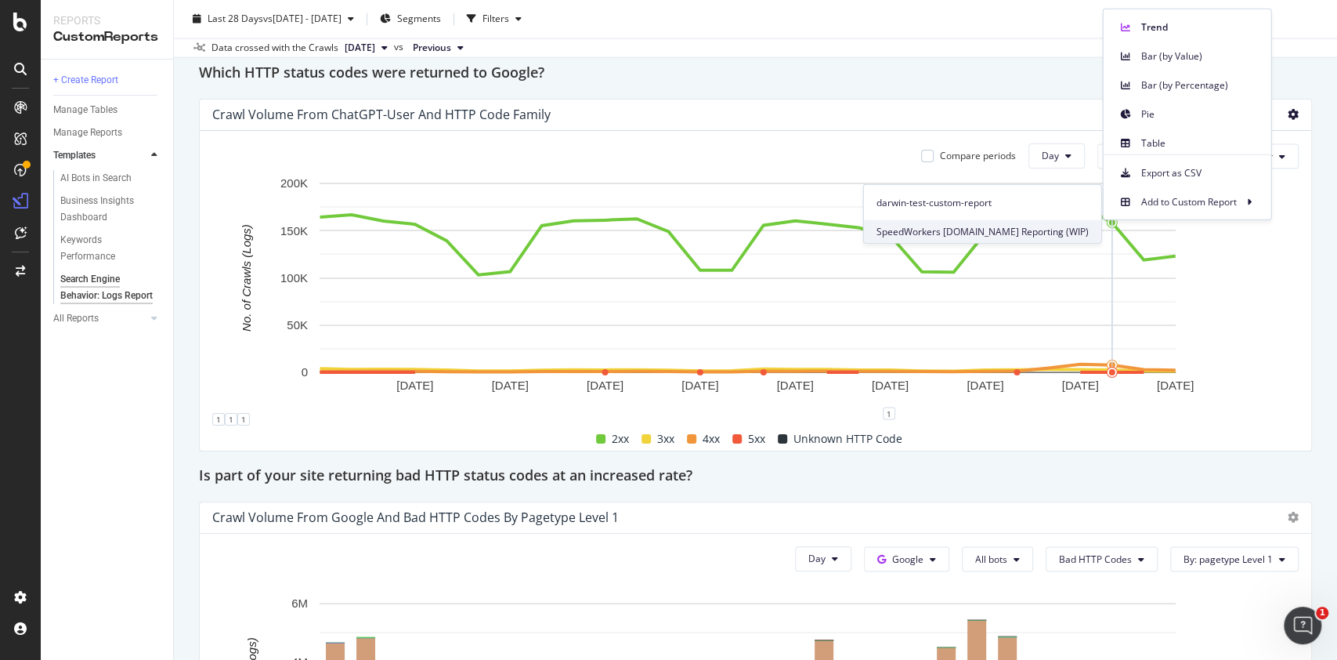
click at [1070, 228] on span "SpeedWorkers [DOMAIN_NAME] Reporting (WIP)" at bounding box center [983, 231] width 212 height 14
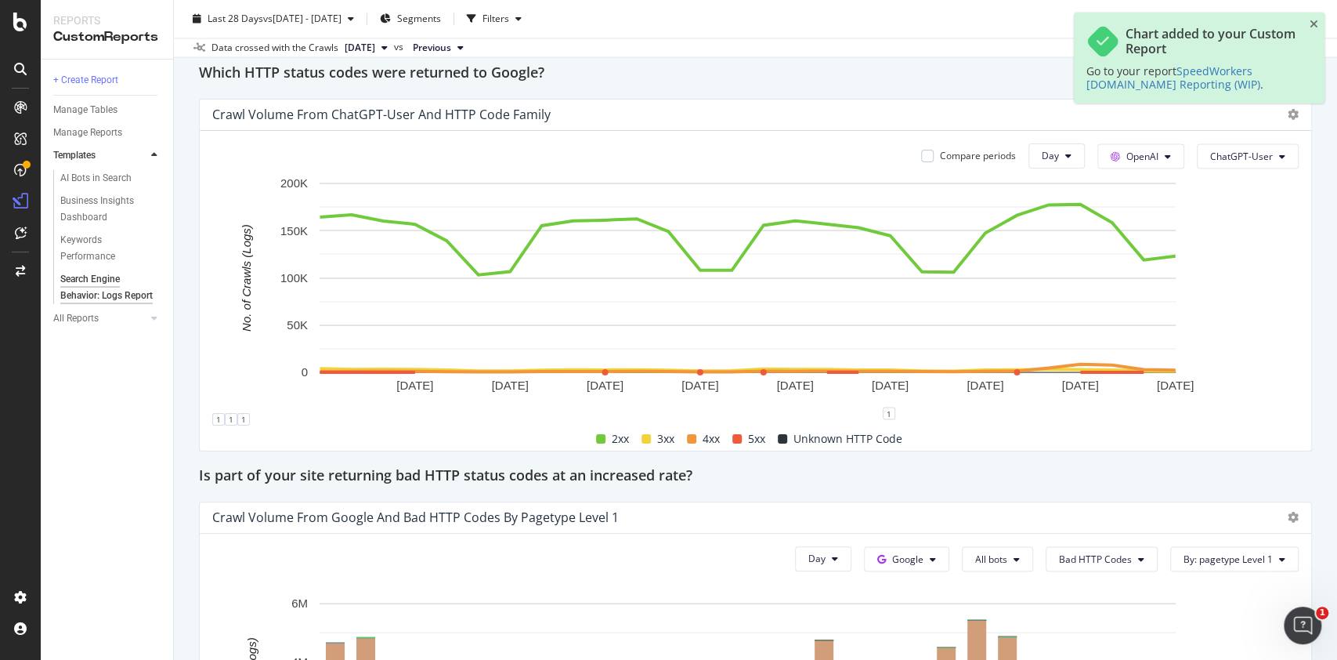
click at [1291, 295] on div "Compare periods Day OpenAI ChatGPT-User 14 Aug. 2025 17 Aug. 2025 20 Aug. 2025 …" at bounding box center [756, 291] width 1112 height 320
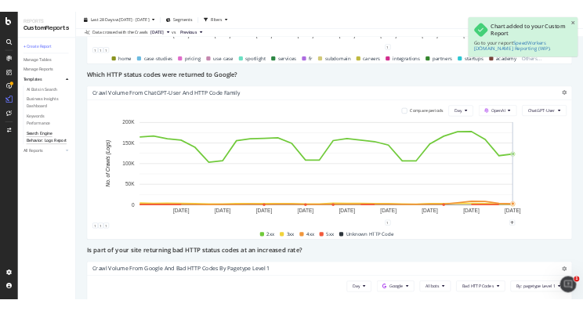
scroll to position [1830, 0]
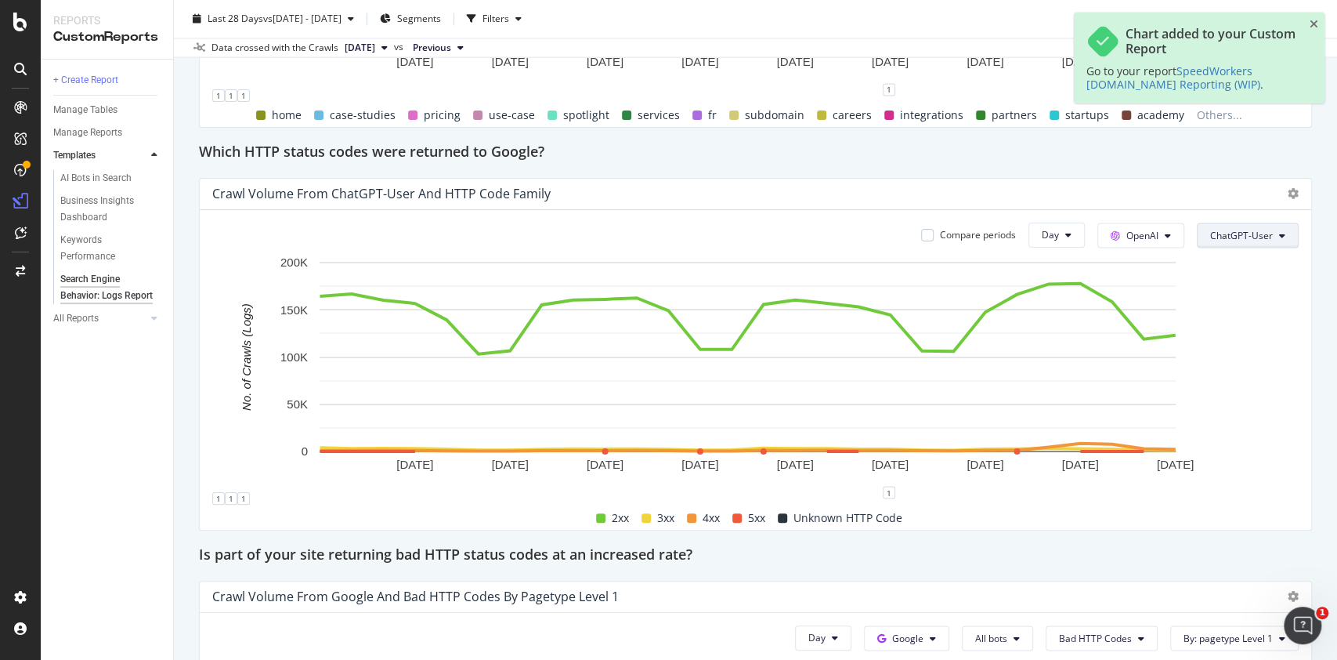
click at [1228, 243] on button "ChatGPT-User" at bounding box center [1248, 235] width 102 height 25
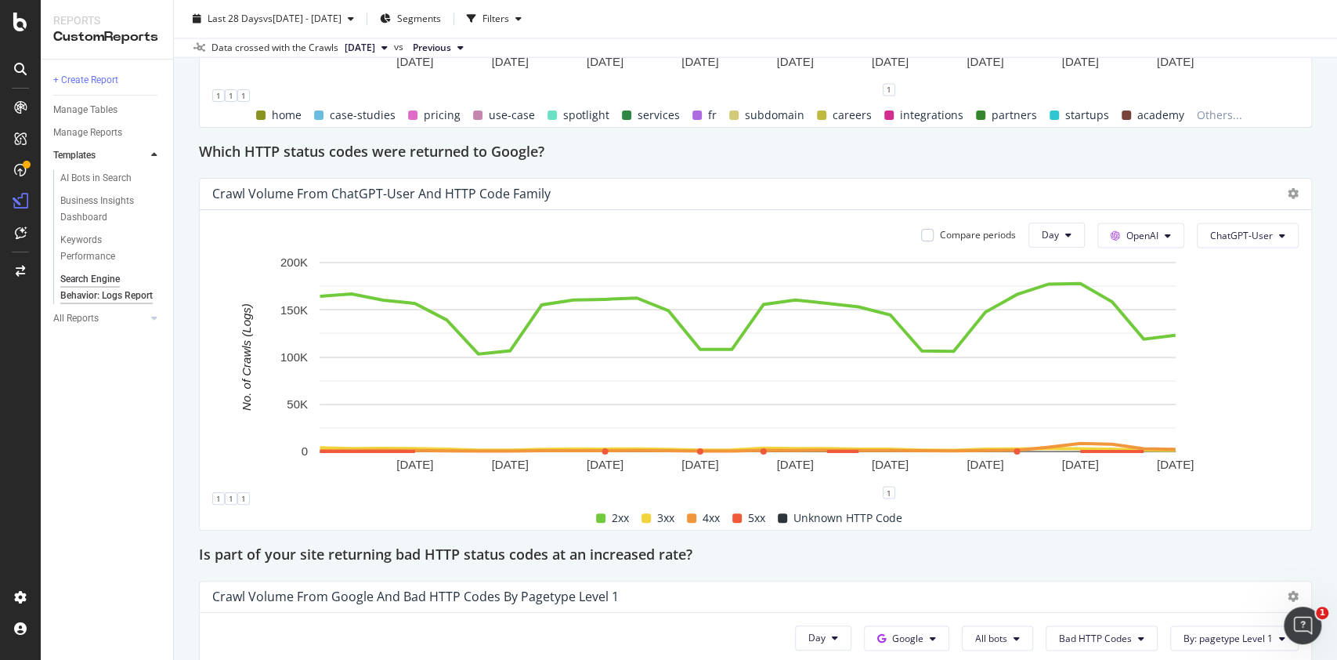
click at [1295, 218] on div "Crawl Volume from ChatGPT-User and HTTP Code Family Compare periods Day OpenAI …" at bounding box center [755, 354] width 1113 height 353
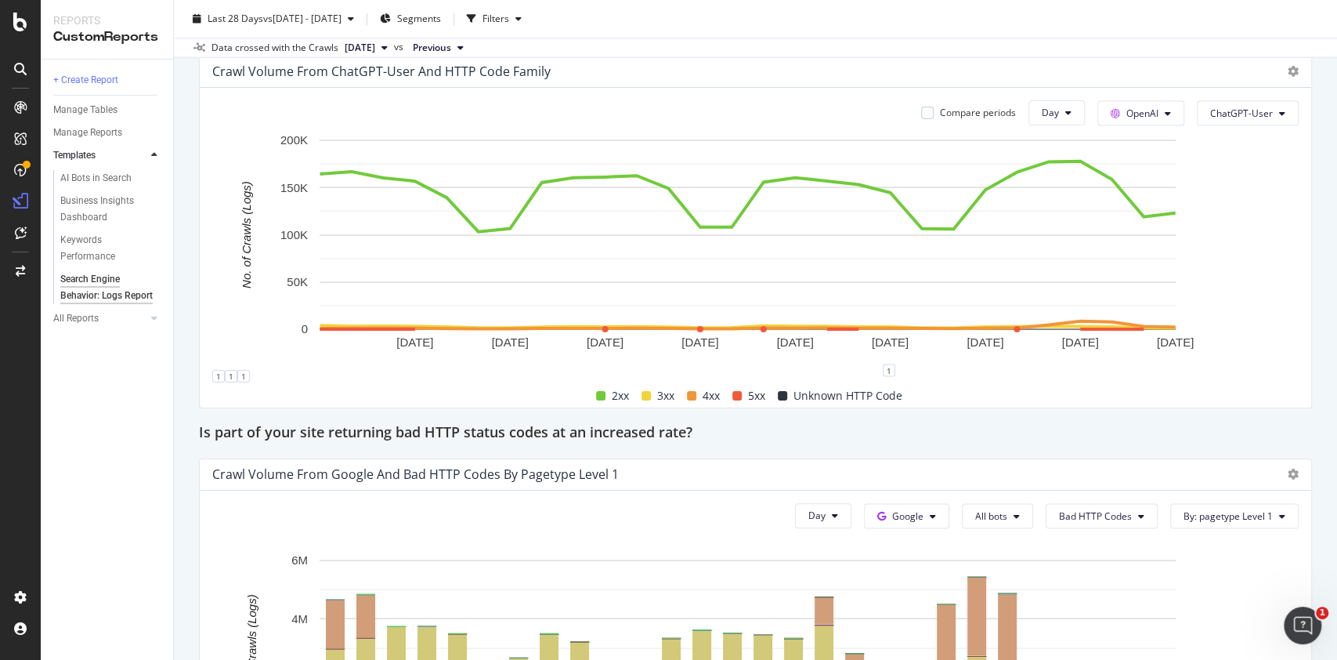
scroll to position [1959, 0]
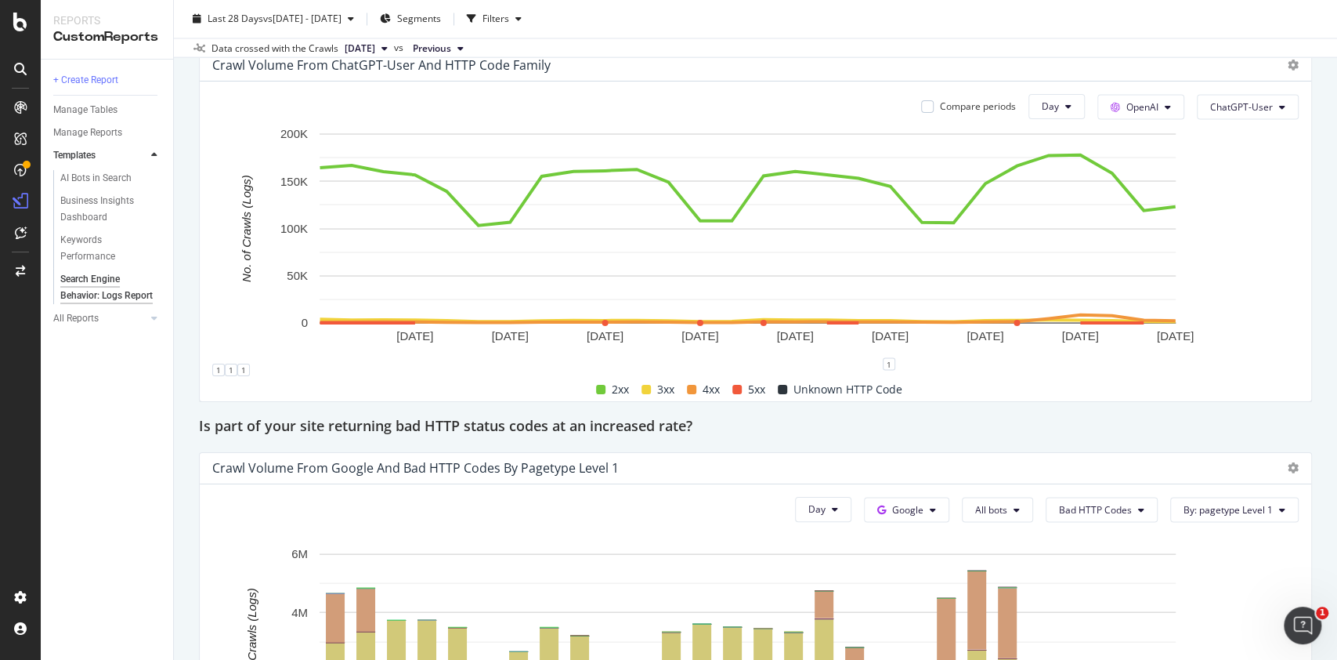
click at [1109, 118] on div "Compare periods Day OpenAI ChatGPT-User 14 Aug. 2025 17 Aug. 2025 20 Aug. 2025 …" at bounding box center [756, 241] width 1112 height 320
click at [1127, 111] on span "OpenAI" at bounding box center [1143, 106] width 32 height 13
click at [1122, 143] on div "Google" at bounding box center [1138, 136] width 108 height 23
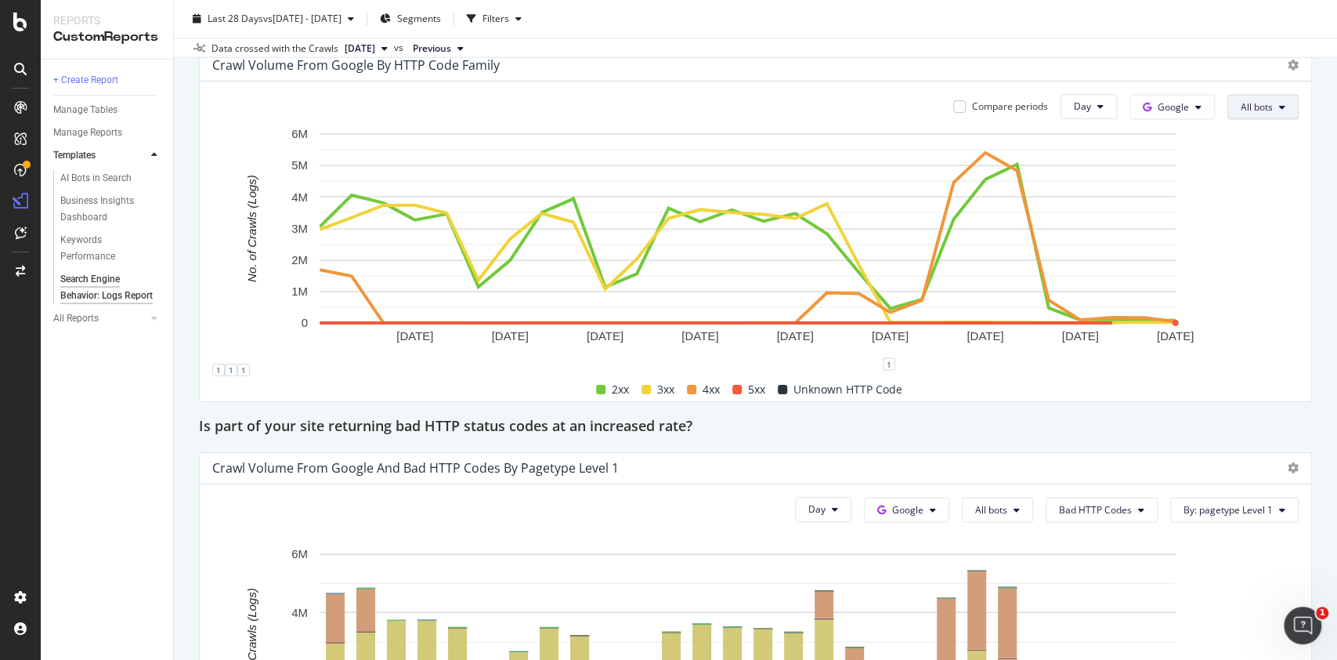
click at [1241, 110] on span "All bots" at bounding box center [1257, 106] width 32 height 13
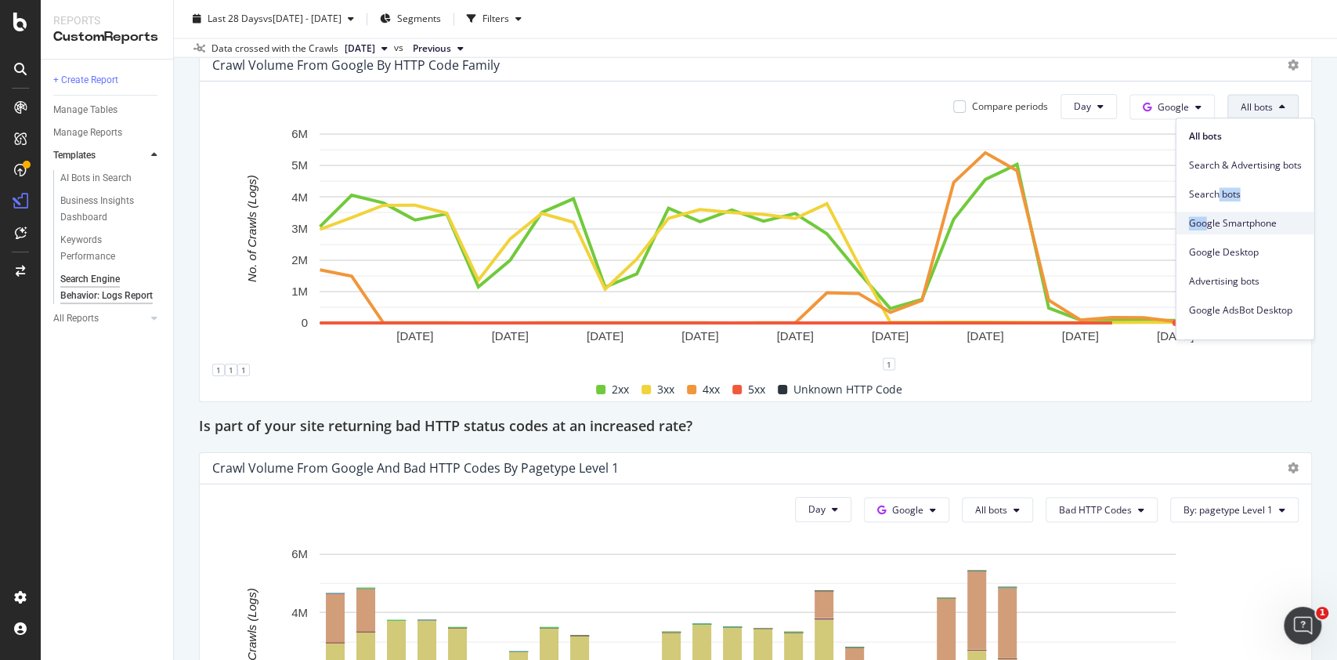
drag, startPoint x: 1216, startPoint y: 192, endPoint x: 1205, endPoint y: 220, distance: 30.3
click at [1205, 220] on div "All bots Search & Advertising bots Search bots Google Smartphone Google Desktop…" at bounding box center [1245, 225] width 138 height 215
click at [1201, 254] on span "Google Desktop" at bounding box center [1245, 252] width 113 height 14
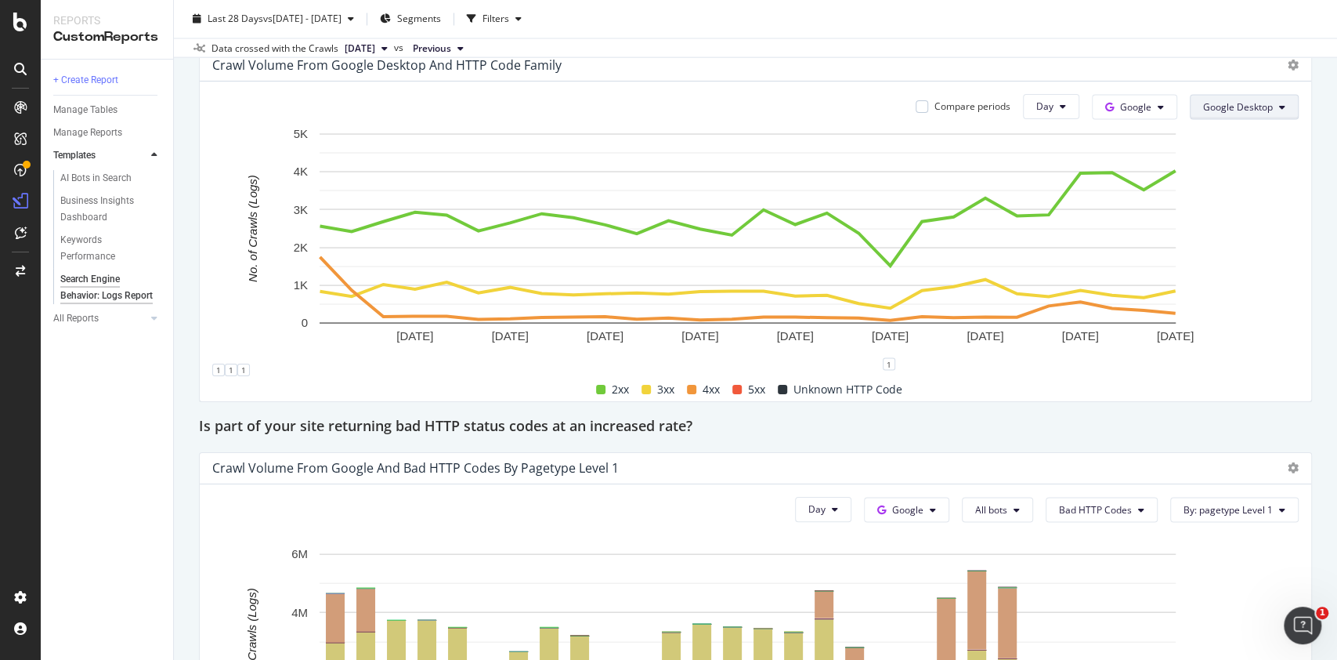
click at [1237, 114] on button "Google Desktop" at bounding box center [1244, 106] width 109 height 25
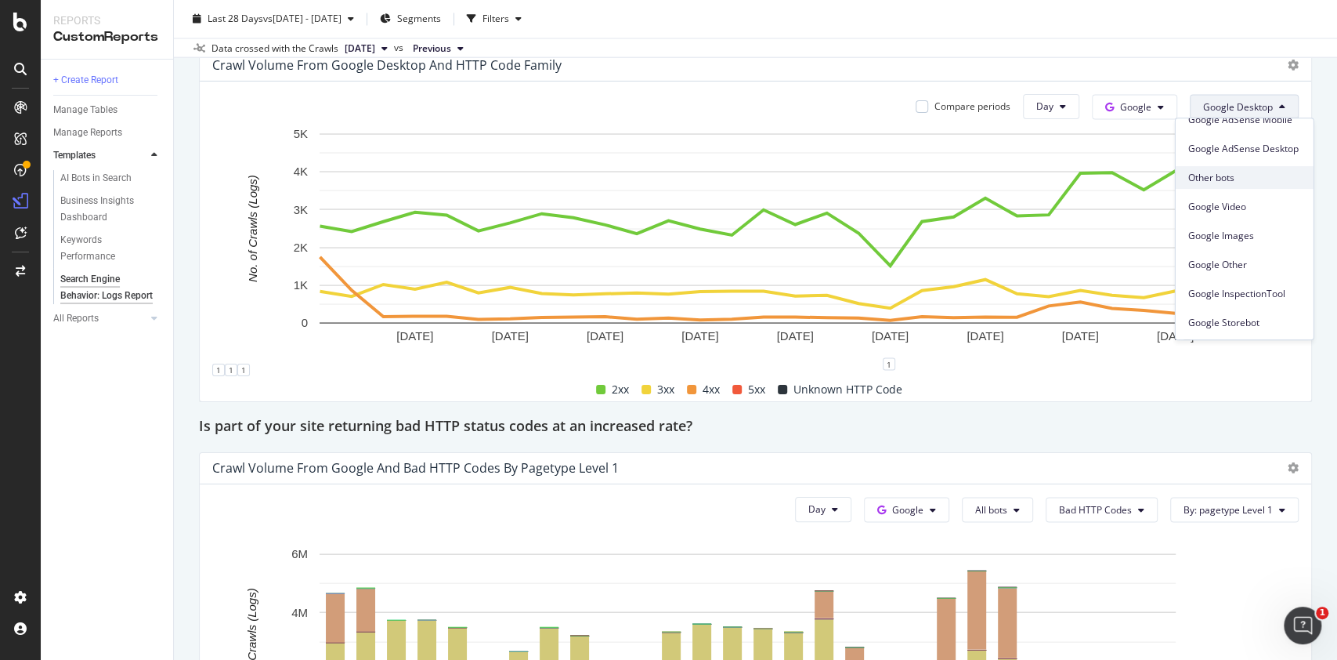
scroll to position [0, 0]
click at [1244, 191] on span "Search bots" at bounding box center [1245, 194] width 113 height 14
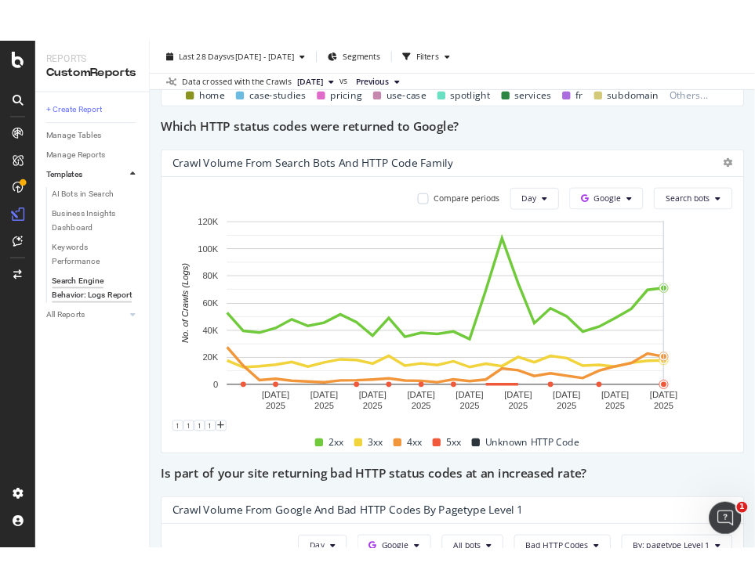
scroll to position [2261, 0]
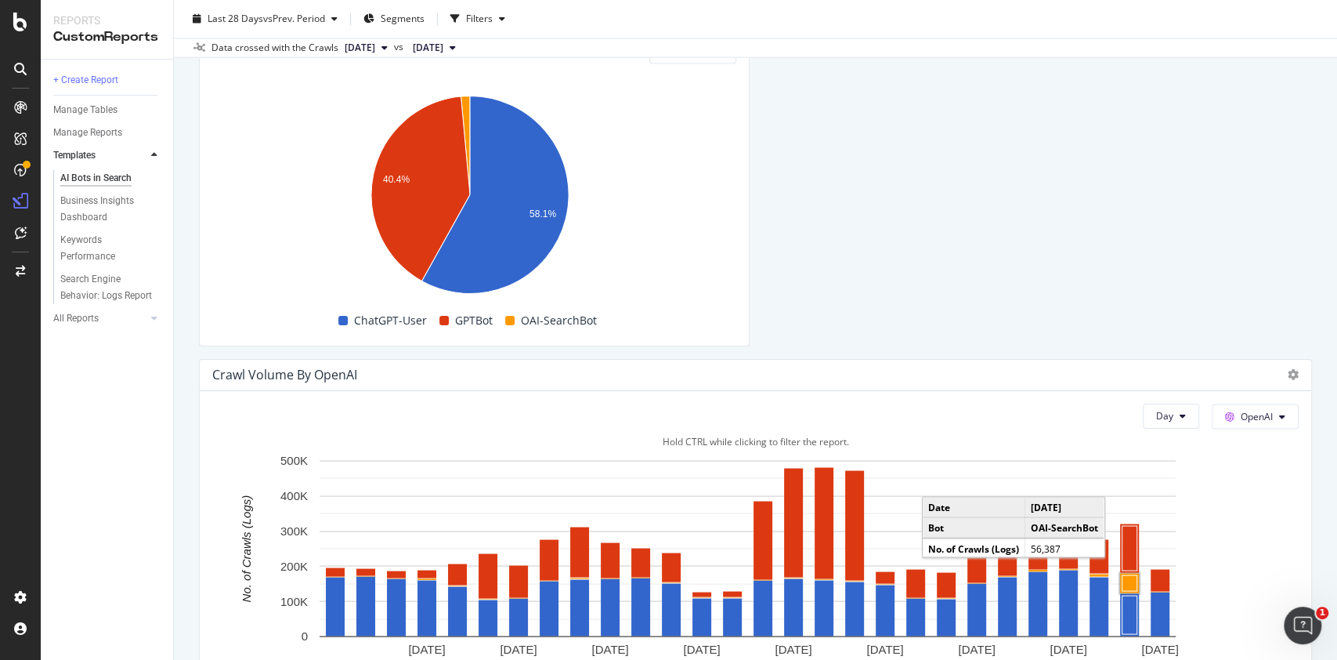
scroll to position [1781, 0]
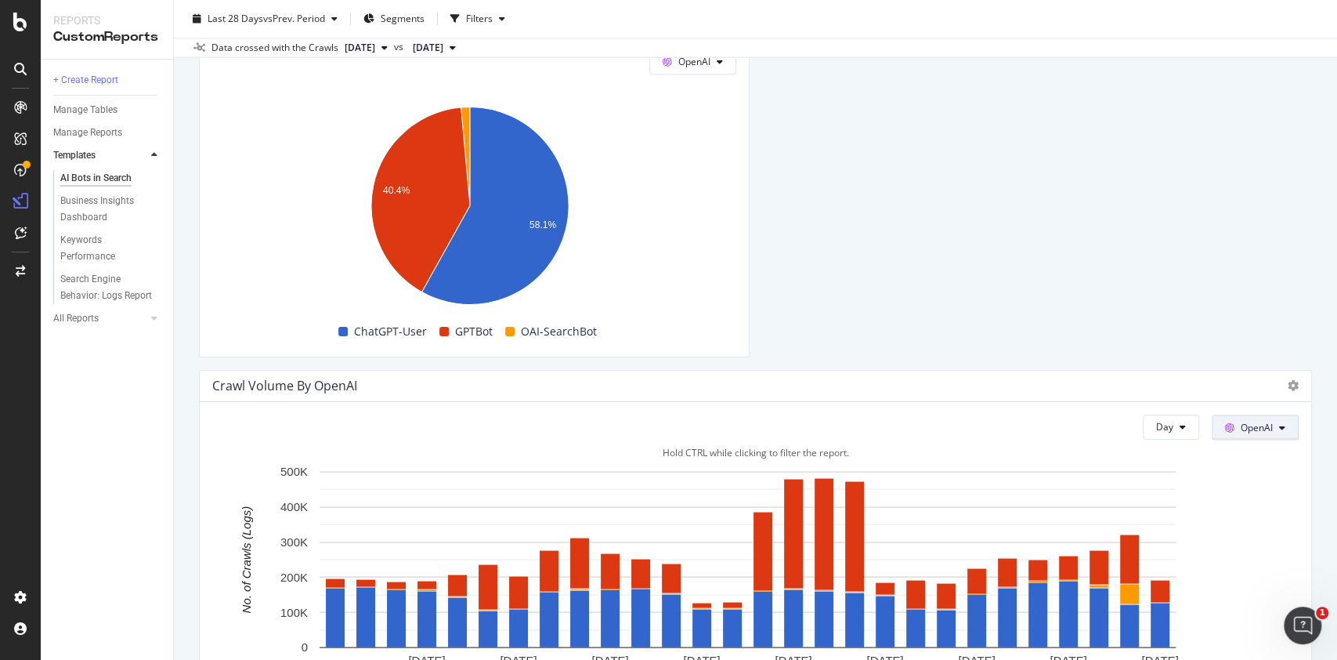
click at [1241, 425] on span "OpenAI" at bounding box center [1257, 426] width 32 height 13
click at [1260, 548] on span "Other AI Bots" at bounding box center [1263, 544] width 58 height 14
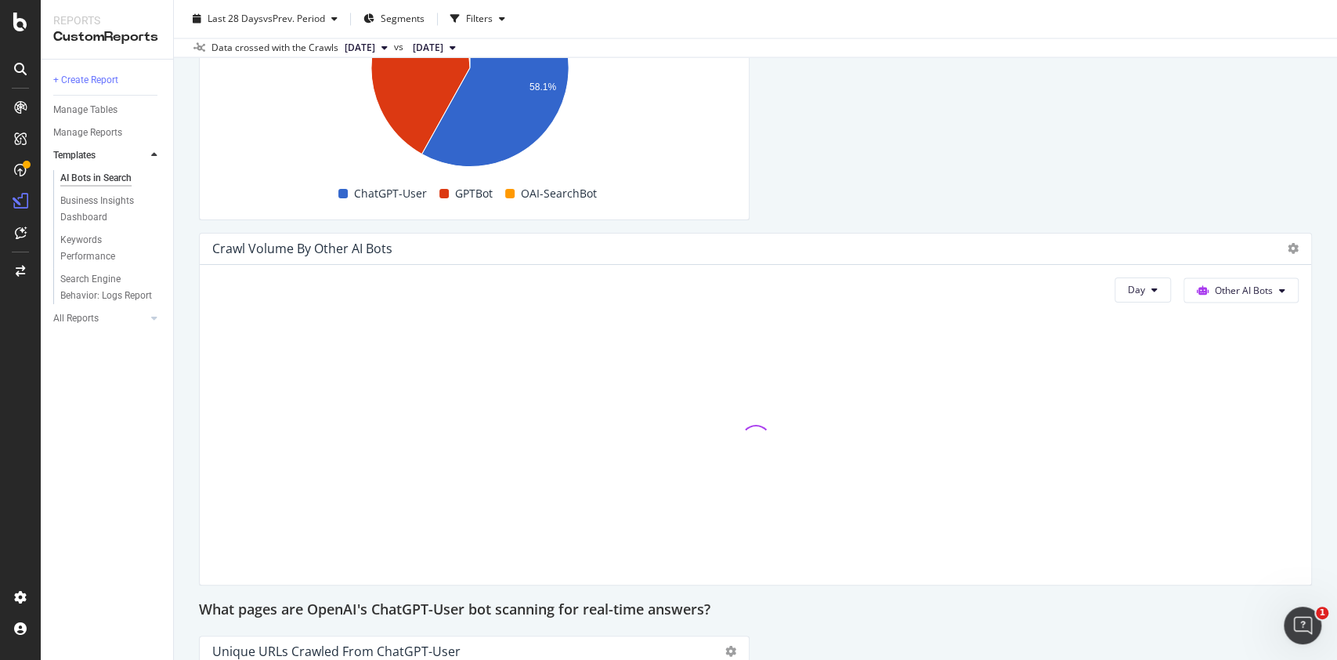
scroll to position [1917, 0]
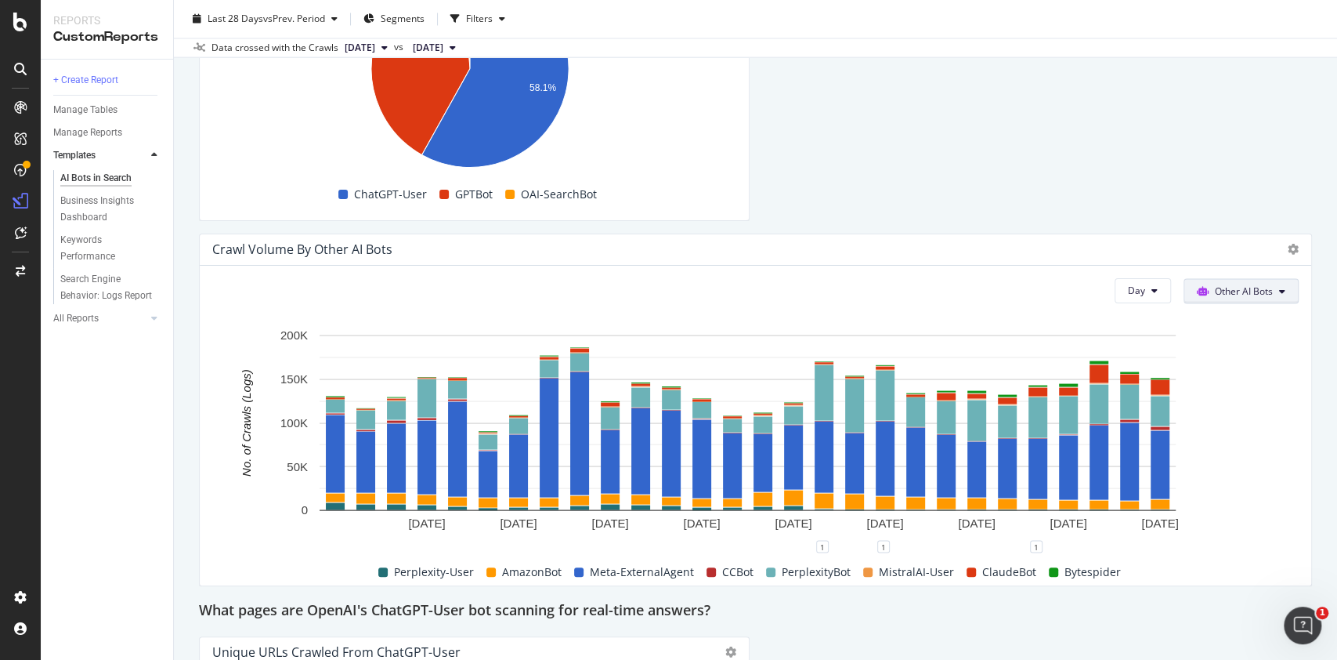
click at [1215, 288] on span "Other AI Bots" at bounding box center [1244, 290] width 58 height 13
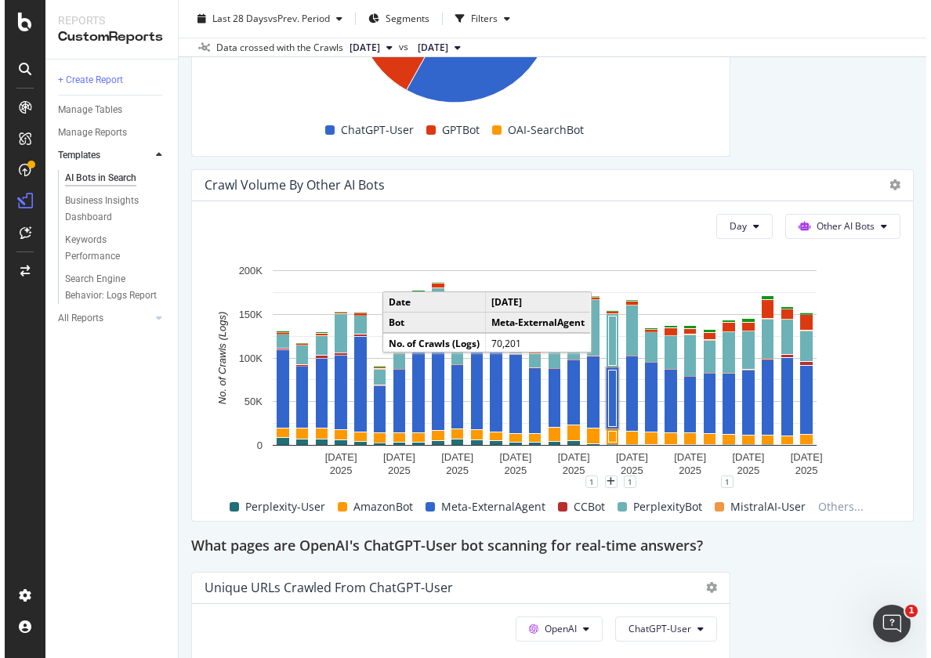
scroll to position [2397, 0]
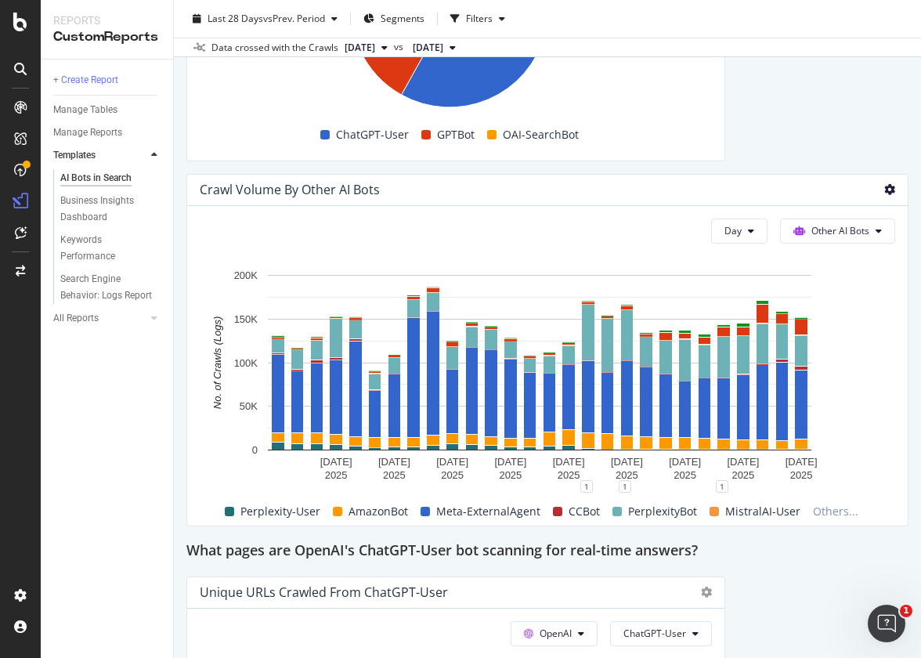
click at [885, 195] on icon at bounding box center [890, 189] width 11 height 11
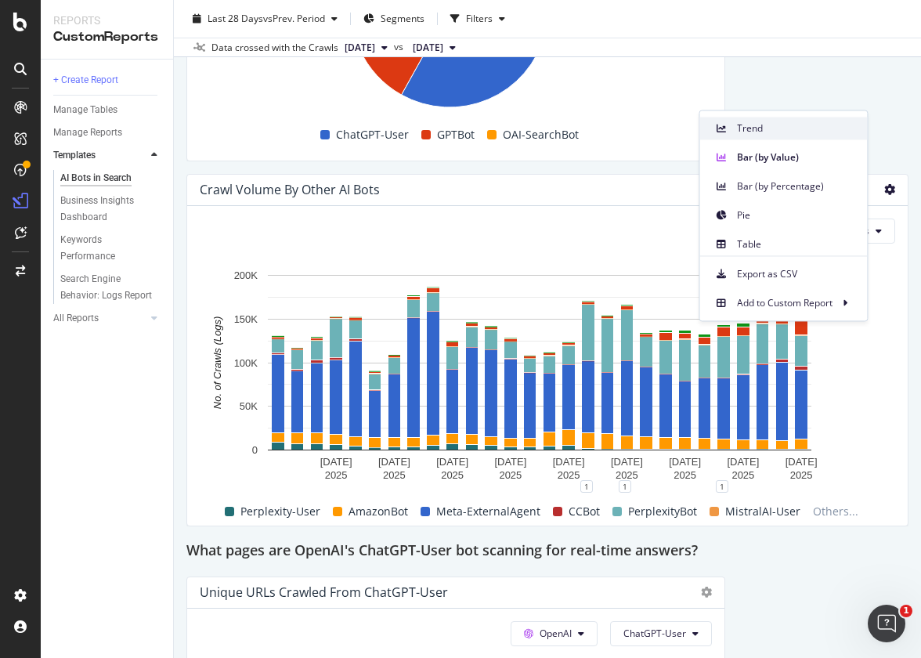
click at [794, 136] on div "Trend" at bounding box center [784, 128] width 168 height 23
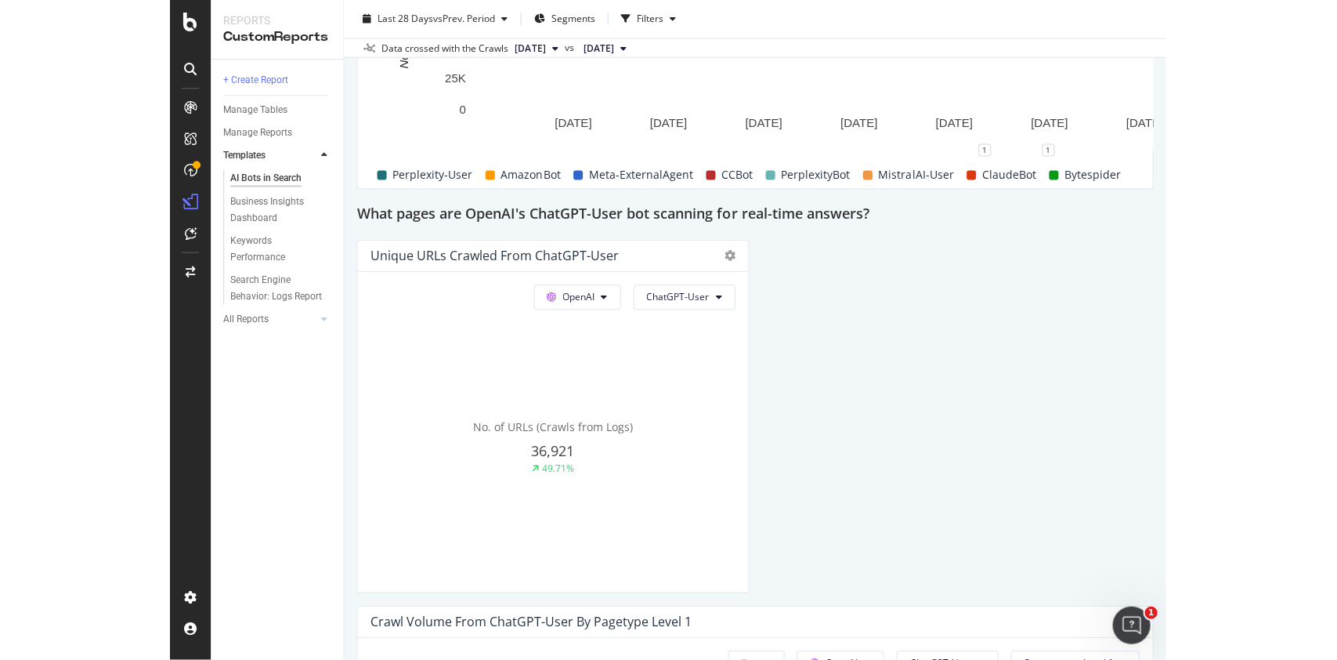
scroll to position [2005, 0]
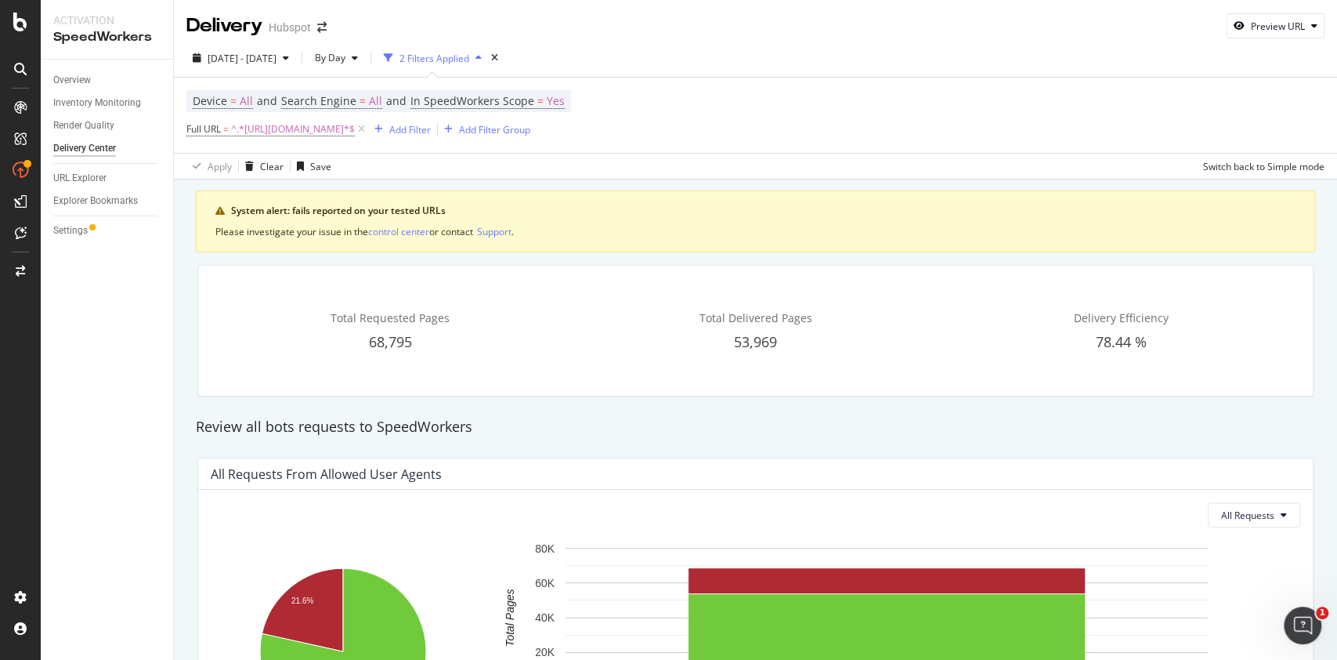
scroll to position [1478, 0]
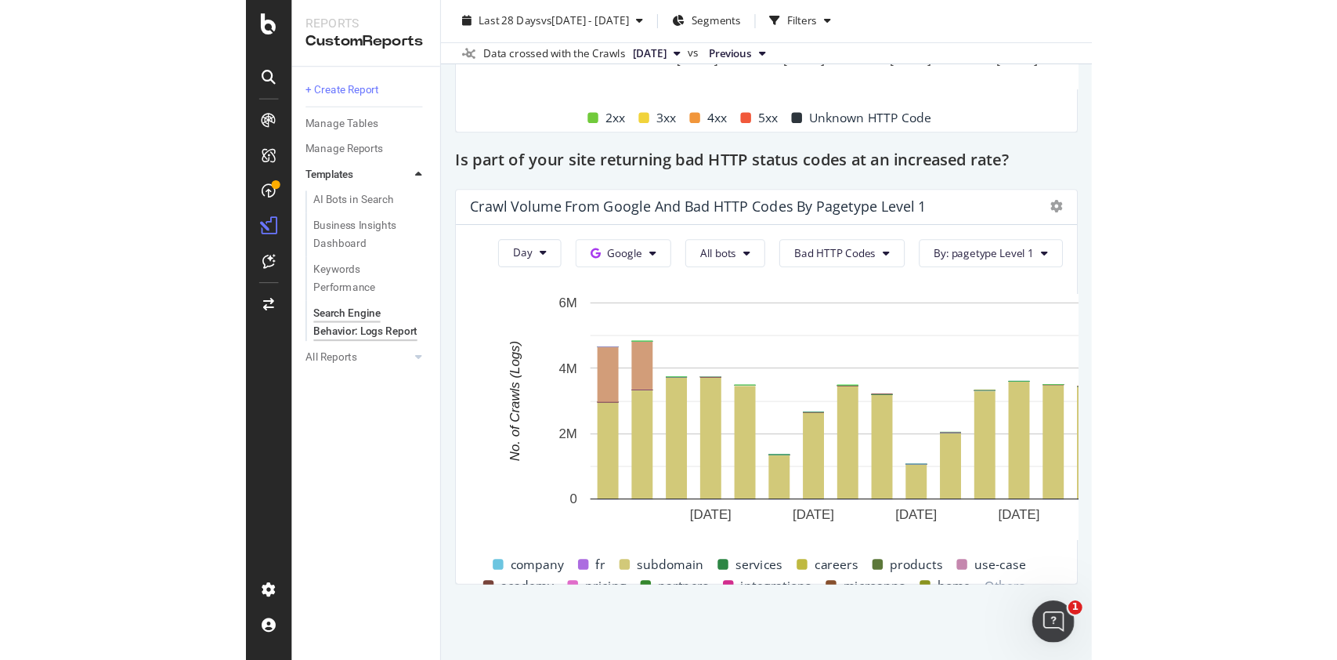
scroll to position [1896, 0]
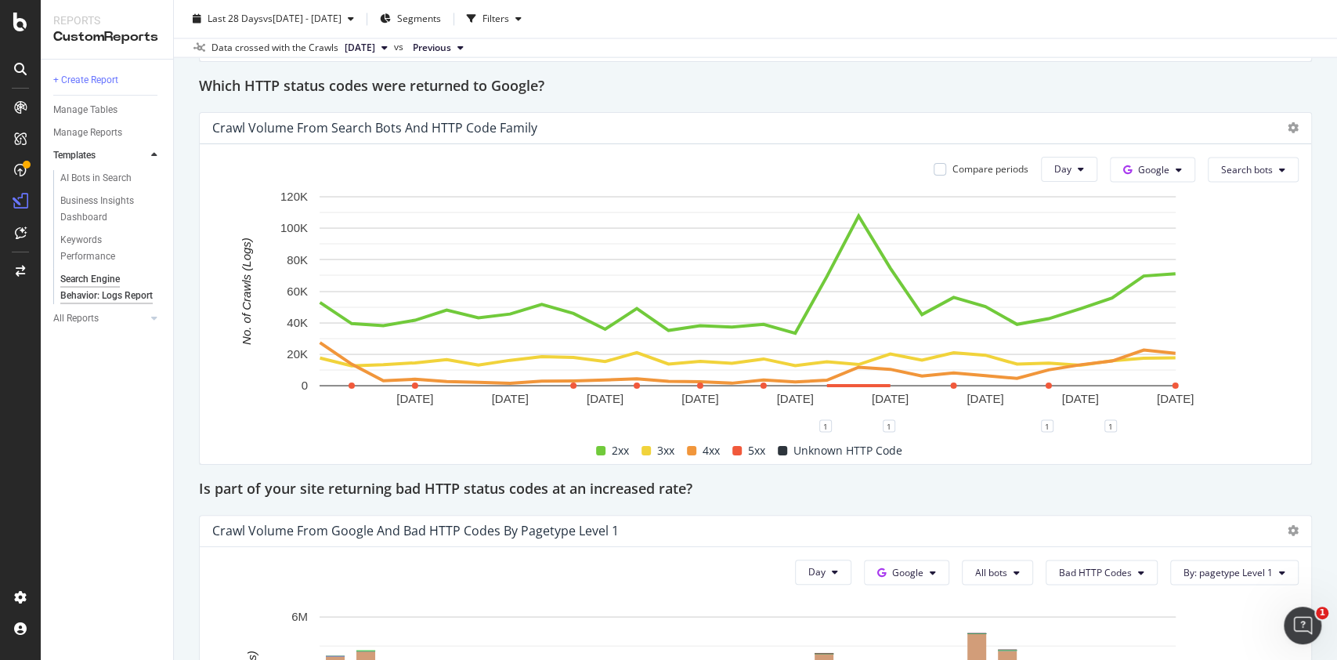
click at [754, 122] on div "Crawl Volume from Search bots and HTTP Code Family" at bounding box center [756, 128] width 1112 height 31
click at [754, 128] on icon at bounding box center [1293, 127] width 11 height 11
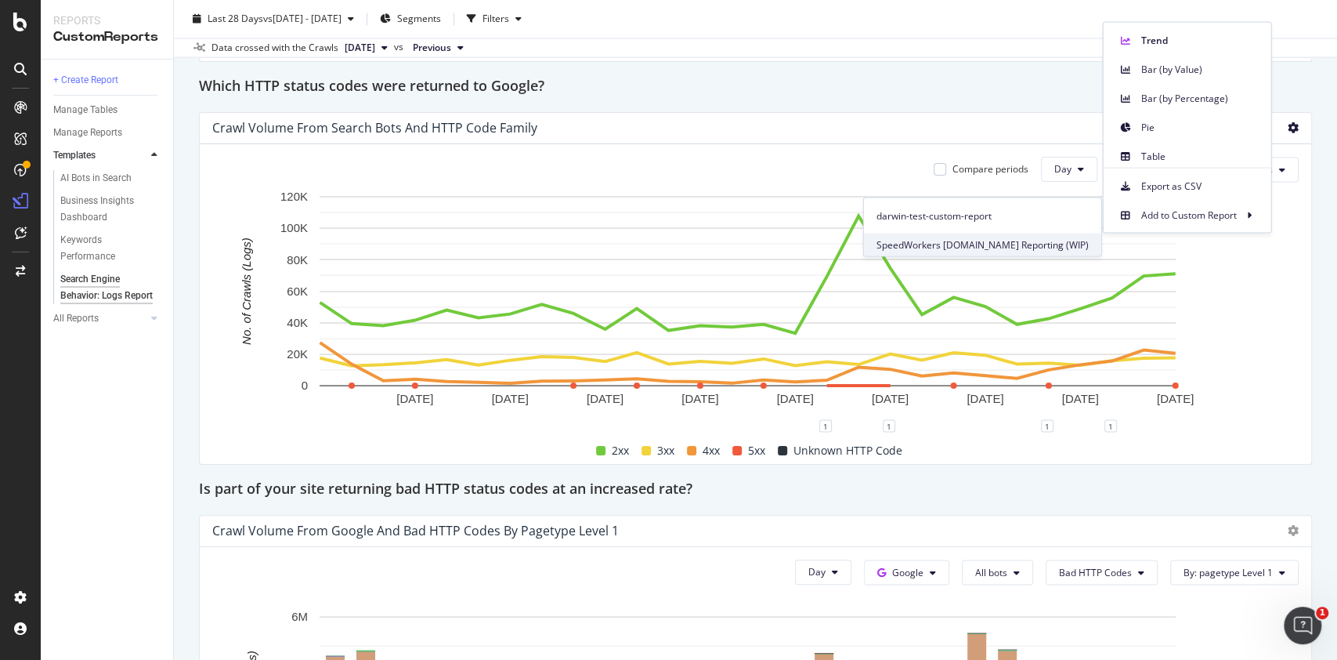
click at [754, 241] on span "SpeedWorkers [DOMAIN_NAME] Reporting (WIP)" at bounding box center [983, 244] width 212 height 14
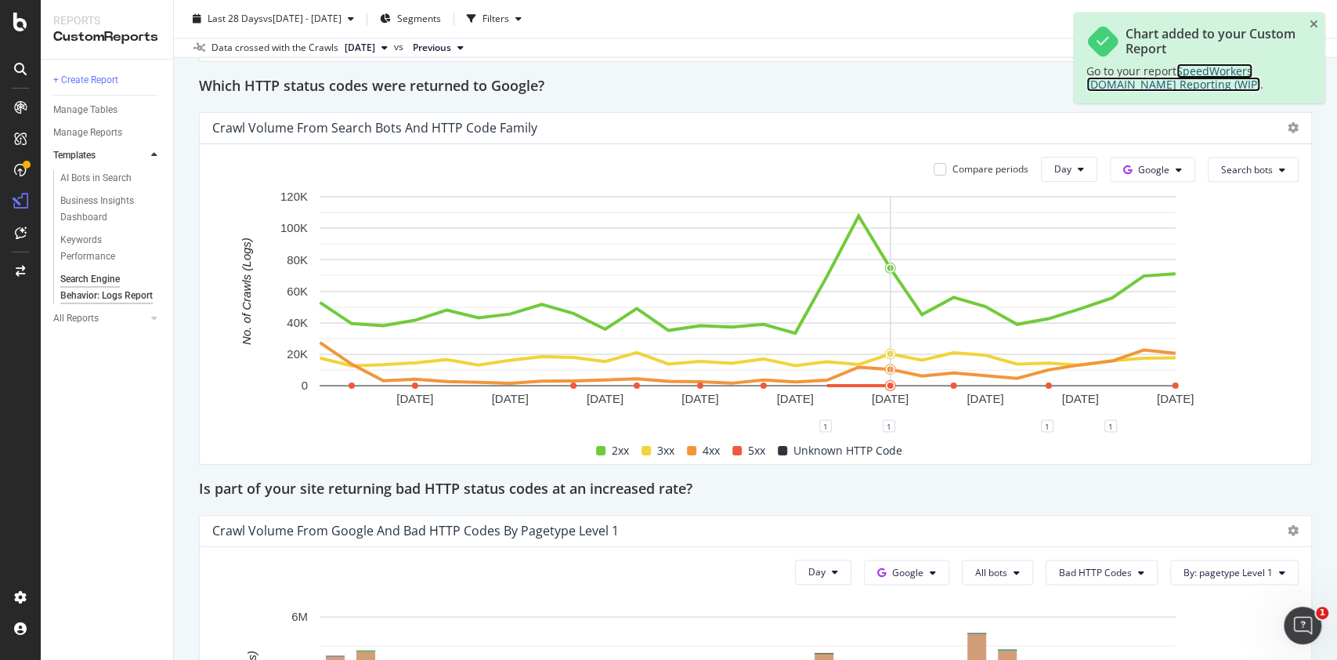
click at [754, 85] on span "SpeedWorkers [DOMAIN_NAME] Reporting (WIP)" at bounding box center [1174, 77] width 174 height 28
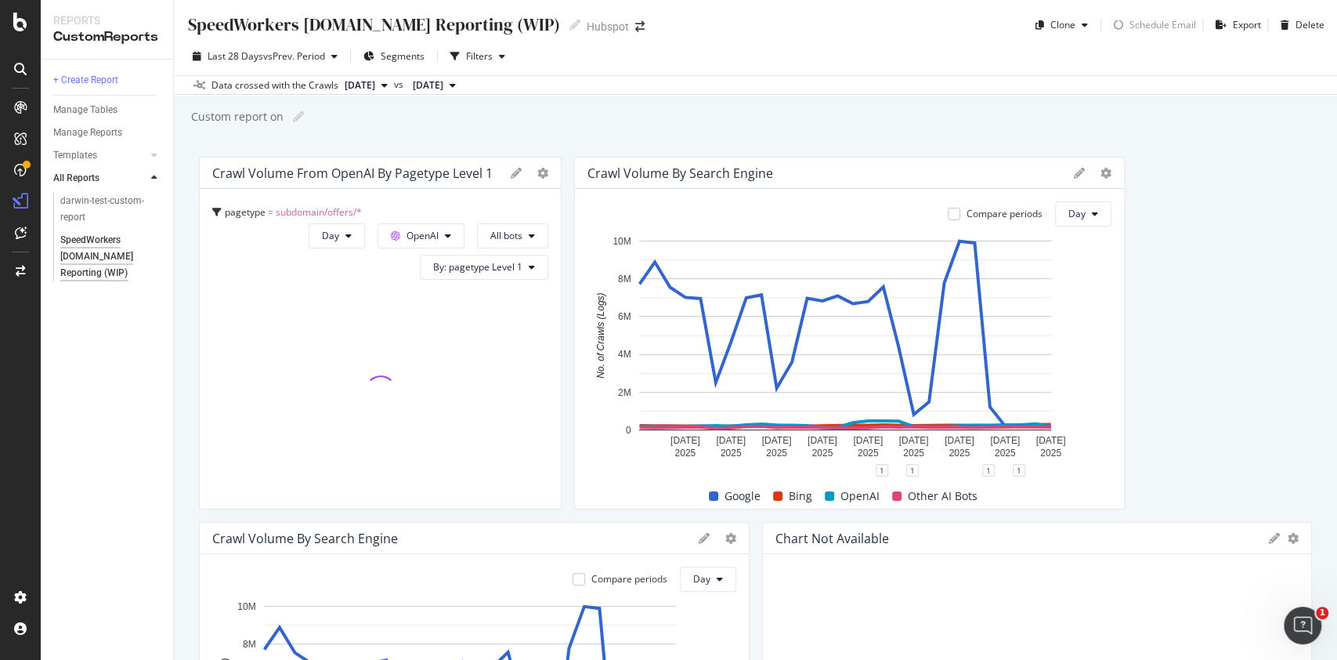
click at [311, 27] on div "SpeedWorkers [DOMAIN_NAME] Reporting (WIP)" at bounding box center [373, 25] width 374 height 24
click at [311, 27] on input "SpeedWorkers [DOMAIN_NAME] Reporting (WIP)" at bounding box center [384, 23] width 397 height 21
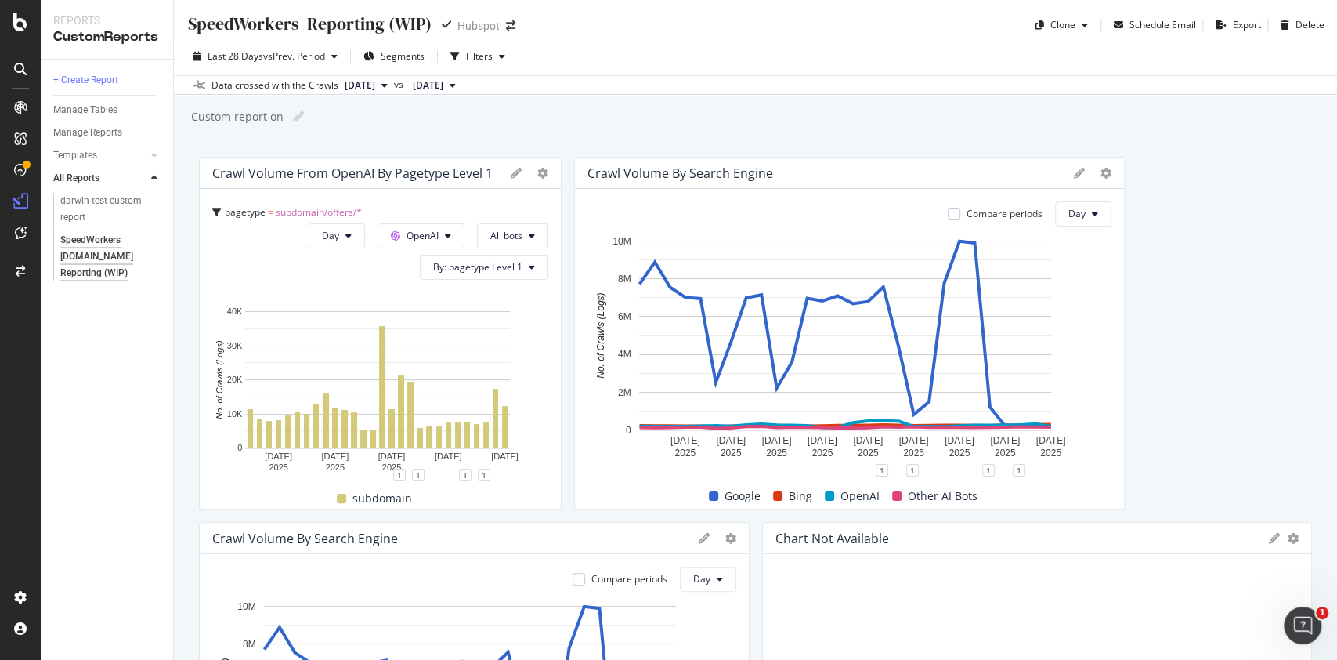
type input "SpeedWorkers Reporting (WIP)"
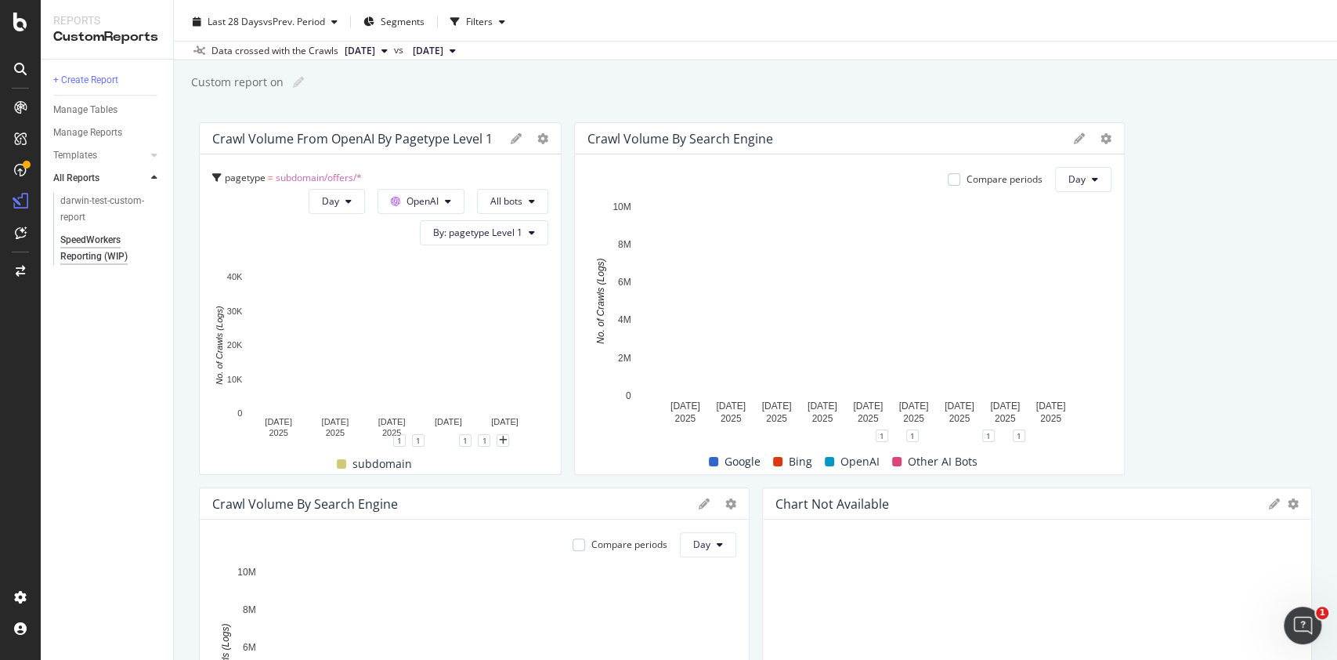
scroll to position [29, 0]
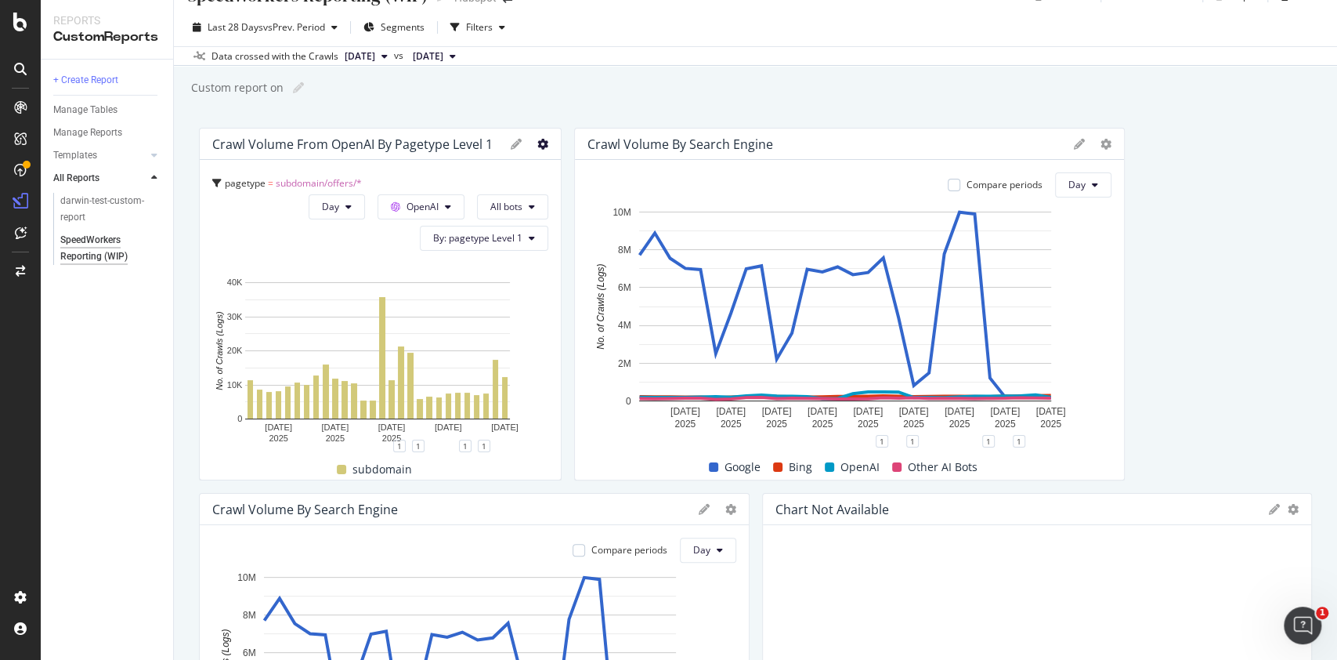
click at [537, 142] on icon at bounding box center [542, 144] width 11 height 11
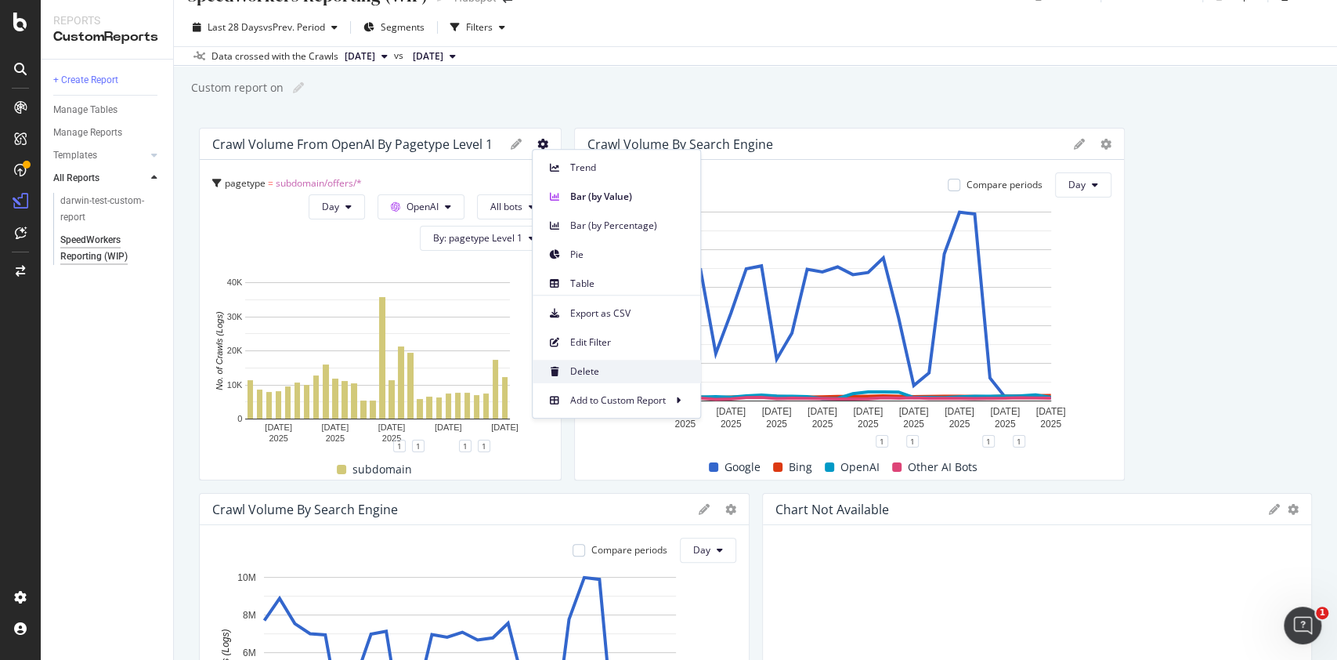
click at [592, 366] on span "Delete" at bounding box center [629, 371] width 118 height 14
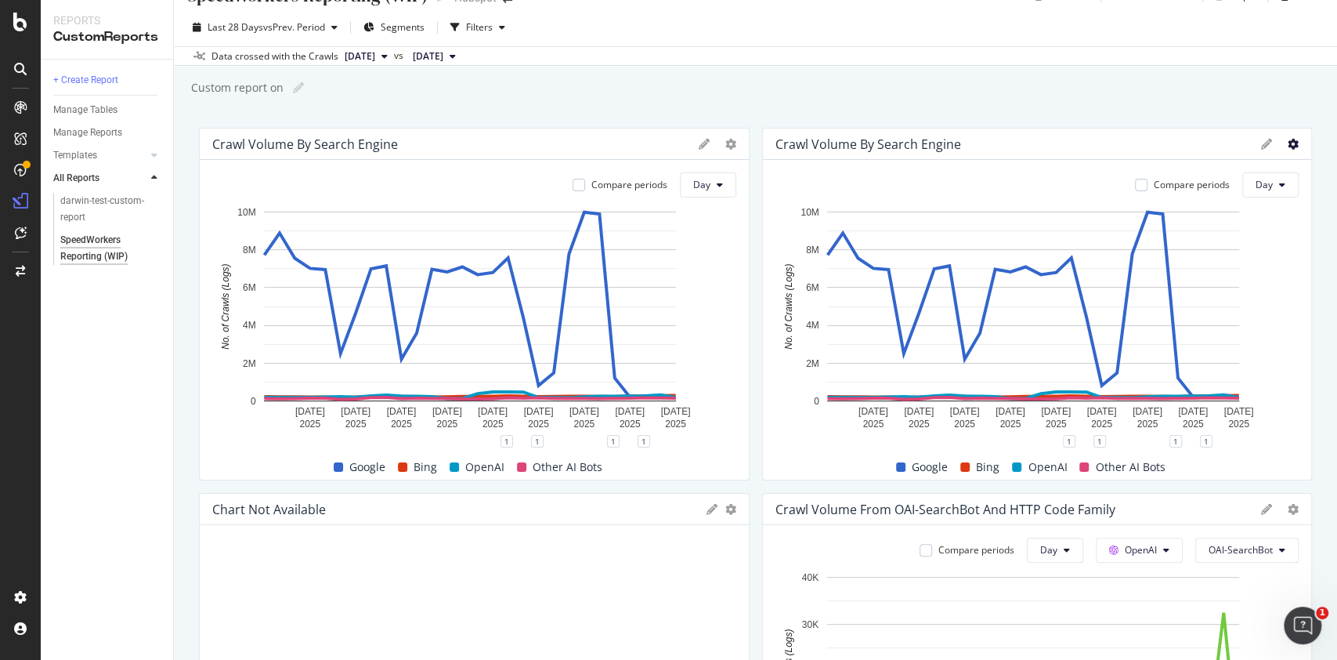
click at [1288, 147] on icon at bounding box center [1293, 144] width 11 height 11
click at [1037, 97] on div "Custom report on Custom report on" at bounding box center [764, 88] width 1148 height 24
click at [1288, 146] on icon at bounding box center [1293, 144] width 11 height 11
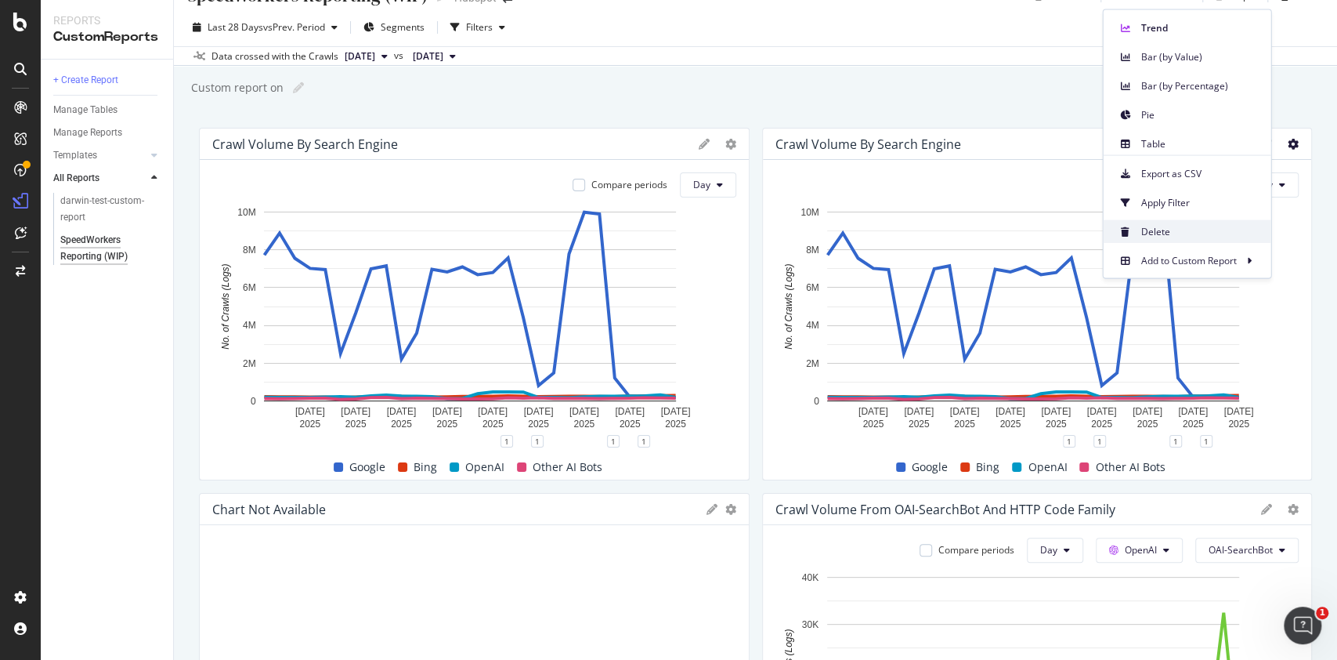
click at [1161, 228] on span "Delete" at bounding box center [1200, 231] width 118 height 14
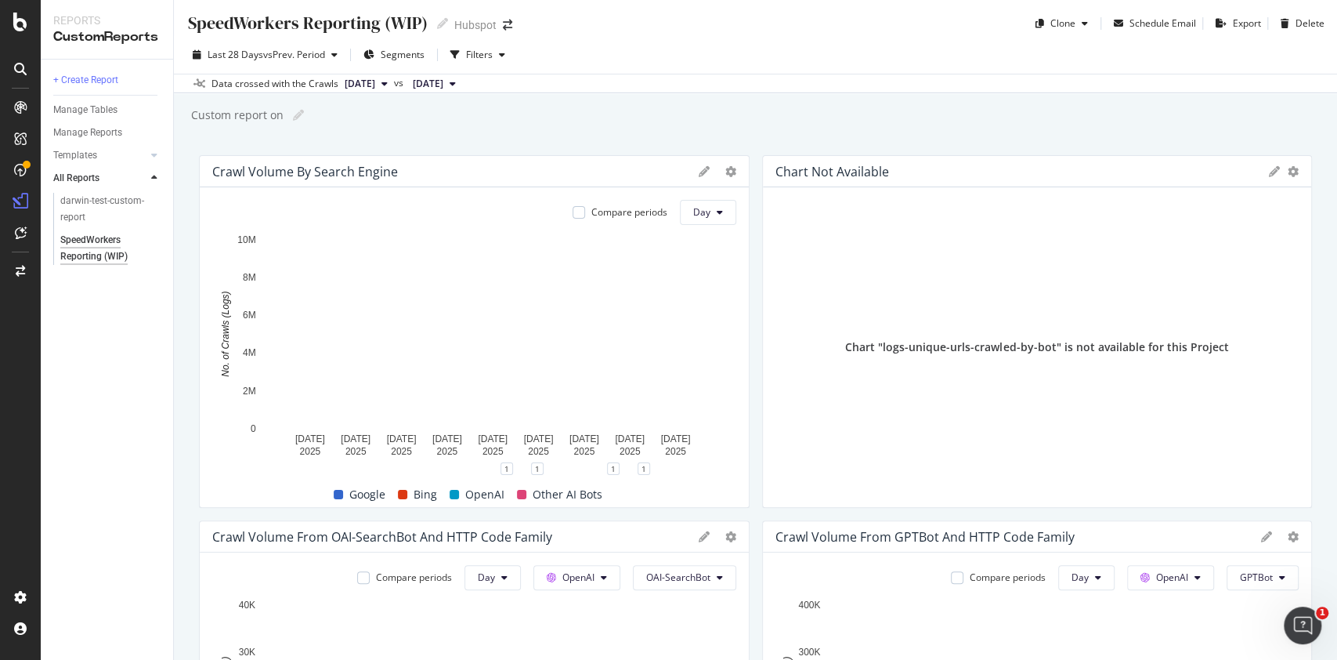
scroll to position [0, 0]
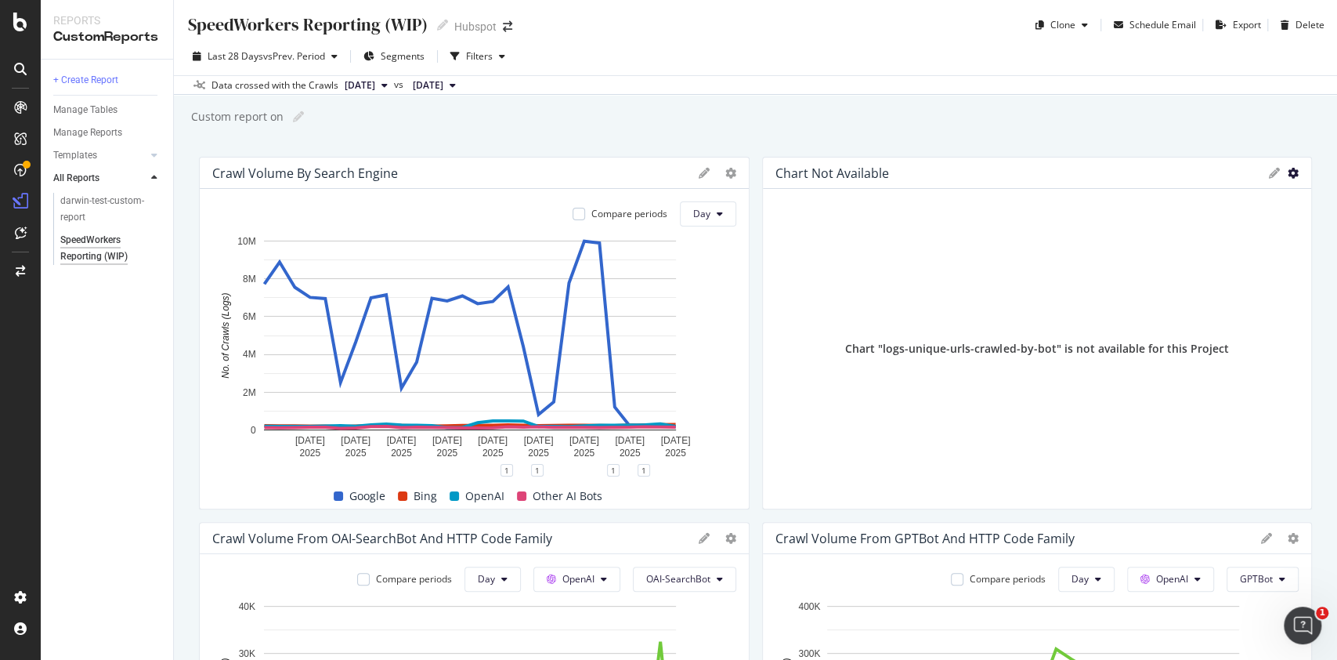
click at [1288, 174] on icon "gear" at bounding box center [1293, 173] width 11 height 11
click at [1250, 204] on span "Delete" at bounding box center [1248, 206] width 124 height 24
